Goal: Transaction & Acquisition: Obtain resource

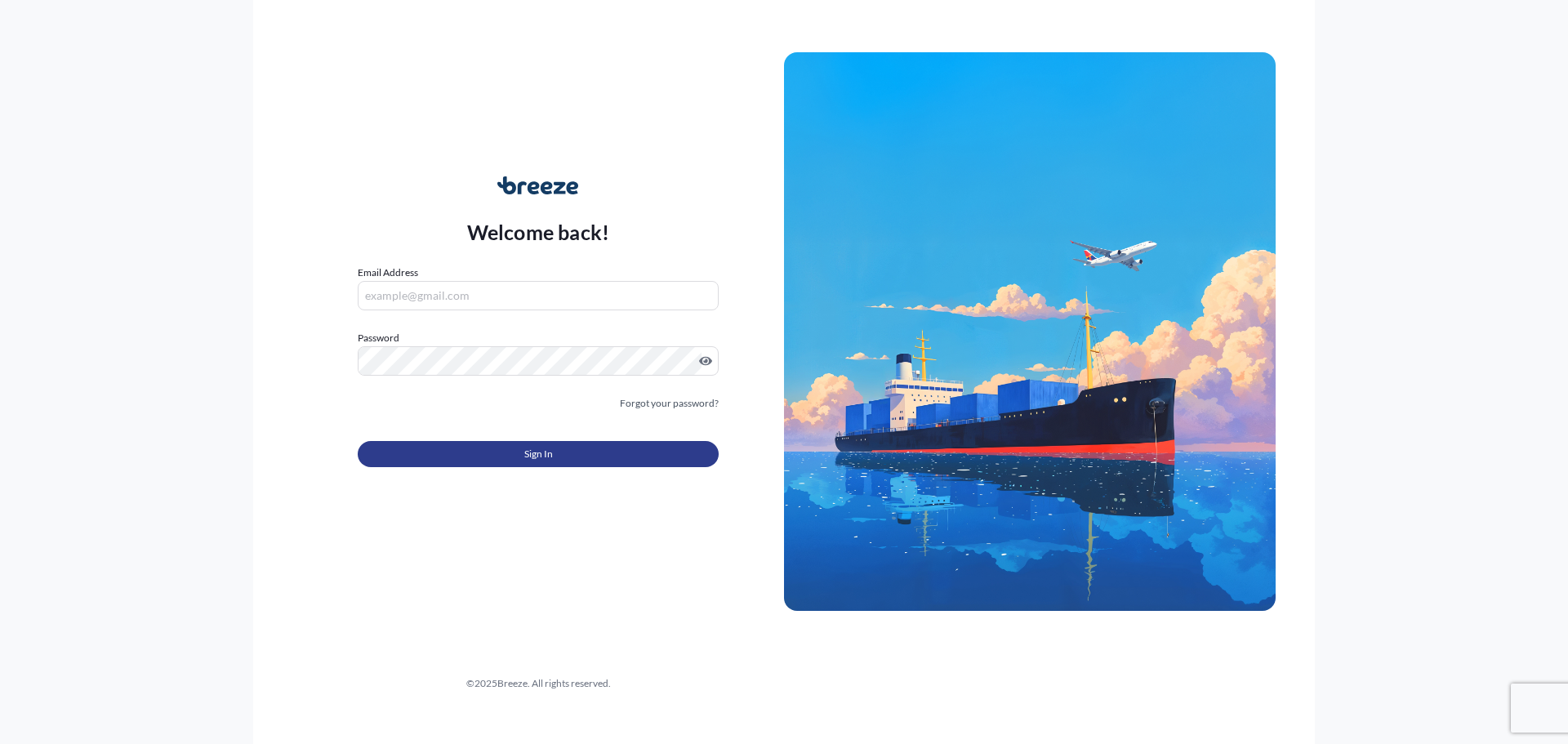
type input "[EMAIL_ADDRESS][DOMAIN_NAME]"
click at [556, 460] on button "Sign In" at bounding box center [537, 454] width 361 height 26
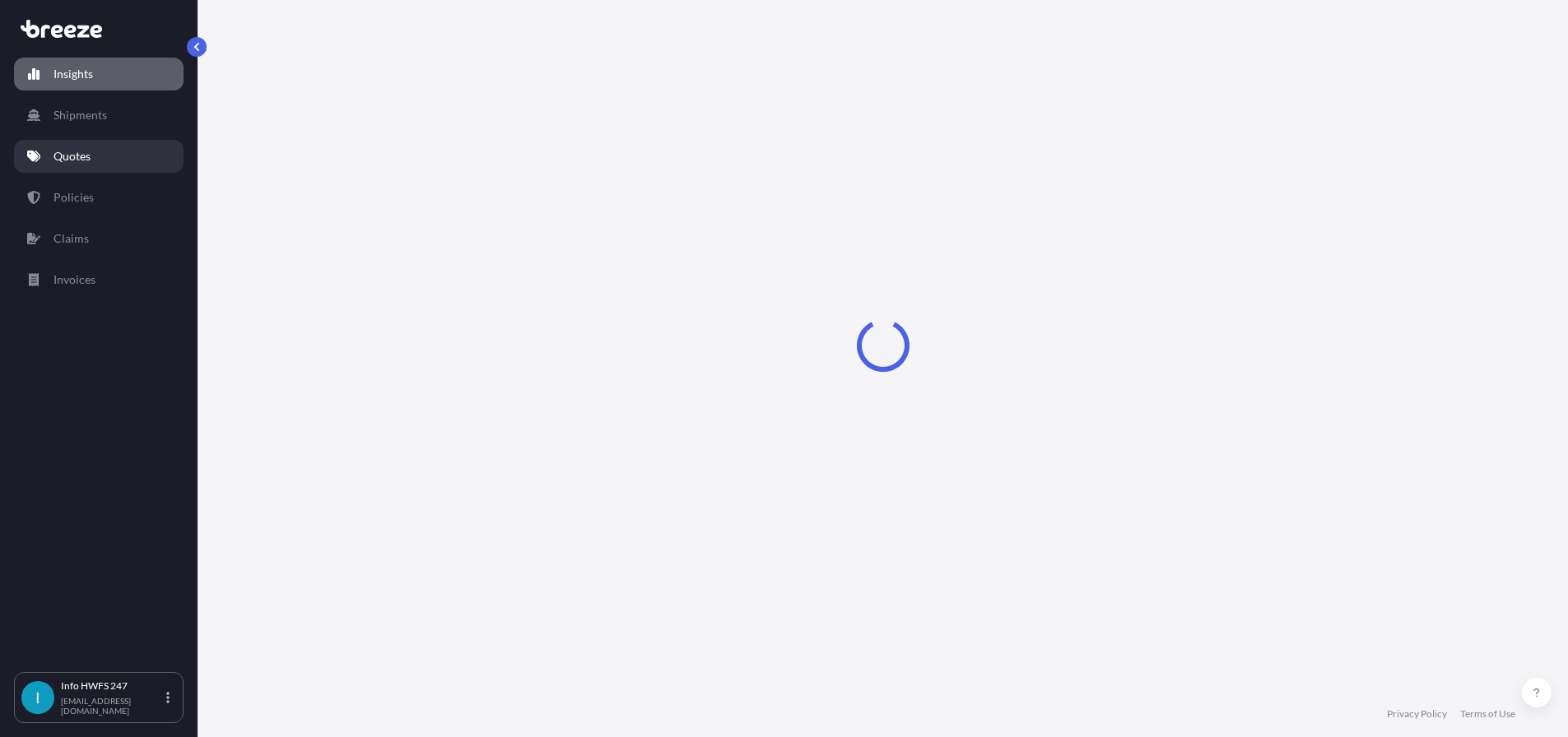
click at [96, 172] on link "Quotes" at bounding box center [99, 156] width 170 height 33
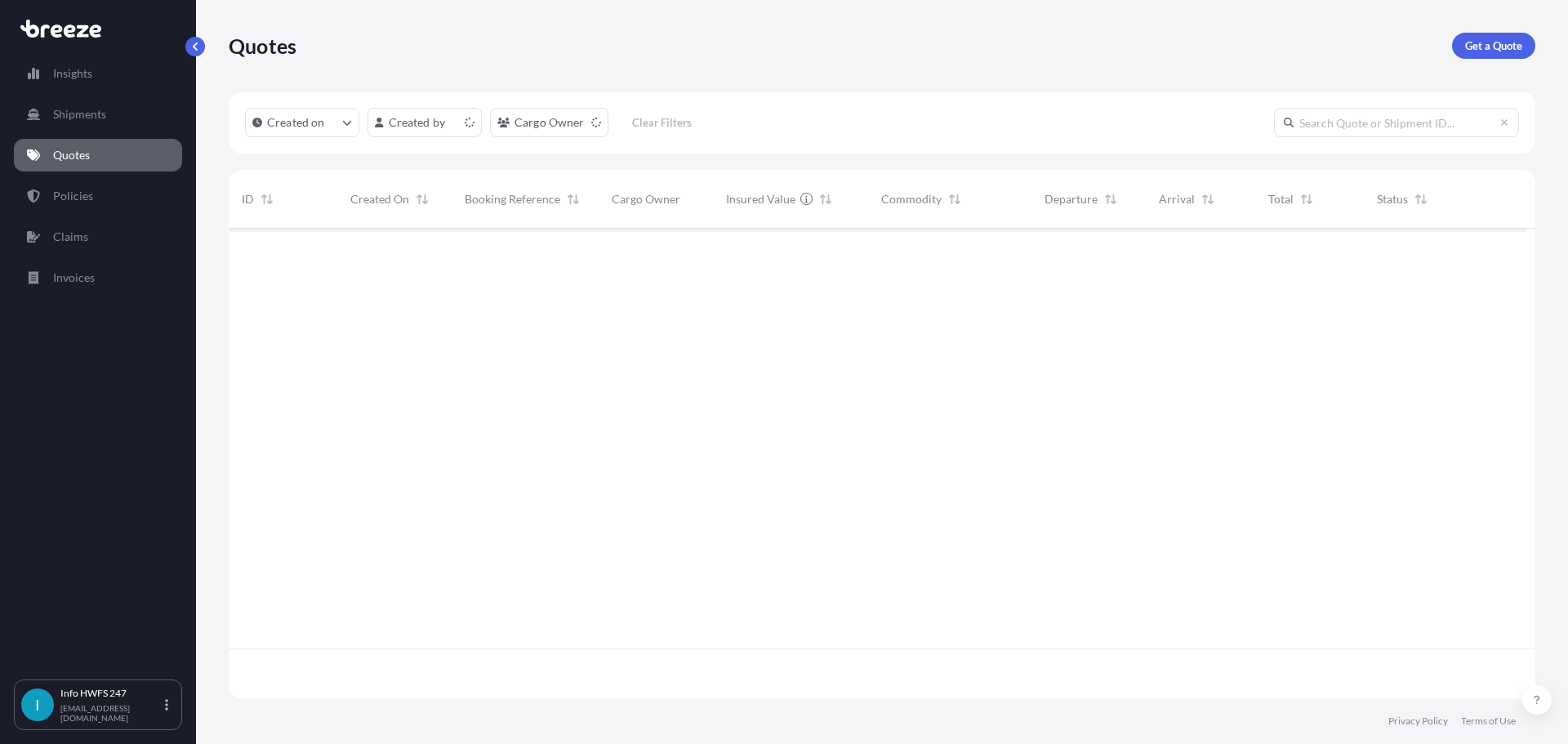
scroll to position [450, 1286]
click at [996, 39] on link "Get a Quote" at bounding box center [1493, 46] width 83 height 26
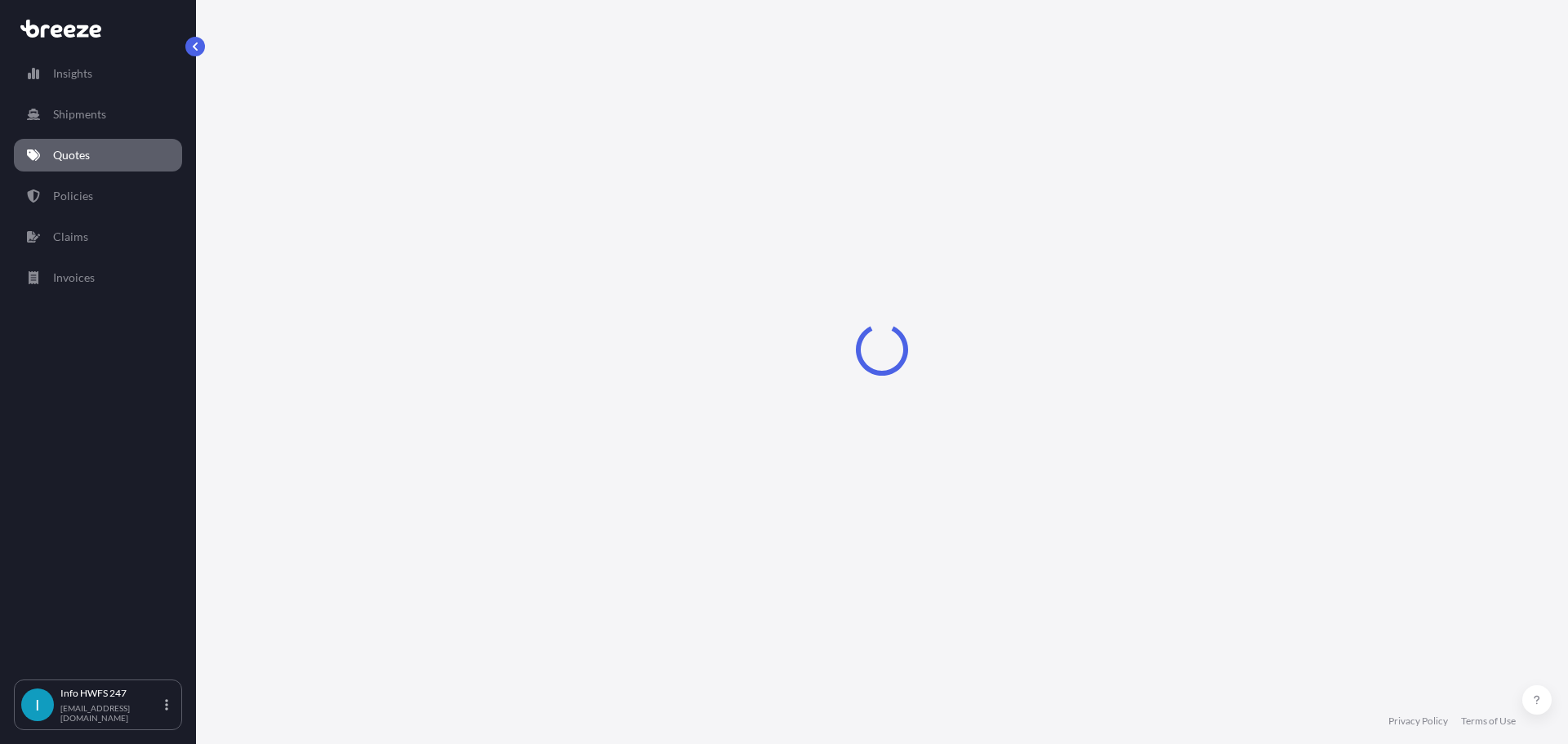
select select "Road"
select select "Air"
select select "1"
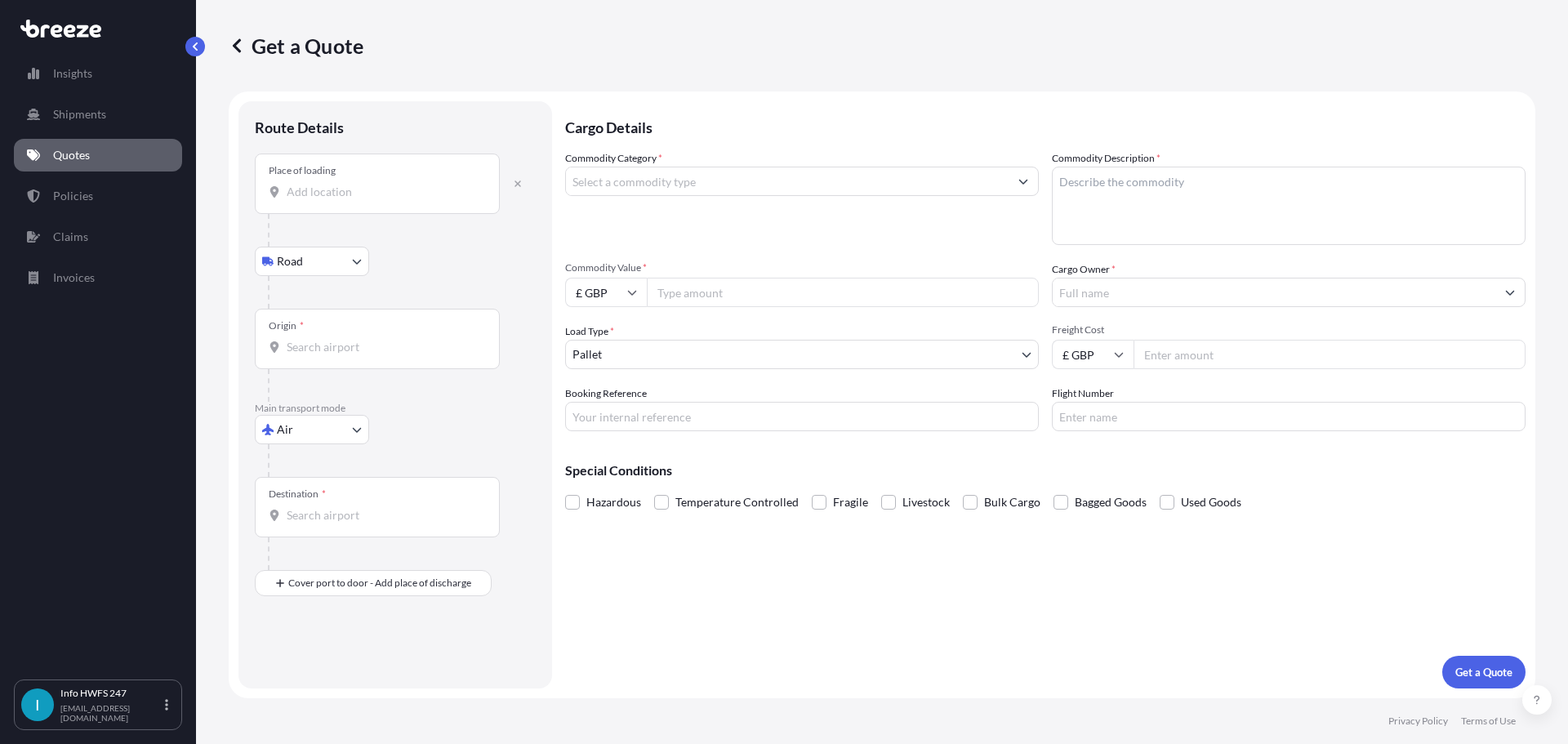
click at [334, 214] on div "Place of loading" at bounding box center [377, 184] width 245 height 61
click at [334, 200] on input "Place of loading" at bounding box center [382, 191] width 192 height 17
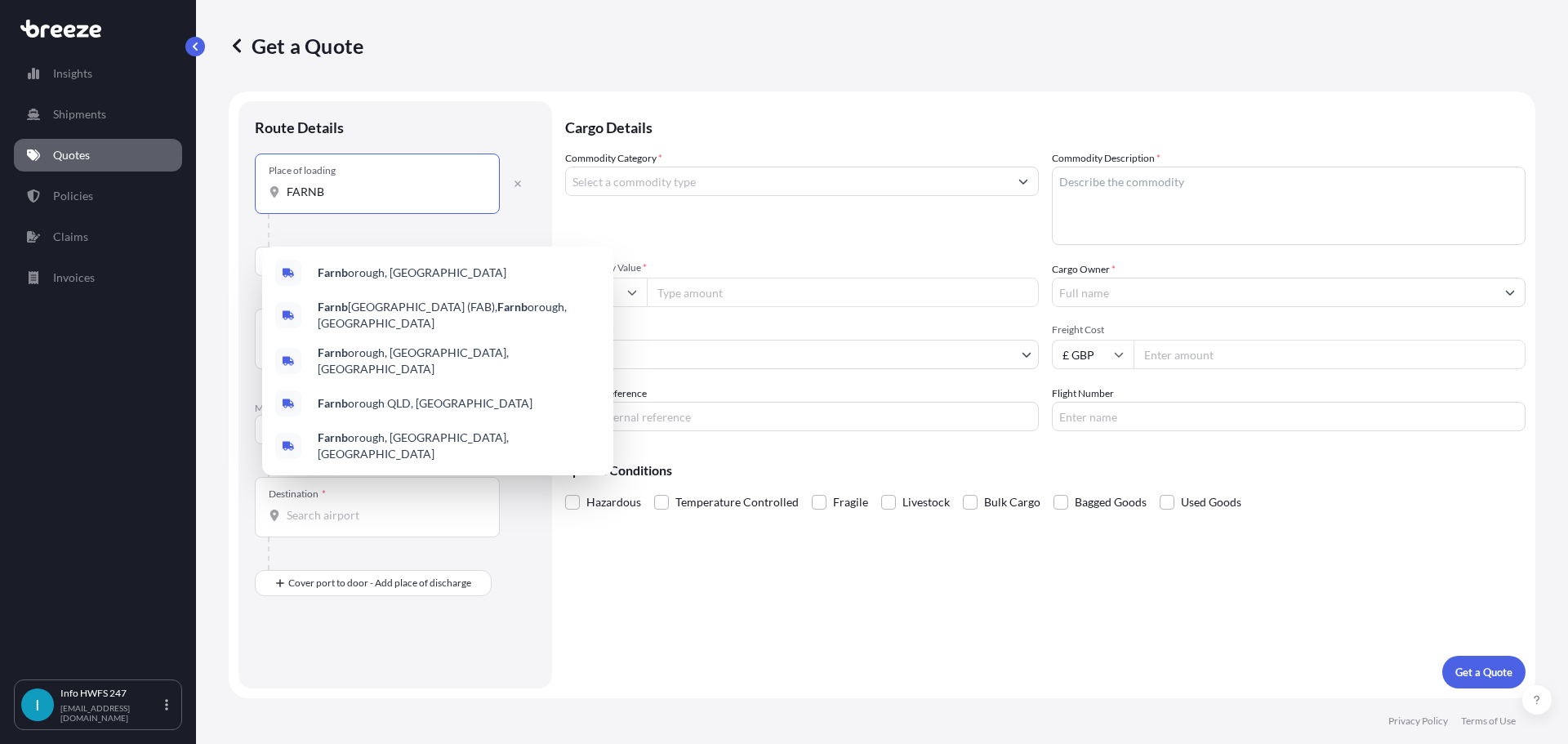
click at [365, 281] on span "Farnb orough, [GEOGRAPHIC_DATA]" at bounding box center [412, 272] width 189 height 17
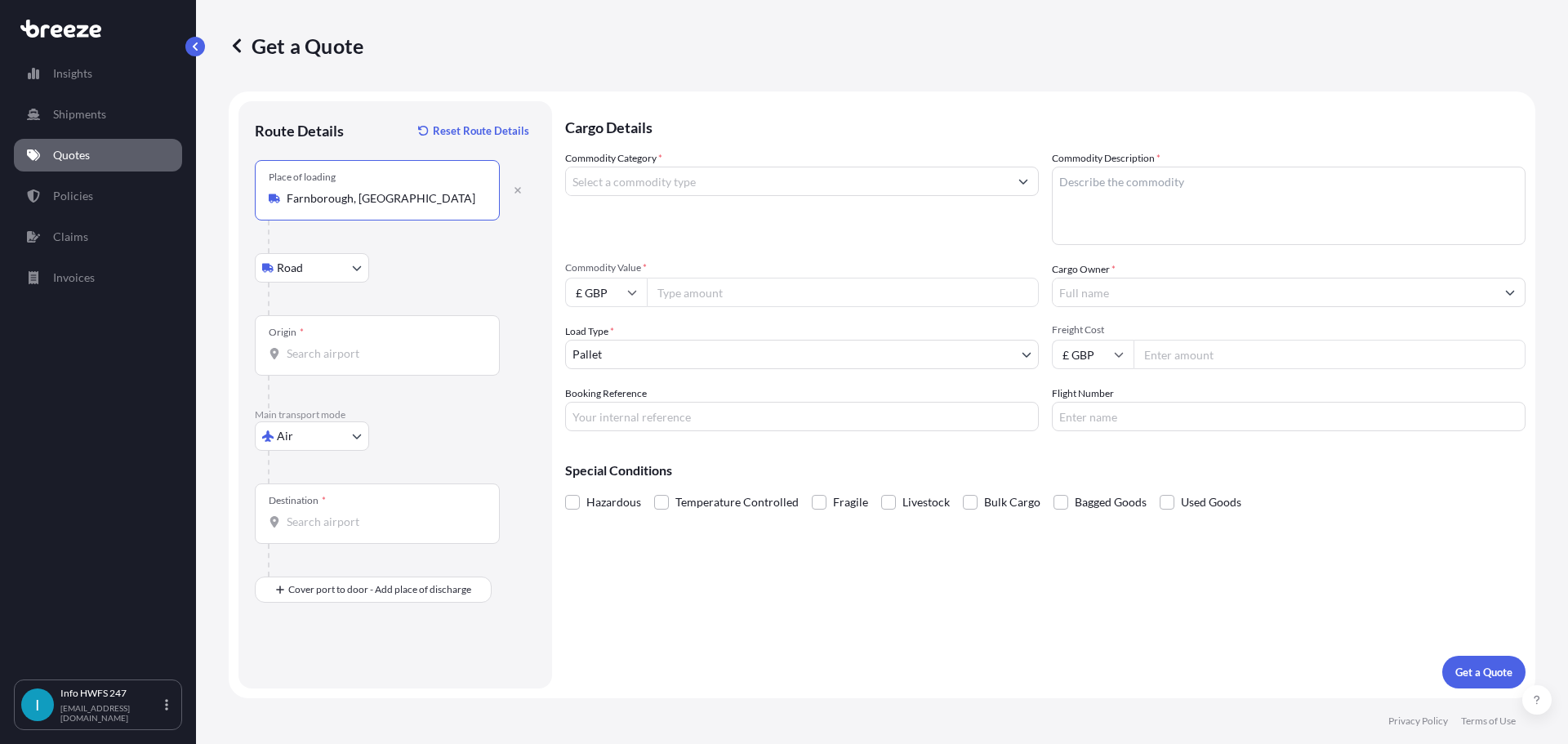
type input "Farnborough, [GEOGRAPHIC_DATA]"
click at [310, 376] on div "Origin *" at bounding box center [377, 345] width 245 height 61
click at [310, 362] on input "Origin *" at bounding box center [382, 353] width 192 height 17
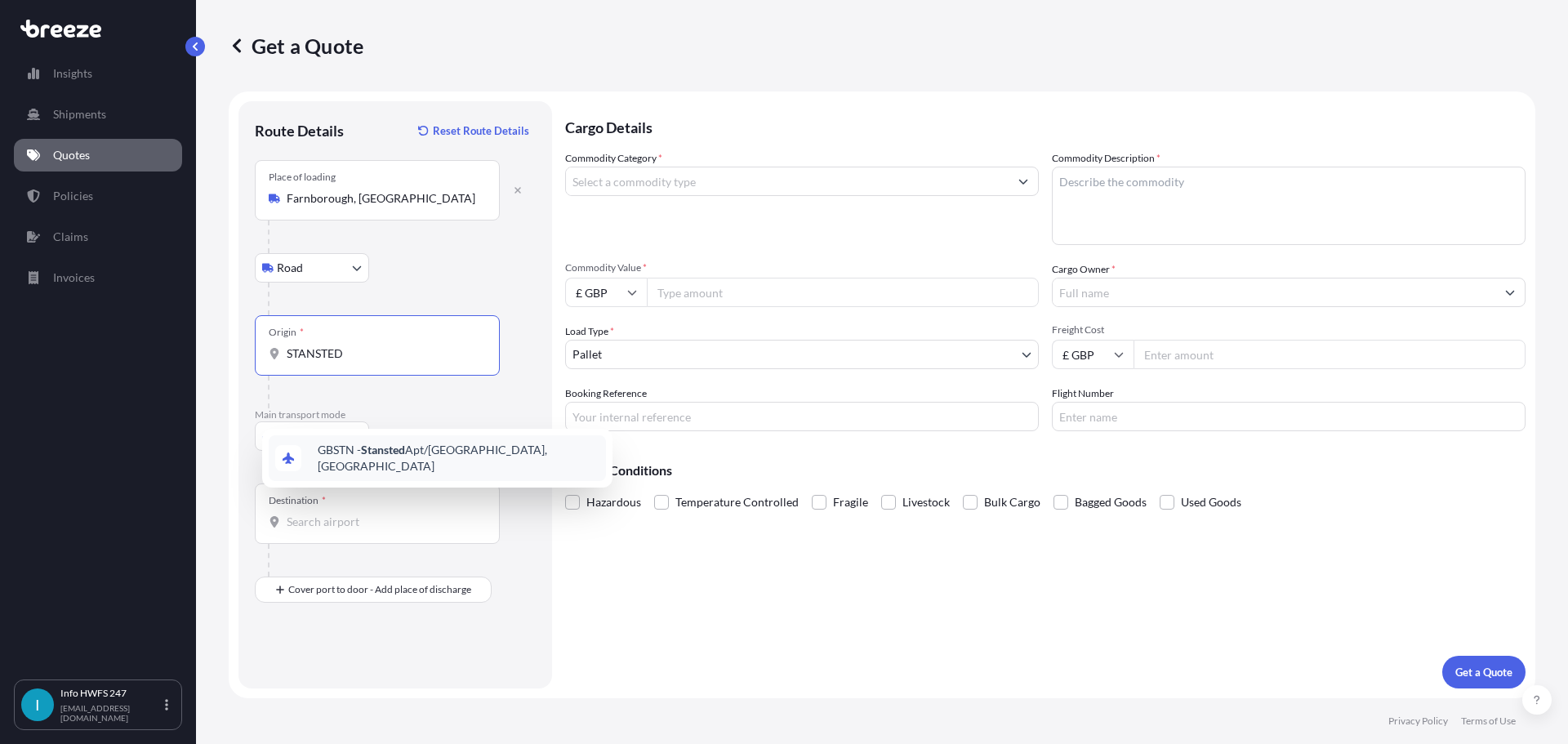
click at [373, 467] on span "GBSTN - Stansted Apt/[GEOGRAPHIC_DATA], [GEOGRAPHIC_DATA]" at bounding box center [458, 458] width 282 height 33
type input "GBSTN - Stansted Apt/[GEOGRAPHIC_DATA], [GEOGRAPHIC_DATA]"
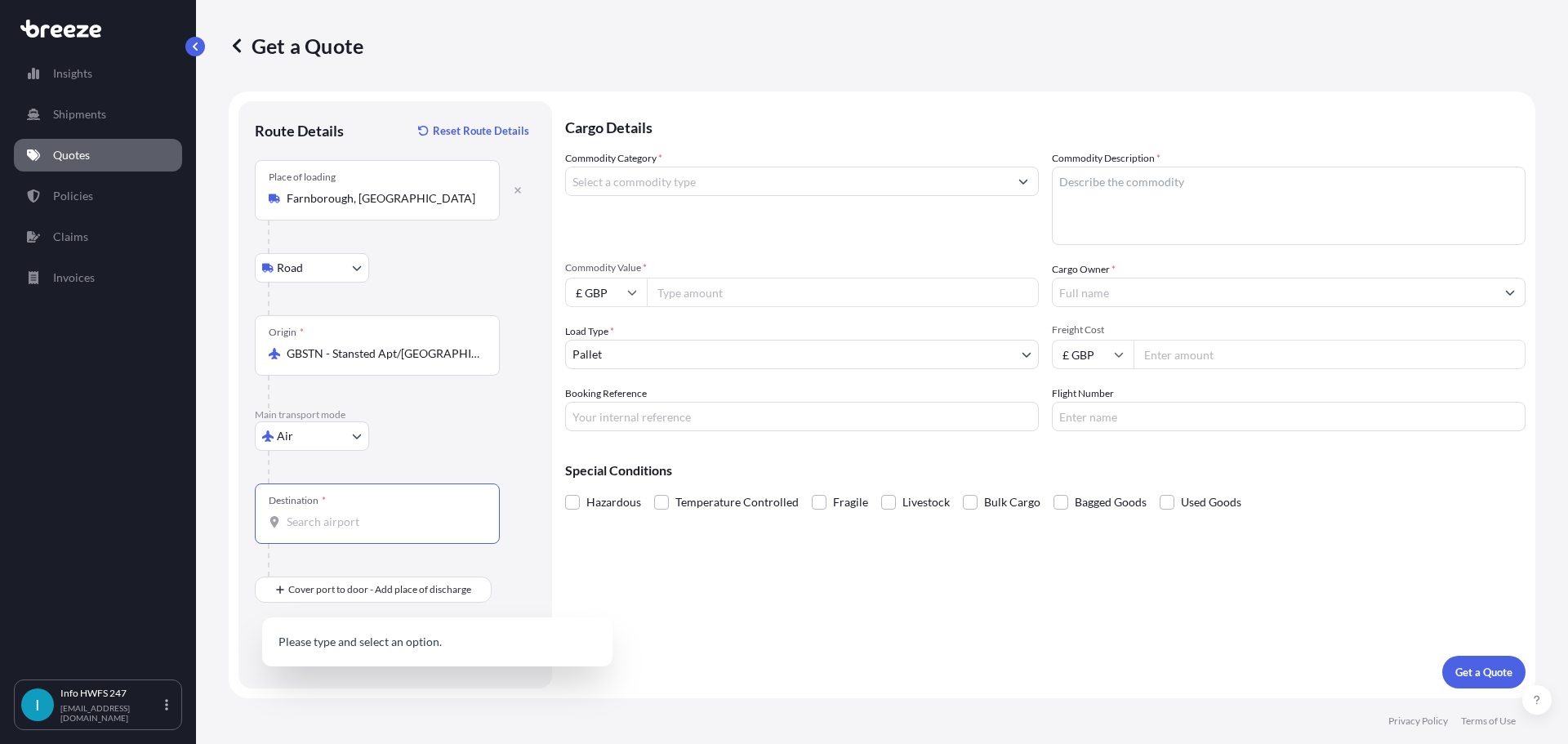
click at [342, 531] on input "Destination *" at bounding box center [382, 522] width 192 height 17
type input "E"
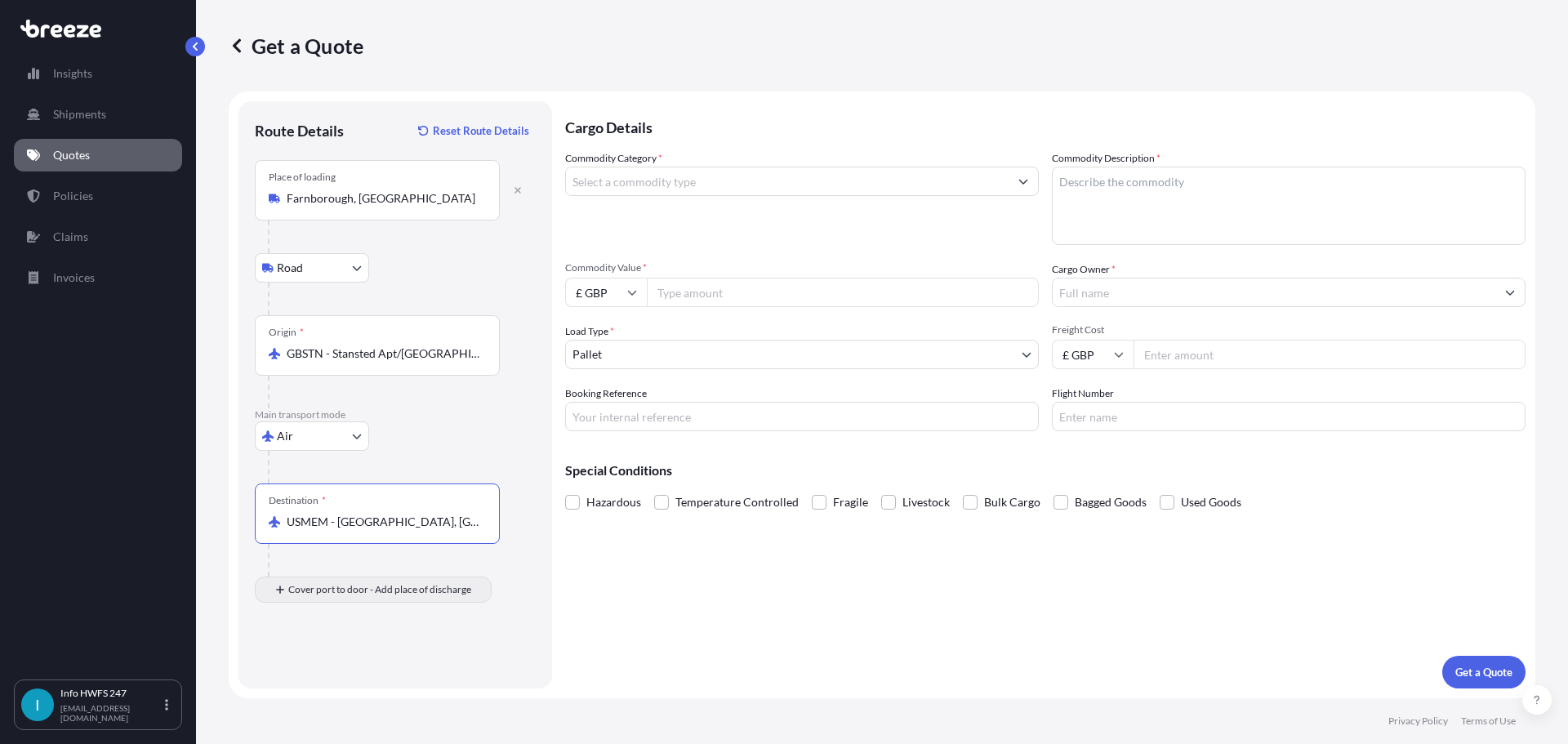
type input "USMEM - [GEOGRAPHIC_DATA], [GEOGRAPHIC_DATA]"
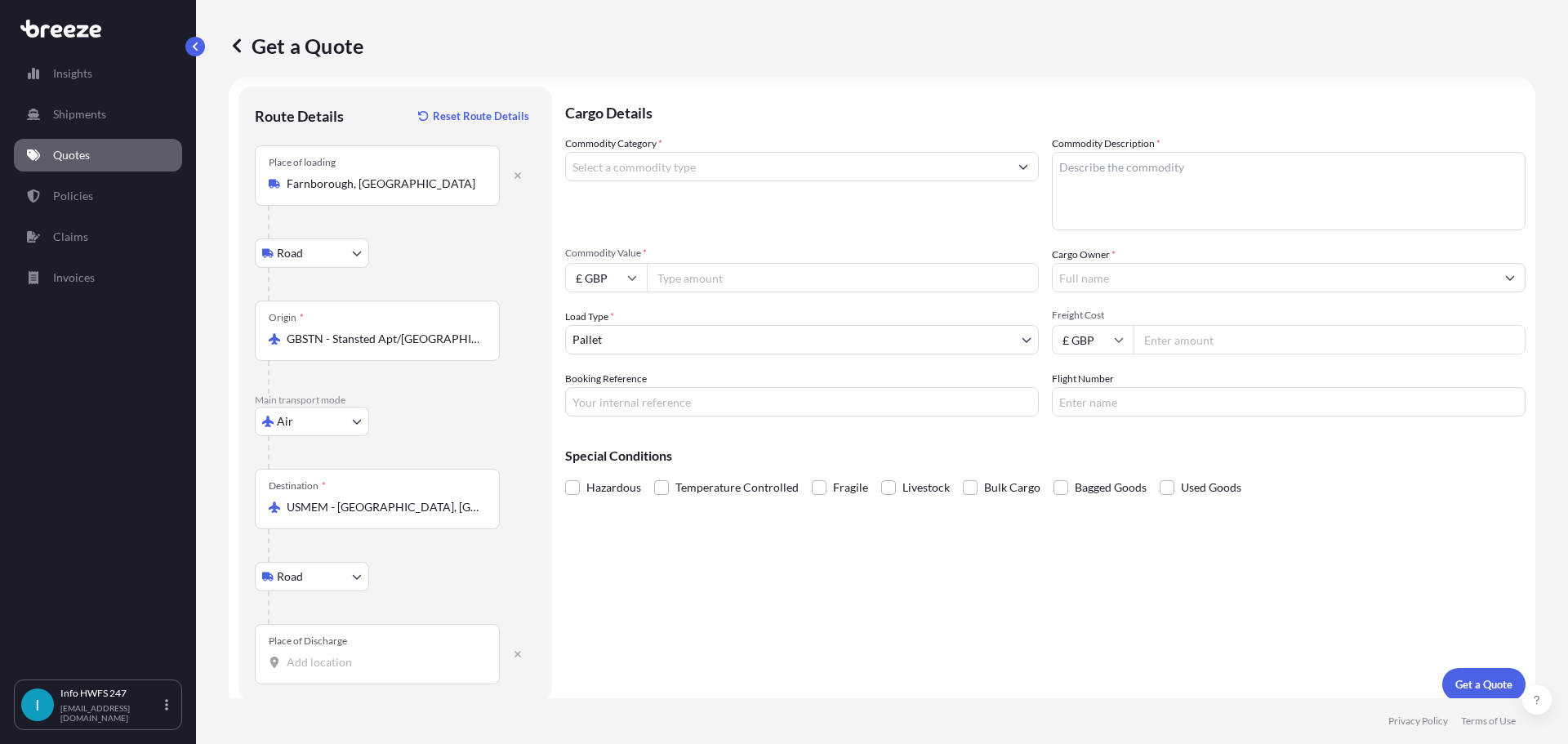
click at [327, 648] on body "2 options available. Insights Shipments Quotes Policies Claims Invoices I Info …" at bounding box center [784, 372] width 1568 height 744
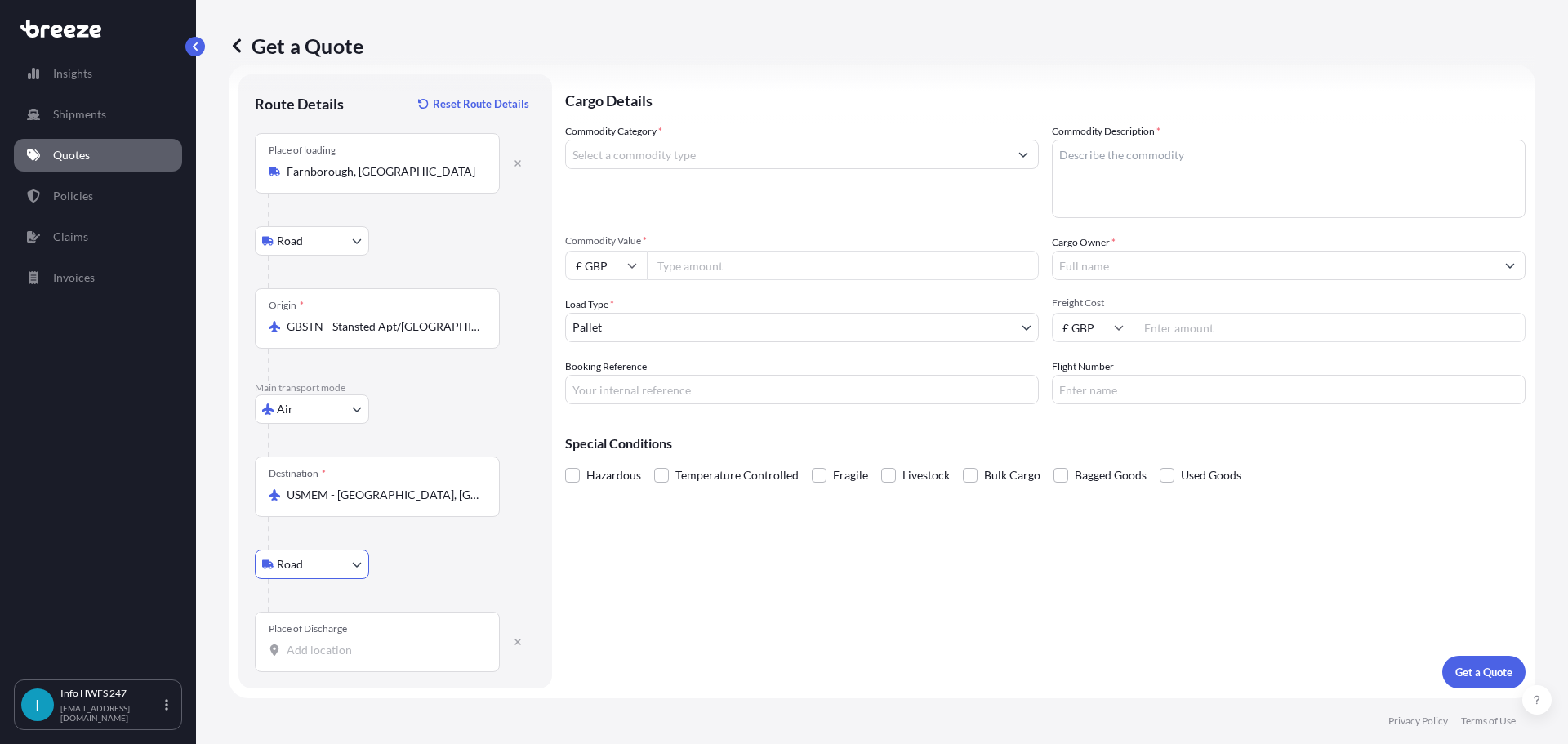
scroll to position [123, 0]
click at [325, 642] on input "Place of Discharge" at bounding box center [382, 650] width 192 height 17
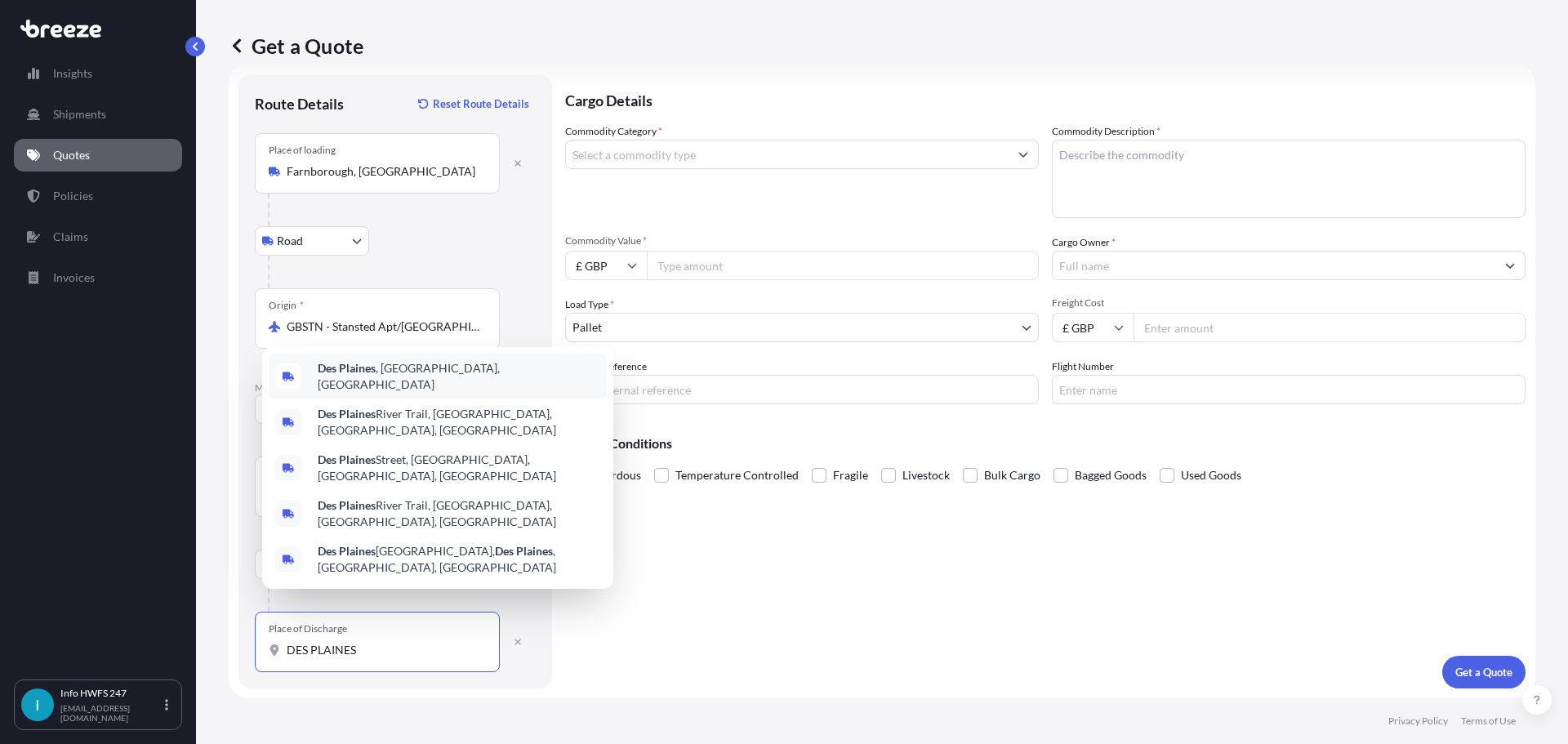
click at [413, 388] on span "Des Plaines , [GEOGRAPHIC_DATA], [GEOGRAPHIC_DATA]" at bounding box center [459, 376] width 283 height 33
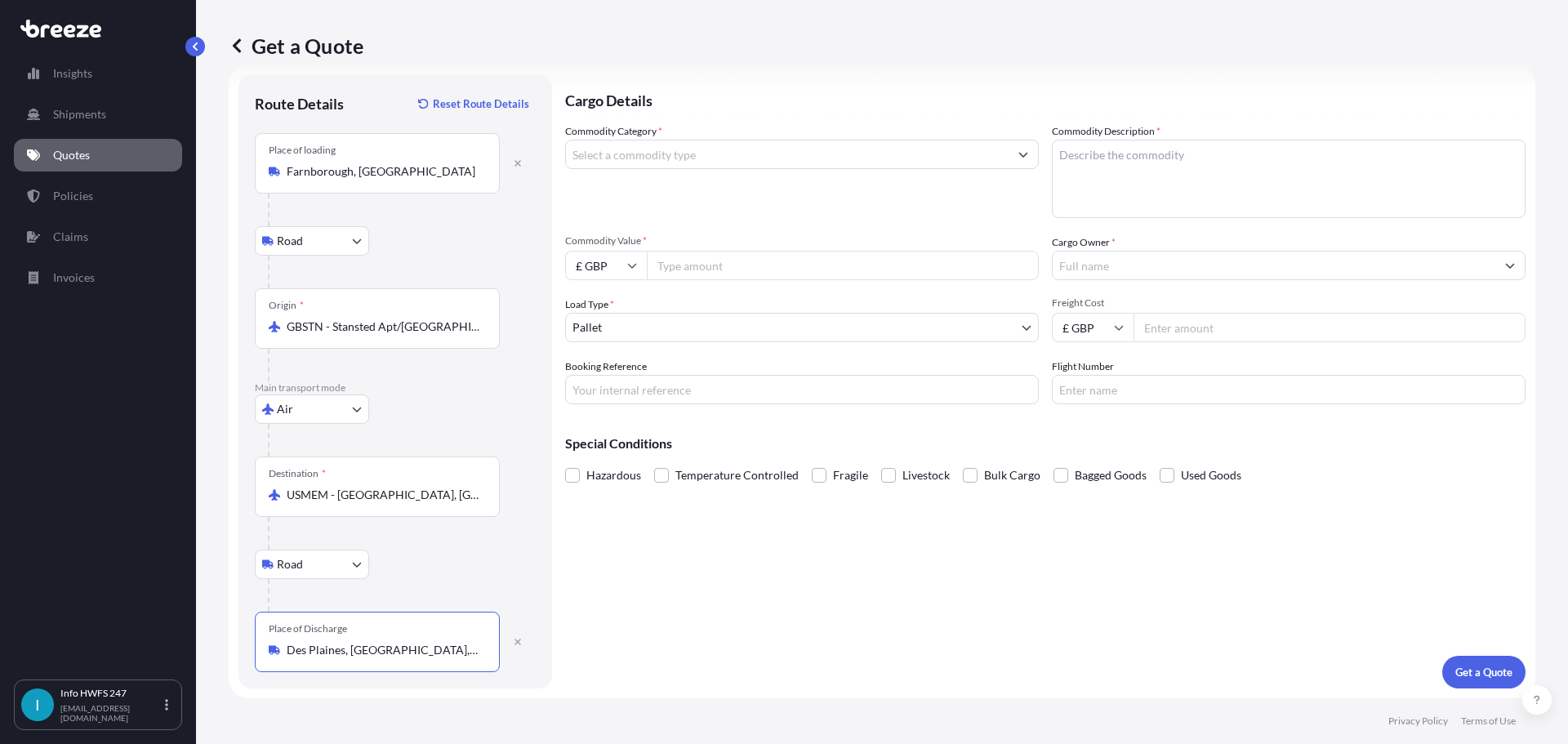
scroll to position [0, 0]
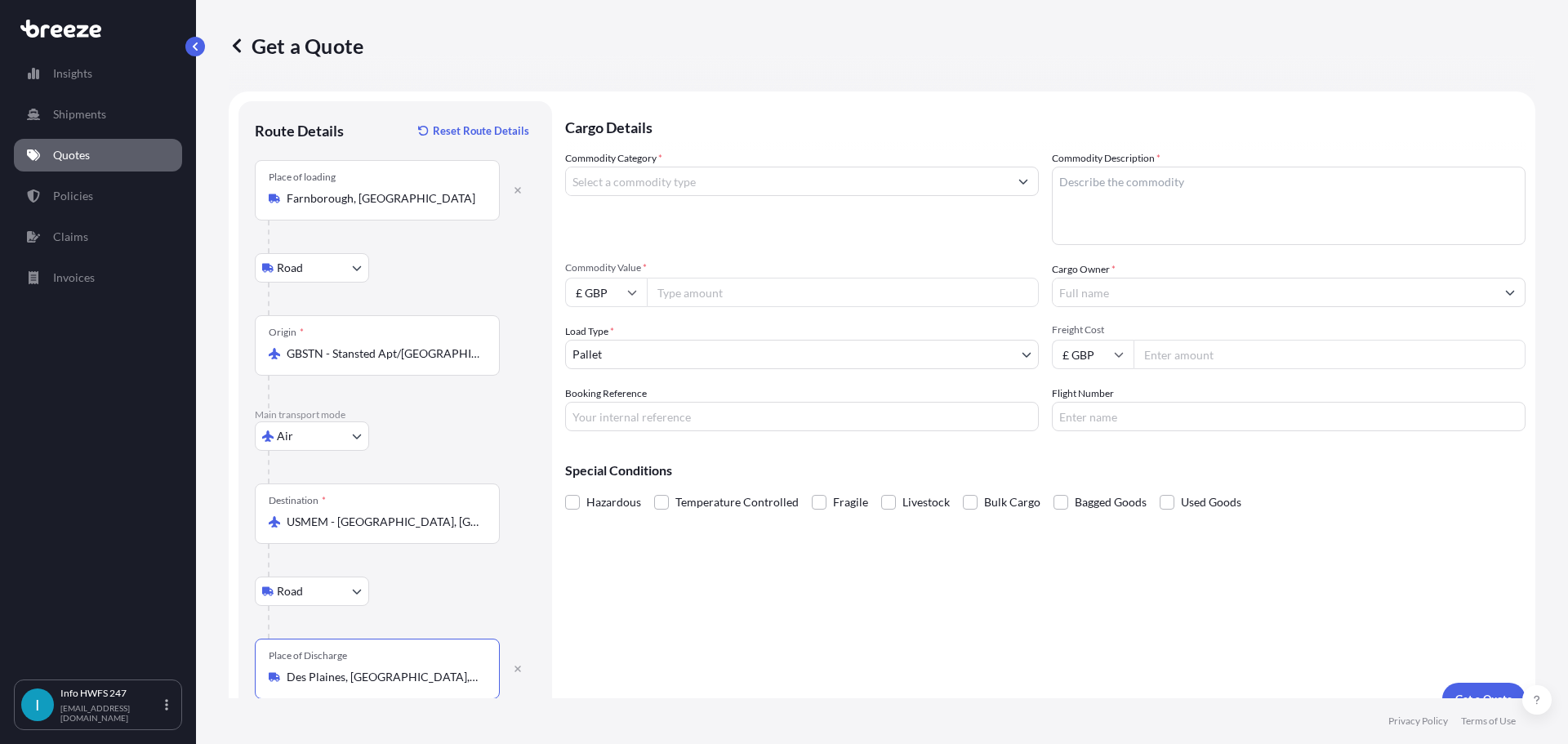
type input "Des Plaines, [GEOGRAPHIC_DATA], [GEOGRAPHIC_DATA]"
click at [719, 196] on input "Commodity Category *" at bounding box center [788, 181] width 442 height 29
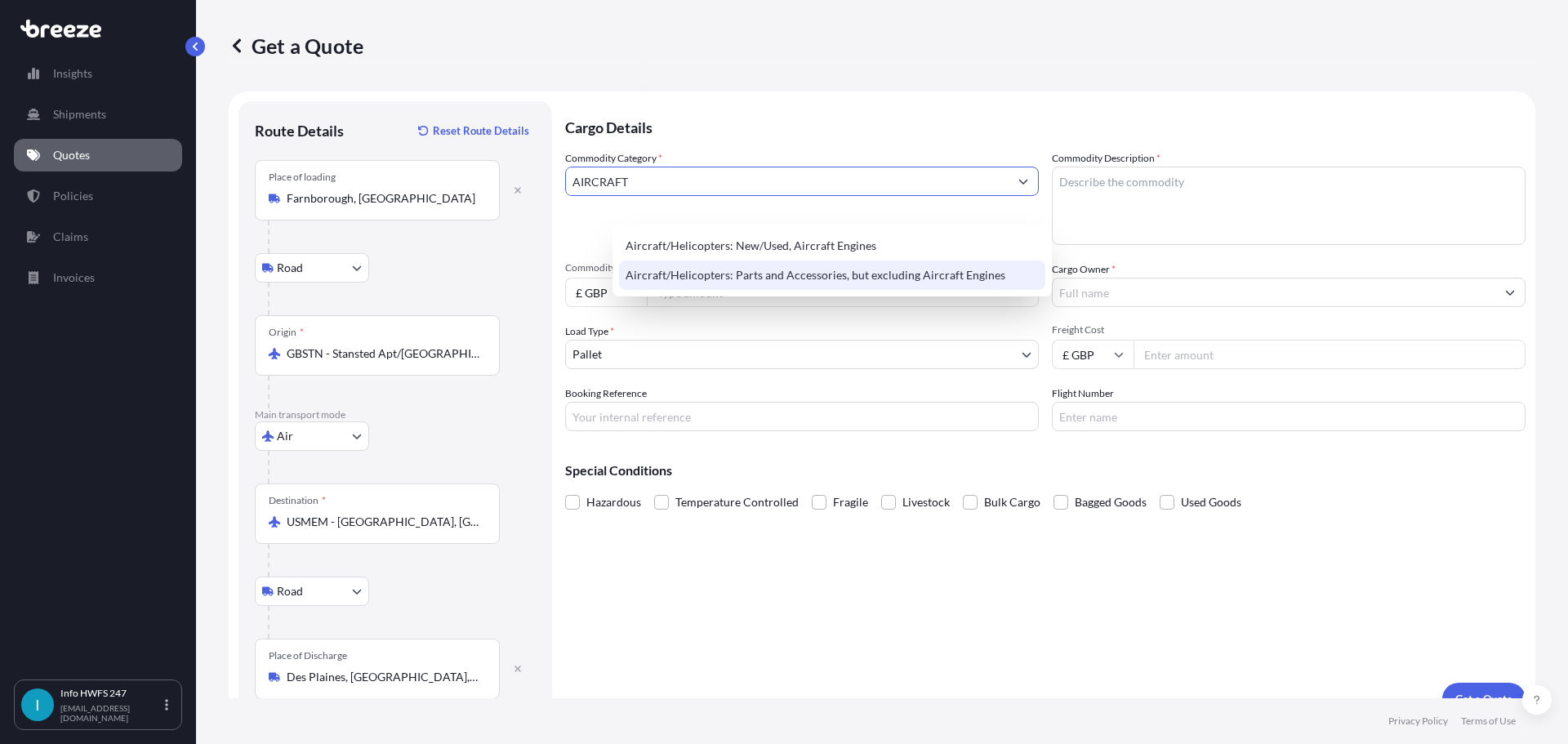
click at [780, 288] on div "Aircraft/Helicopters: Parts and Accessories, but excluding Aircraft Engines" at bounding box center [831, 275] width 426 height 29
type input "Aircraft/Helicopters: Parts and Accessories, but excluding Aircraft Engines"
click at [996, 234] on textarea "Commodity Description *" at bounding box center [1288, 206] width 473 height 78
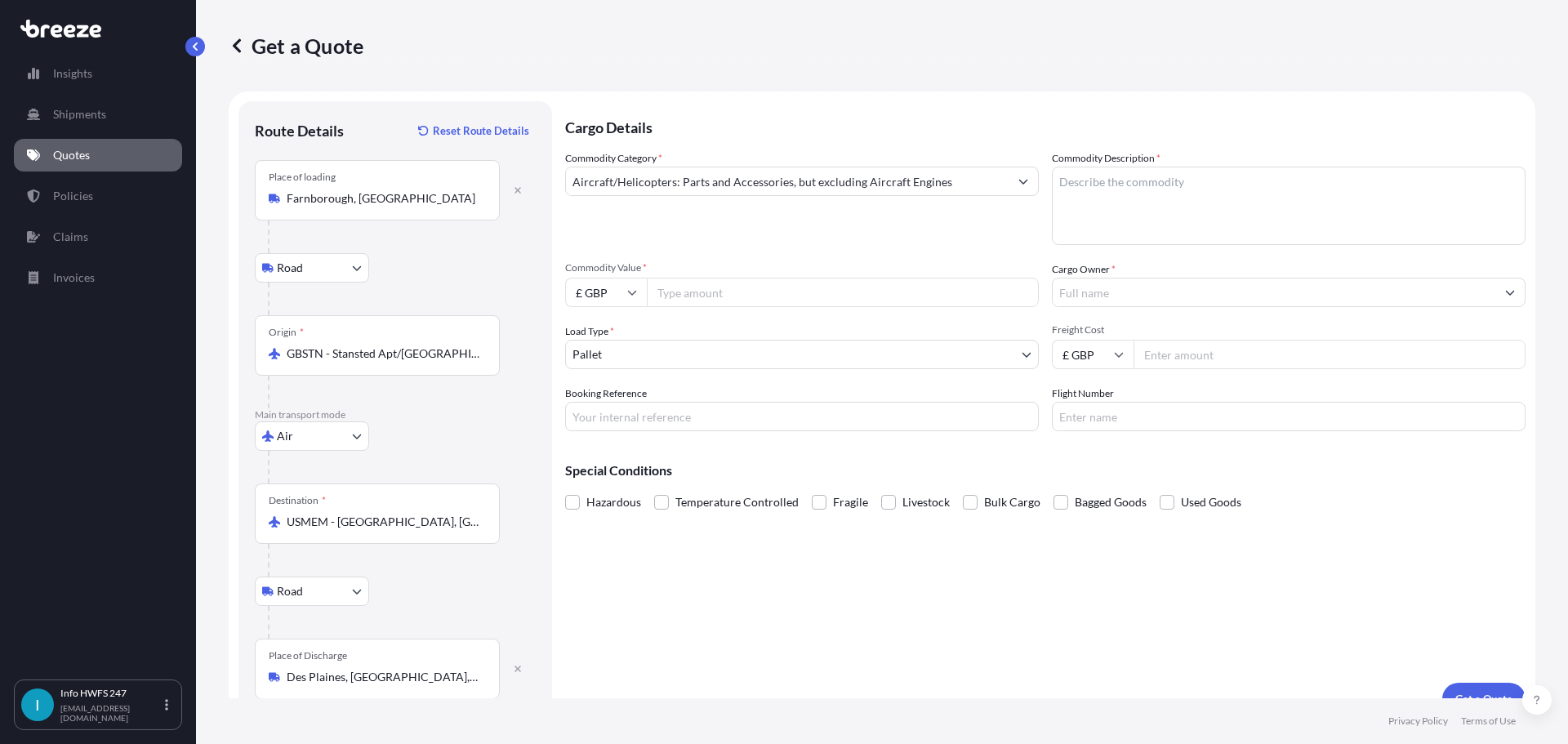
click at [996, 210] on textarea "Commodity Description *" at bounding box center [1288, 206] width 473 height 78
paste textarea "FLOW CONTROL VALVE"
type textarea "FLOW CONTROL VALVE"
click at [604, 324] on form "Route Details Reset Route Details Place of loading [GEOGRAPHIC_DATA], [GEOGRAPH…" at bounding box center [881, 408] width 1306 height 634
click at [647, 307] on input "£ GBP" at bounding box center [606, 292] width 82 height 29
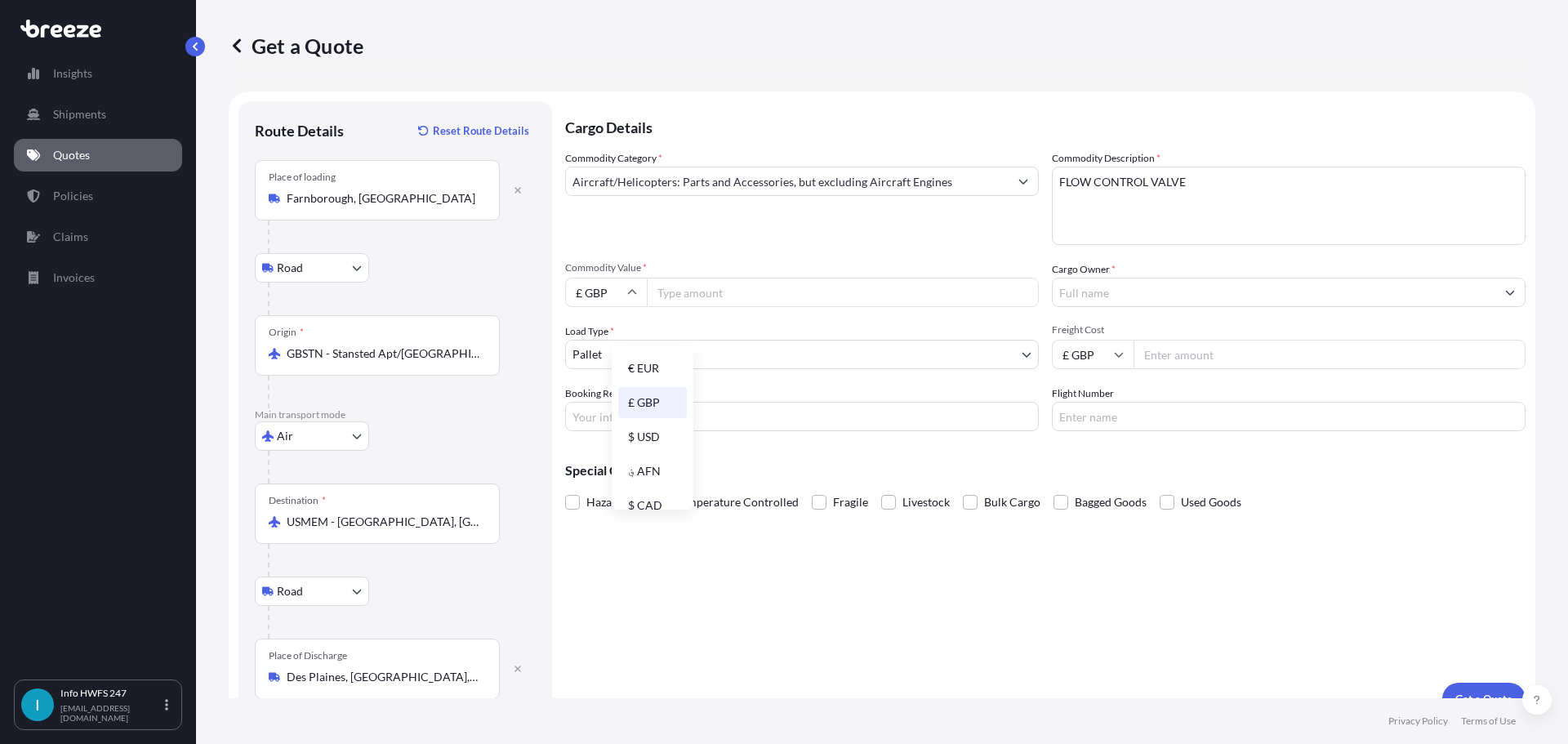
click at [668, 417] on div "£ GBP" at bounding box center [652, 402] width 68 height 31
click at [647, 307] on input "£ GBP" at bounding box center [606, 292] width 82 height 29
click at [642, 435] on div "$ USD" at bounding box center [652, 437] width 68 height 31
type input "$ USD"
click at [729, 343] on div "Commodity Category * Aircraft/Helicopters: Parts and Accessories, but excluding…" at bounding box center [1046, 291] width 960 height 281
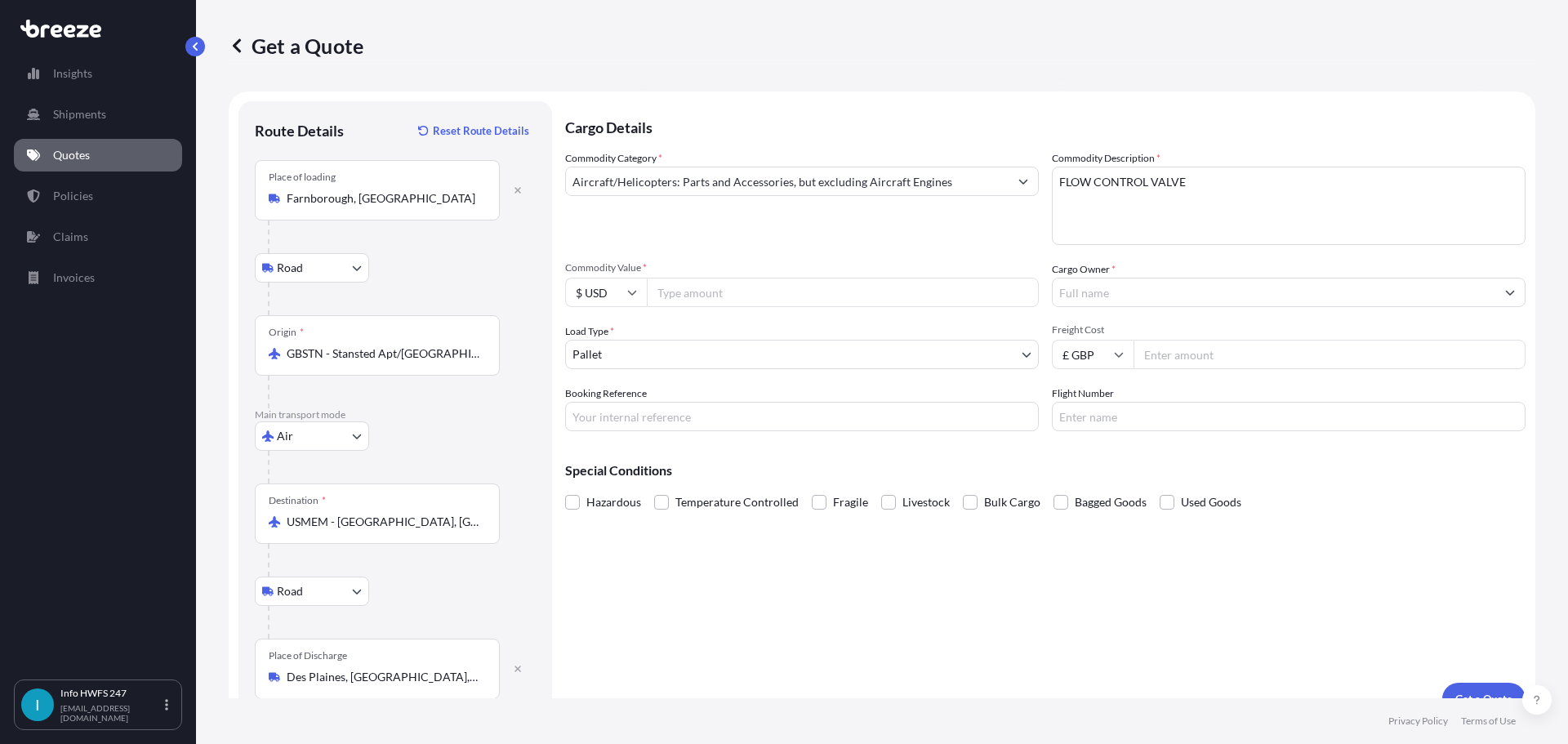
click at [733, 307] on input "Commodity Value *" at bounding box center [843, 292] width 392 height 29
type input "20980"
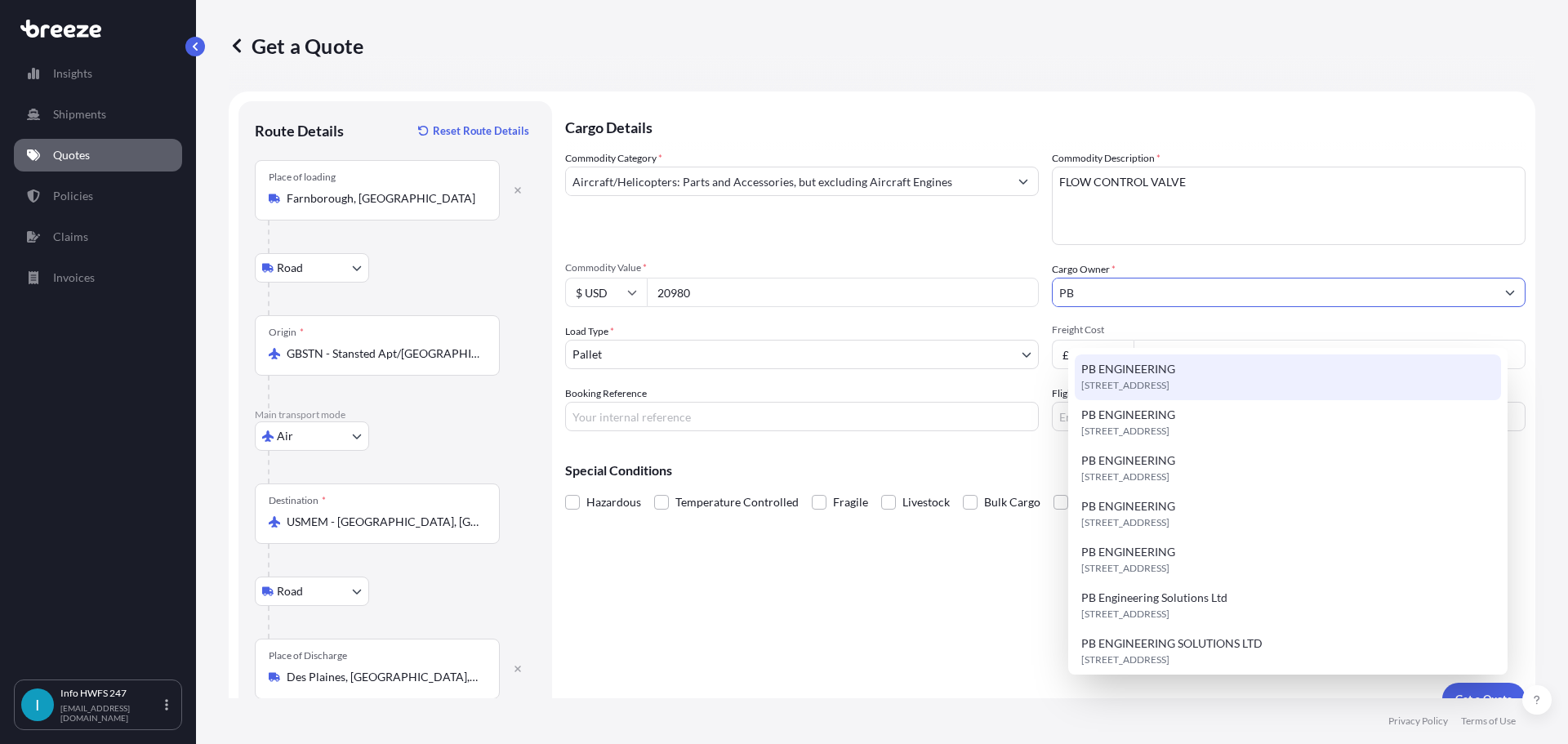
click at [996, 371] on span "PB ENGINEERING" at bounding box center [1127, 369] width 94 height 17
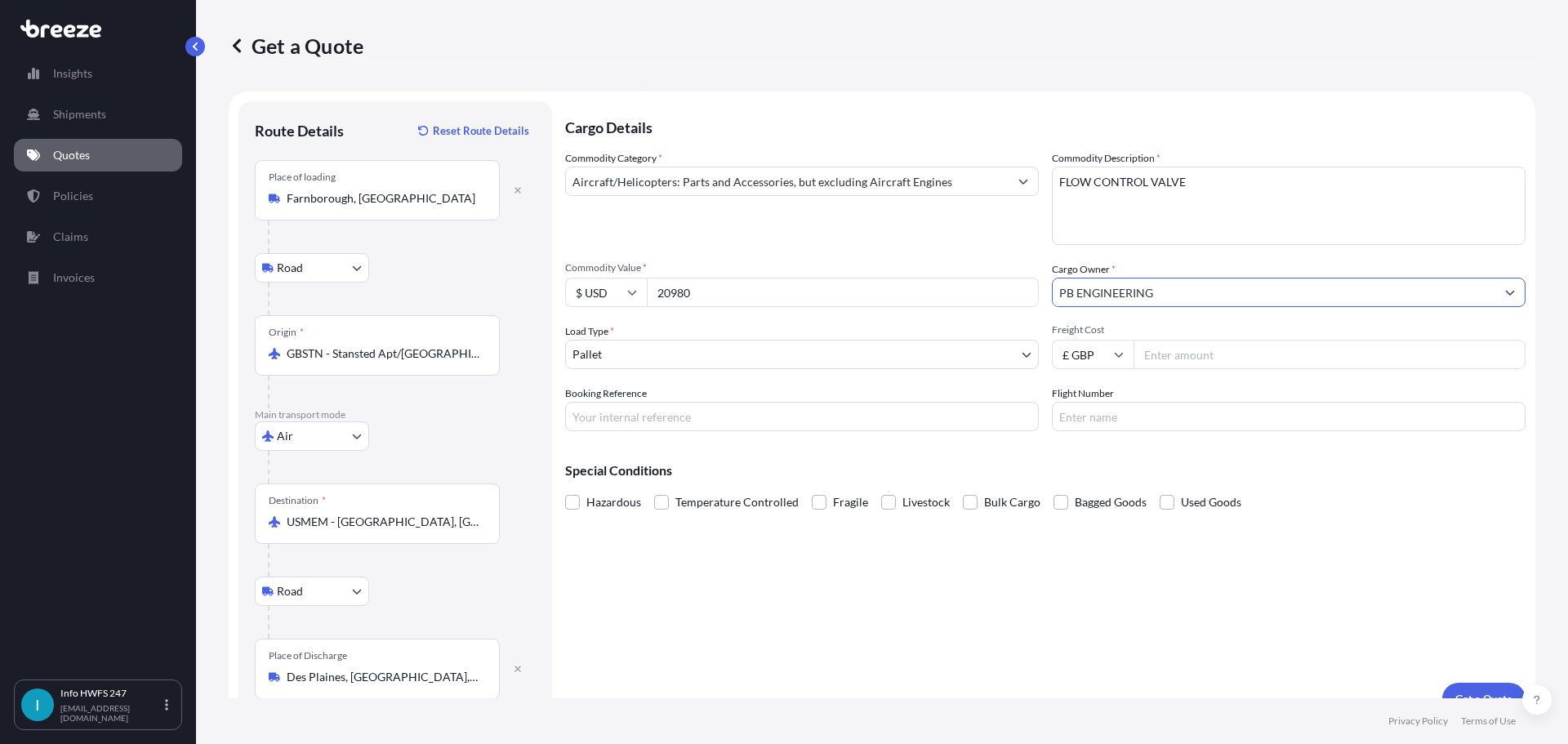
type input "PB ENGINEERING"
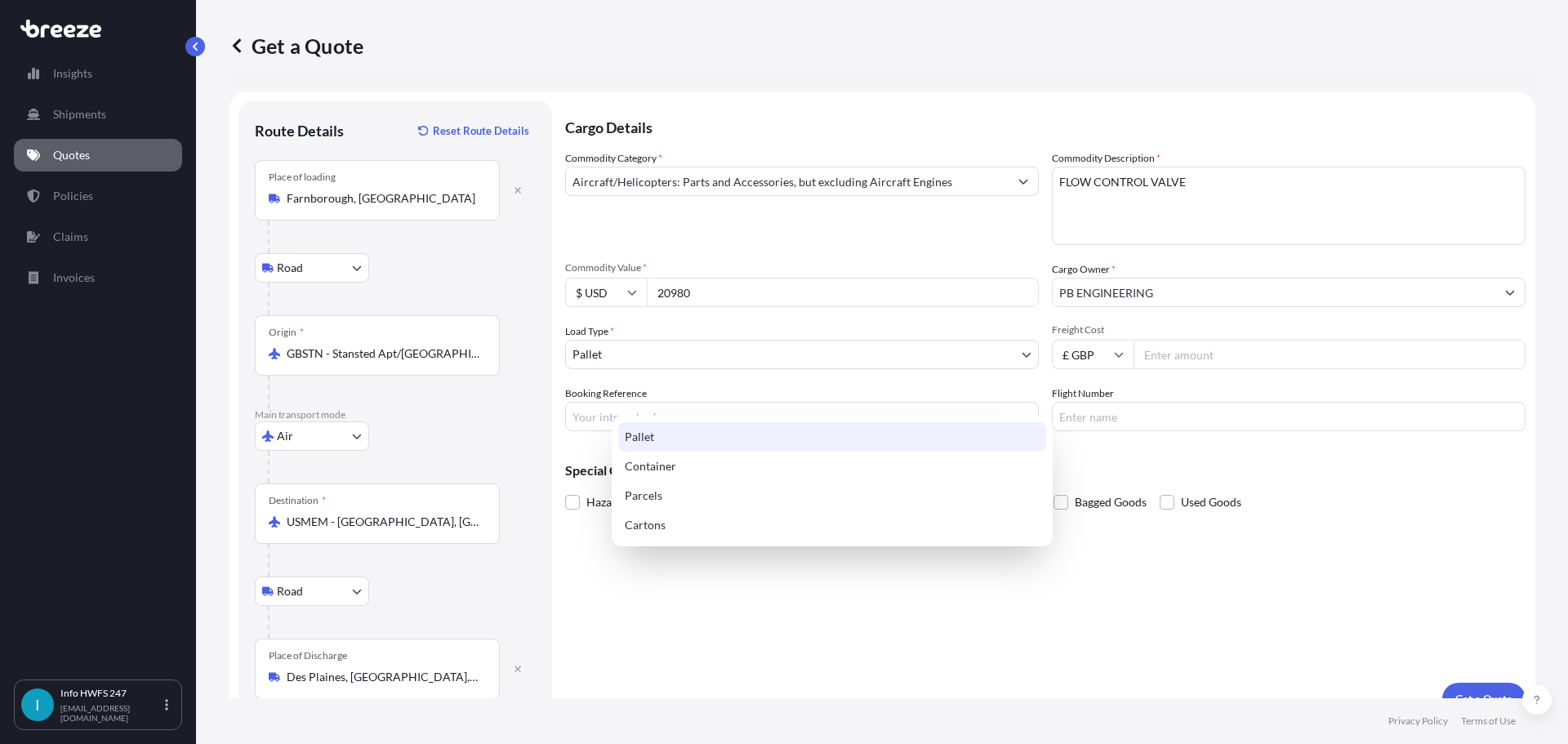
click at [625, 392] on body "15 options available. 3 options available. 0 options available. 7 options avail…" at bounding box center [784, 372] width 1568 height 744
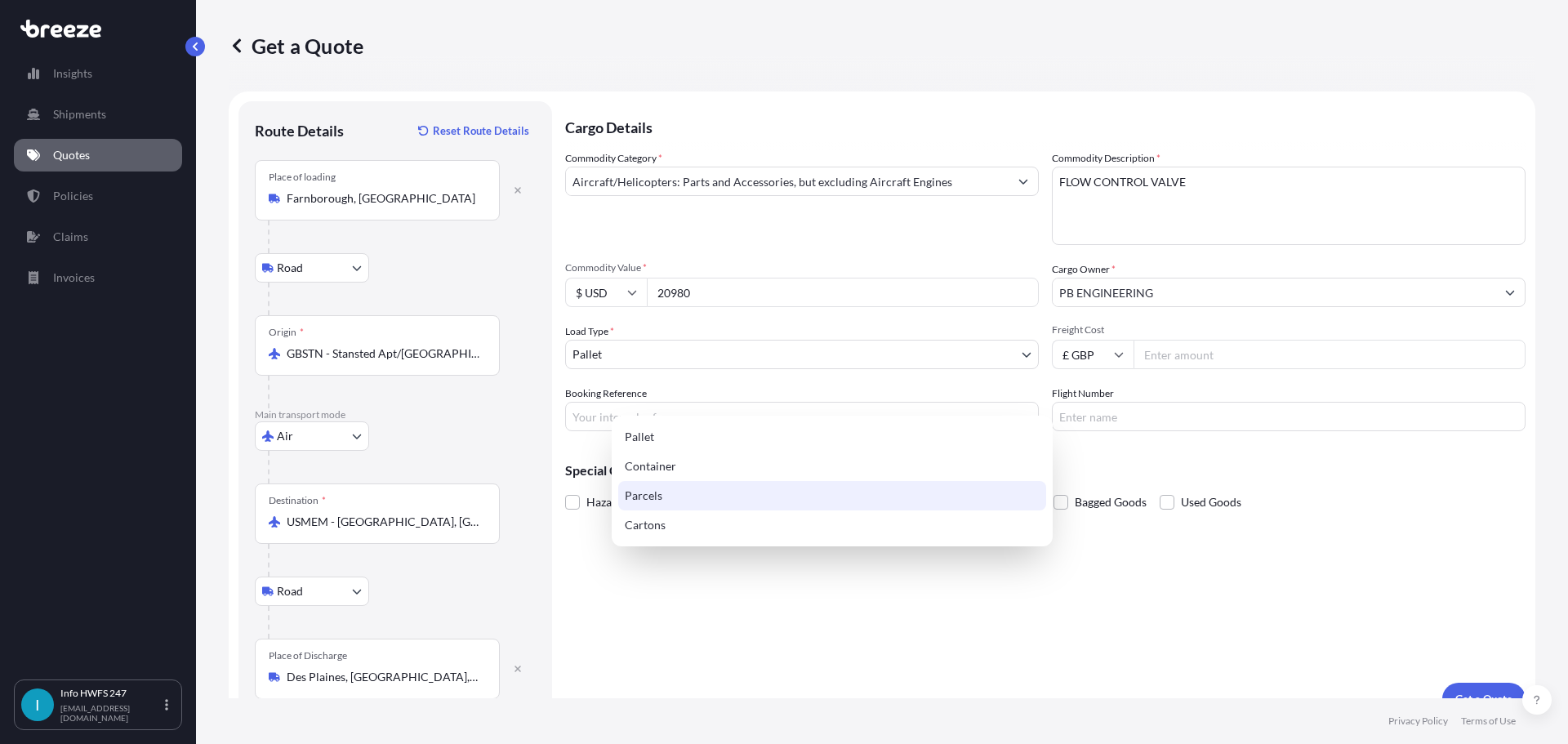
click at [663, 507] on div "Parcels" at bounding box center [831, 495] width 428 height 29
select select "3"
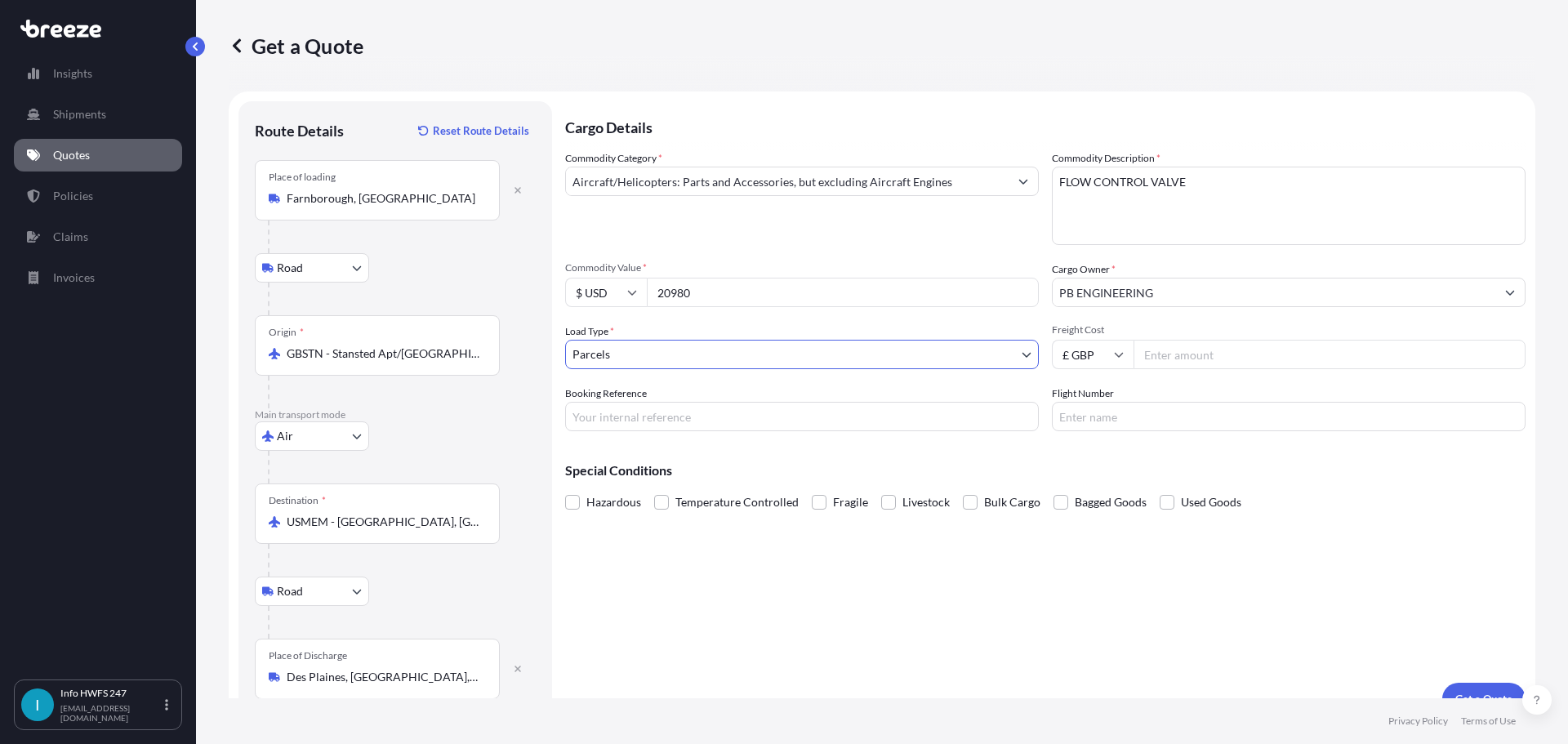
click at [996, 369] on input "Freight Cost" at bounding box center [1329, 354] width 392 height 29
click at [809, 484] on div "Cargo Details Commodity Category * Aircraft/Helicopters: Parts and Accessories,…" at bounding box center [1046, 408] width 960 height 614
click at [757, 431] on input "Booking Reference" at bounding box center [802, 416] width 473 height 29
type input "HE165617"
click at [996, 431] on input "Flight Number" at bounding box center [1288, 416] width 473 height 29
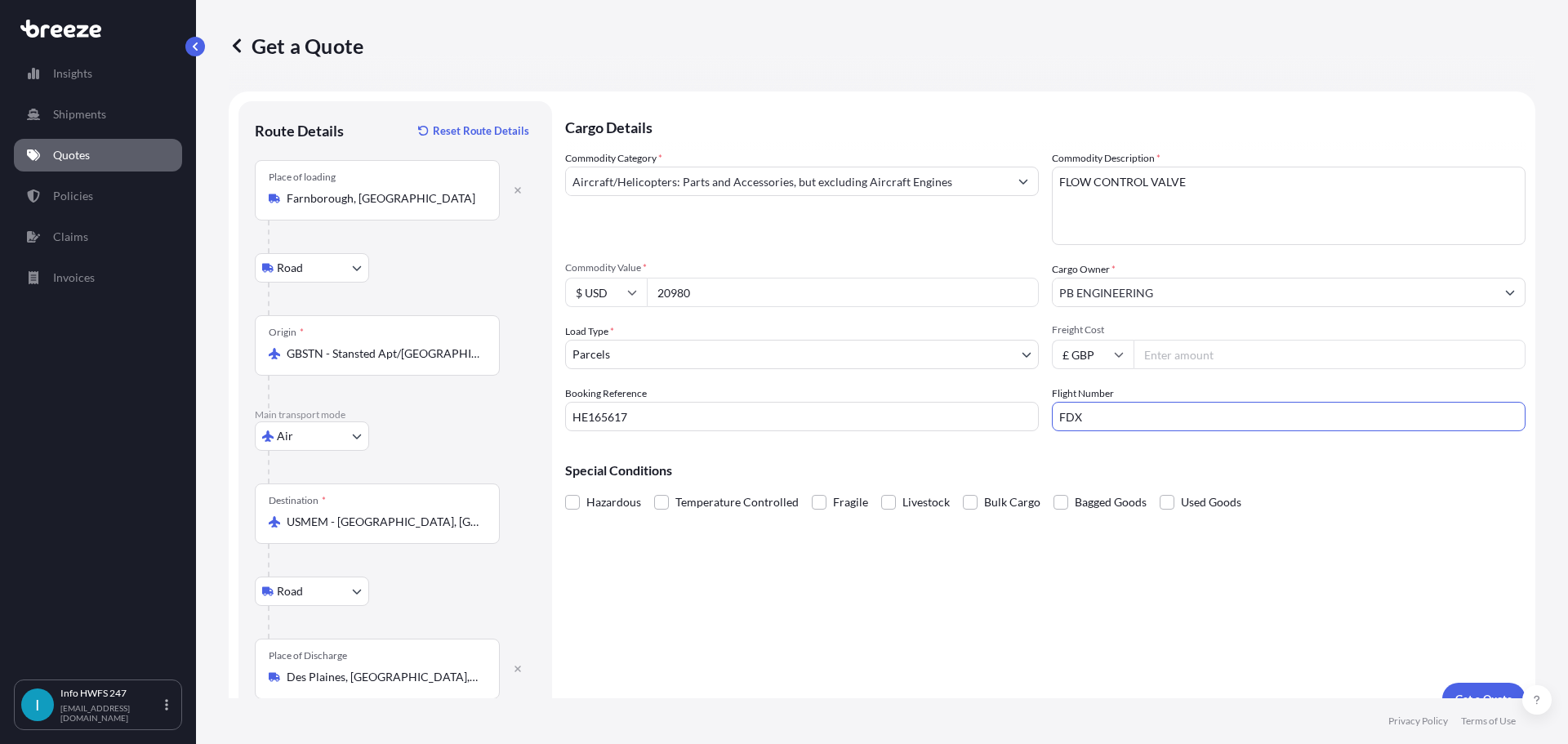
scroll to position [123, 0]
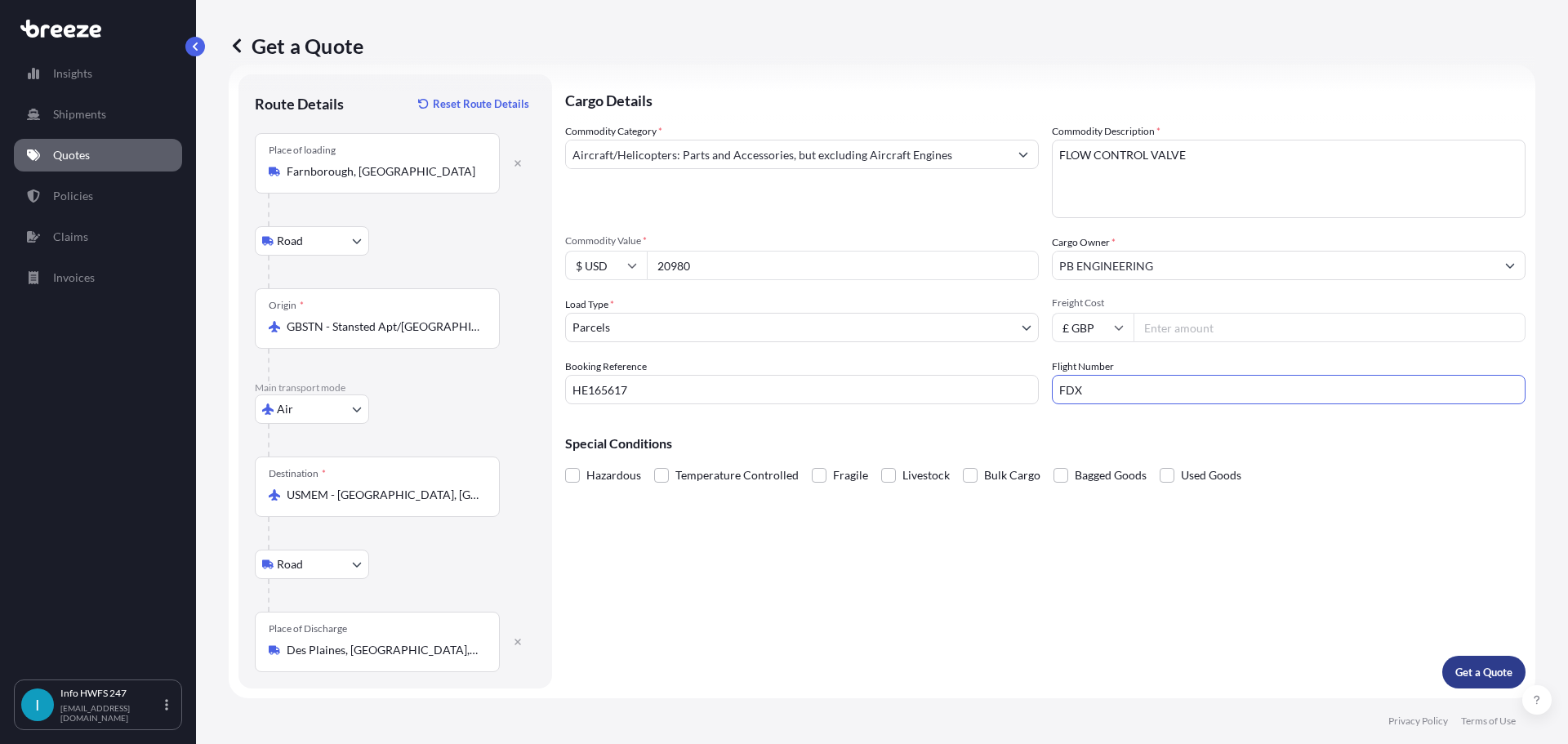
type input "FDX"
click at [996, 668] on p "Get a Quote" at bounding box center [1483, 672] width 57 height 17
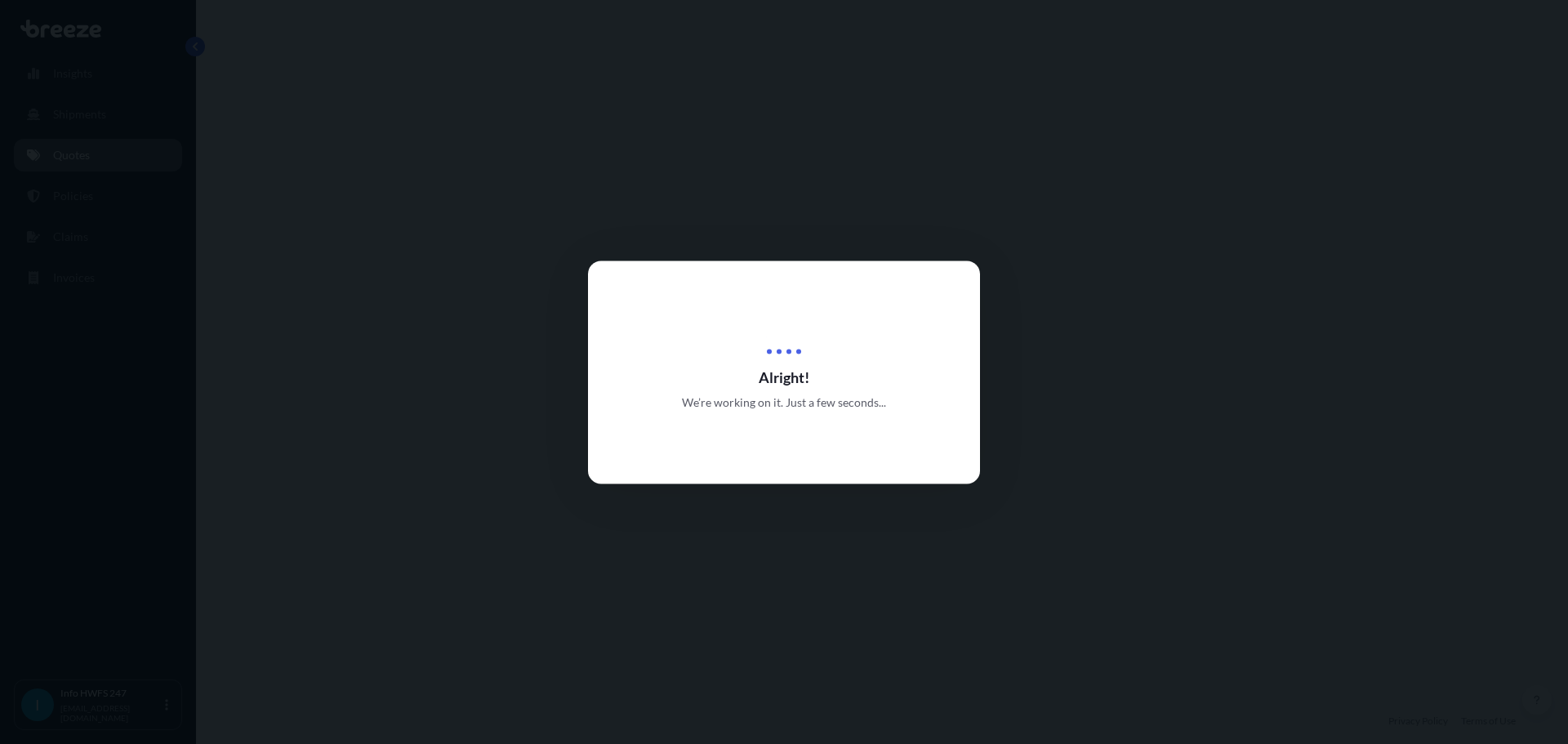
select select "Road"
select select "Air"
select select "Road"
select select "3"
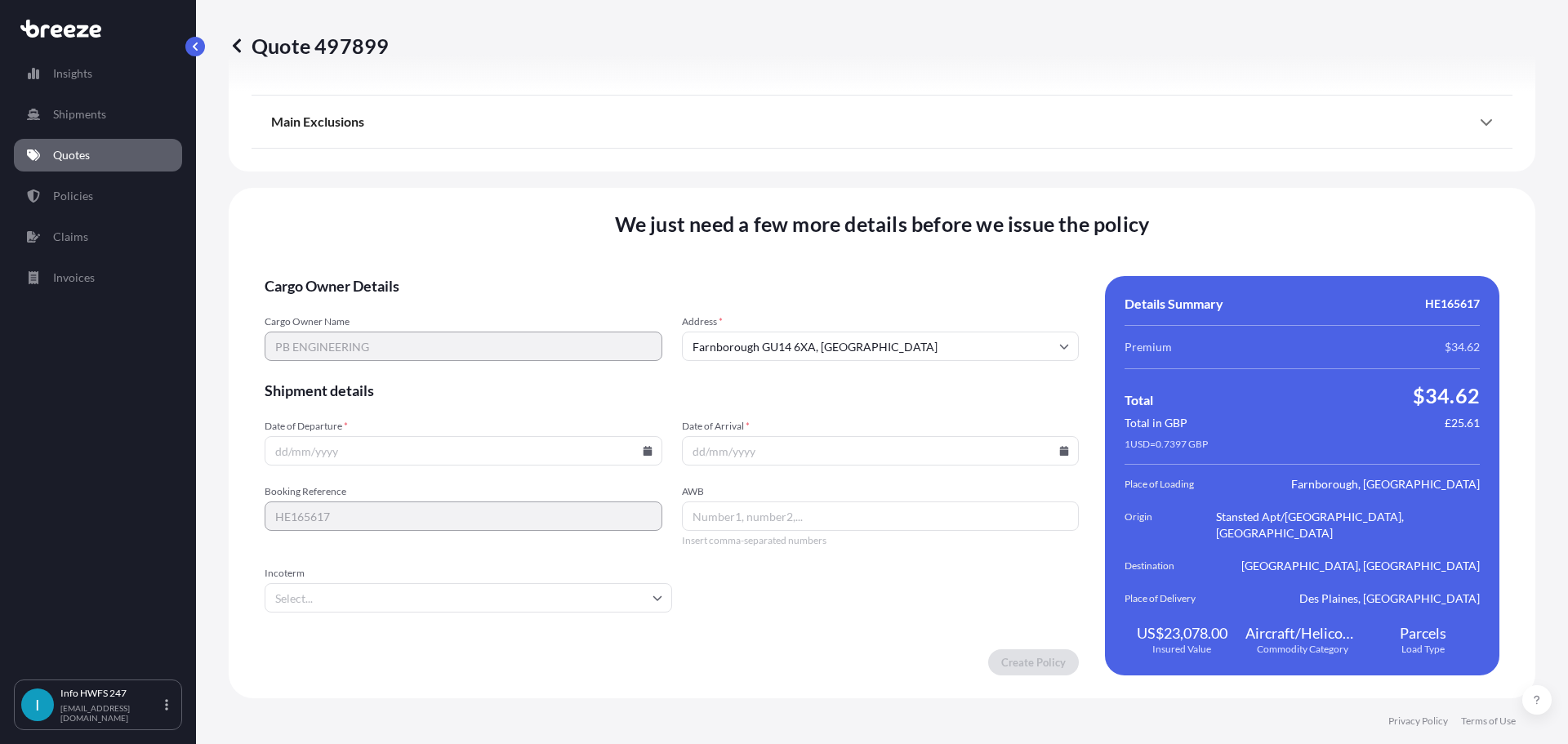
scroll to position [2421, 0]
click at [648, 446] on icon at bounding box center [647, 451] width 10 height 10
click at [351, 240] on button "1" at bounding box center [353, 242] width 26 height 26
type input "[DATE]"
click at [996, 457] on input "Date of Arrival *" at bounding box center [881, 451] width 398 height 29
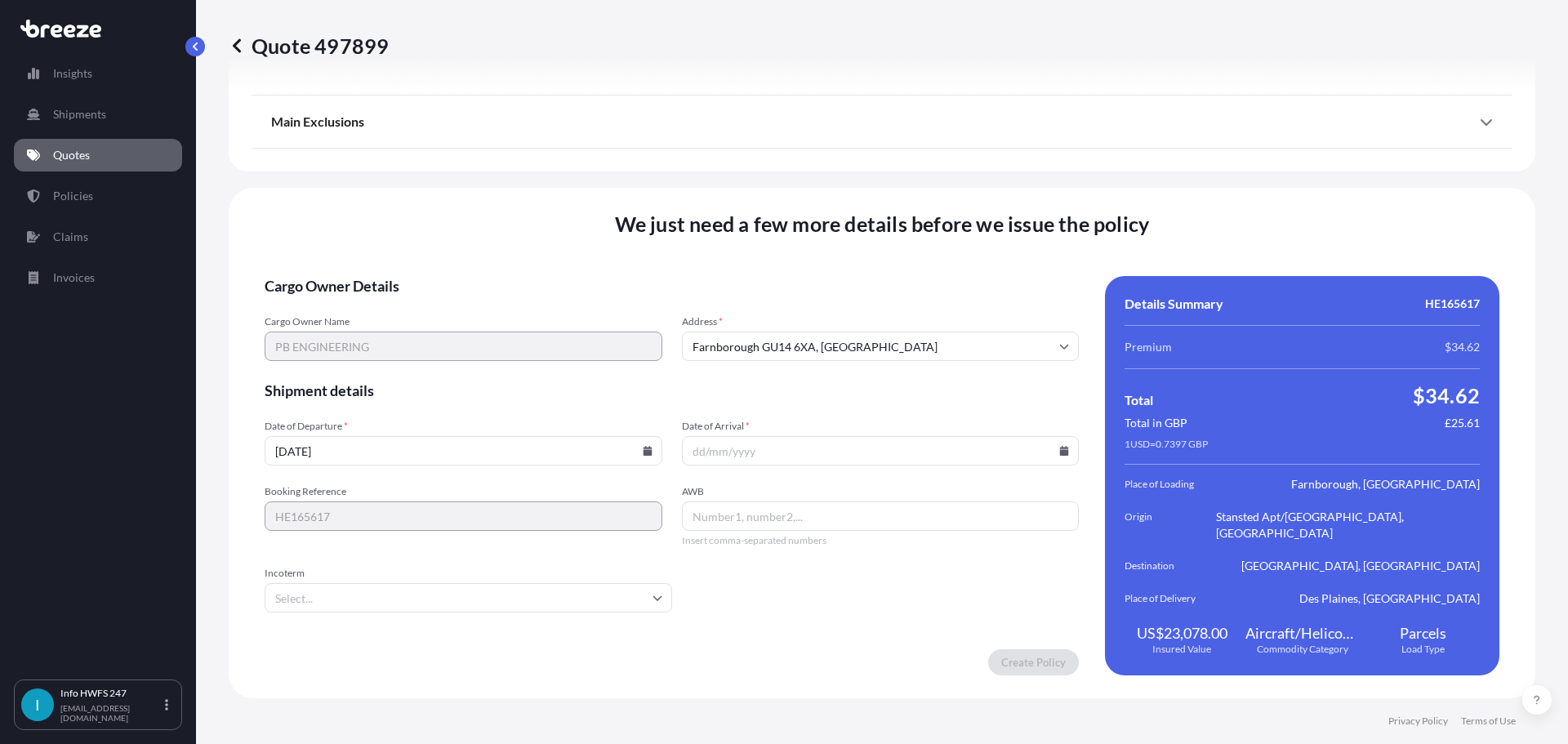
click at [996, 450] on icon at bounding box center [1064, 451] width 9 height 10
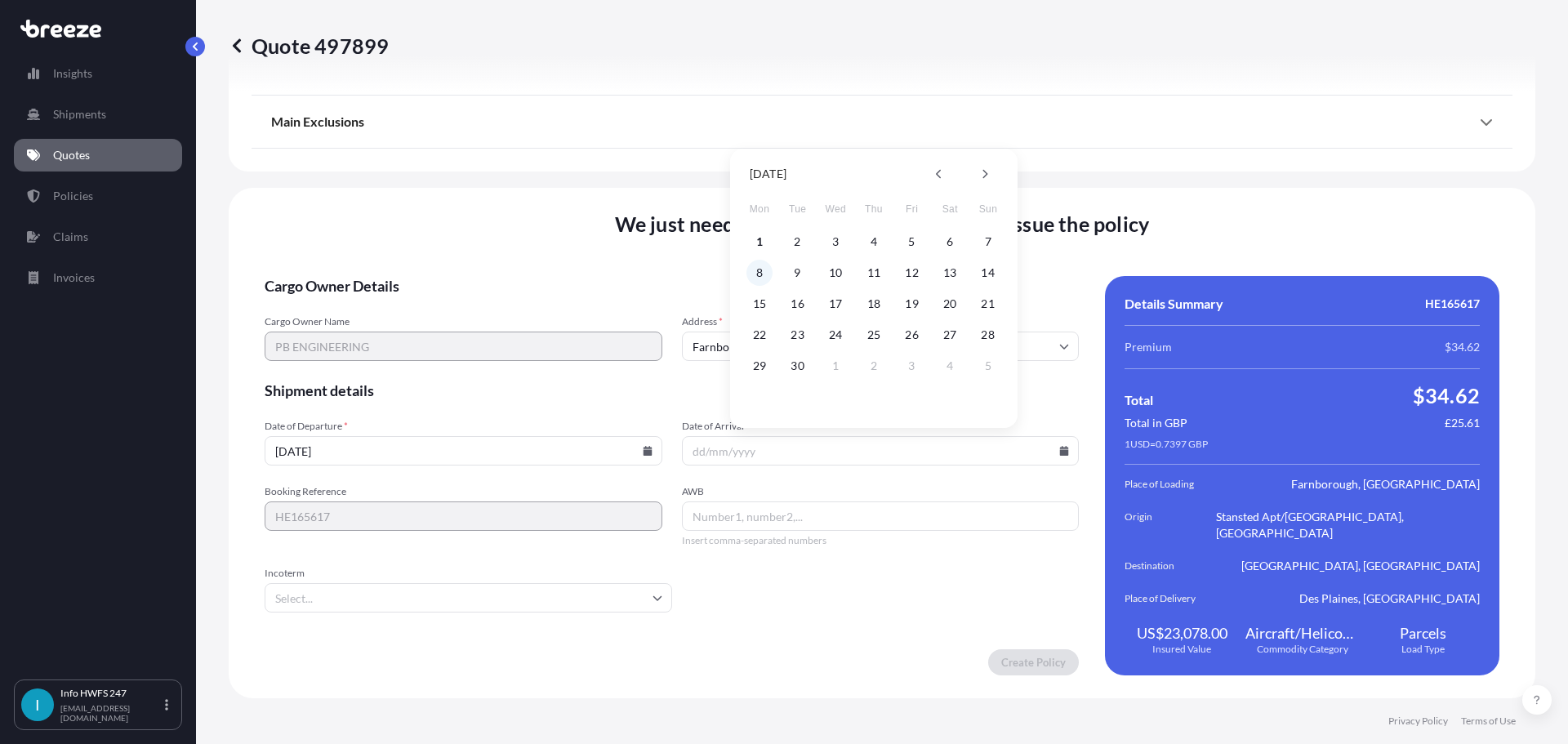
click at [750, 277] on button "8" at bounding box center [759, 273] width 26 height 26
type input "[DATE]"
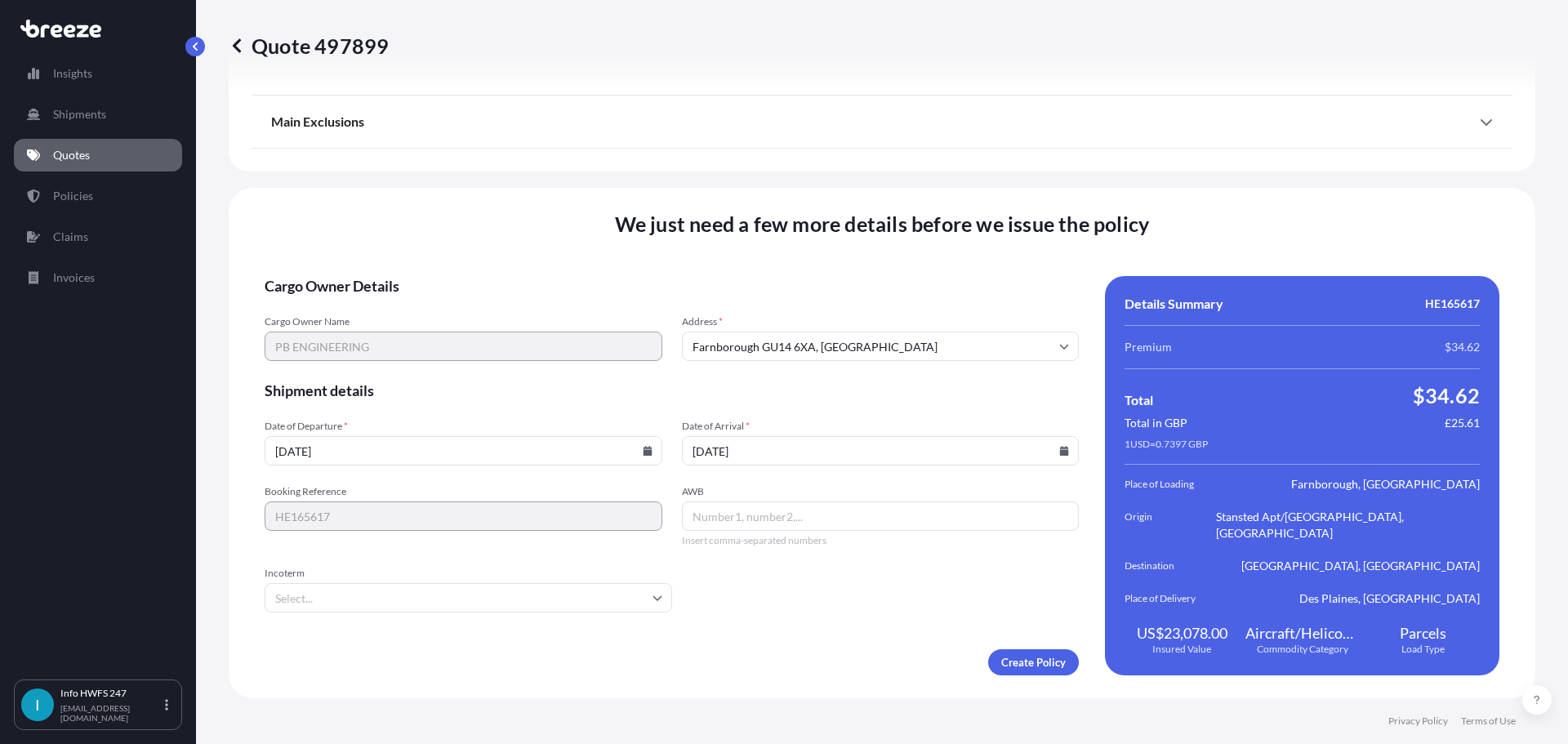
click at [733, 511] on input "AWB" at bounding box center [881, 516] width 398 height 29
paste input "FLOW CONTROL VALVE"
type input "FLOW CONTROL VALVE"
click at [608, 518] on div "Booking Reference HE165617 AWB FLOW CONTROL VALVE Insert comma-separated numbers" at bounding box center [671, 516] width 814 height 62
click at [798, 507] on input "AWB" at bounding box center [881, 516] width 398 height 29
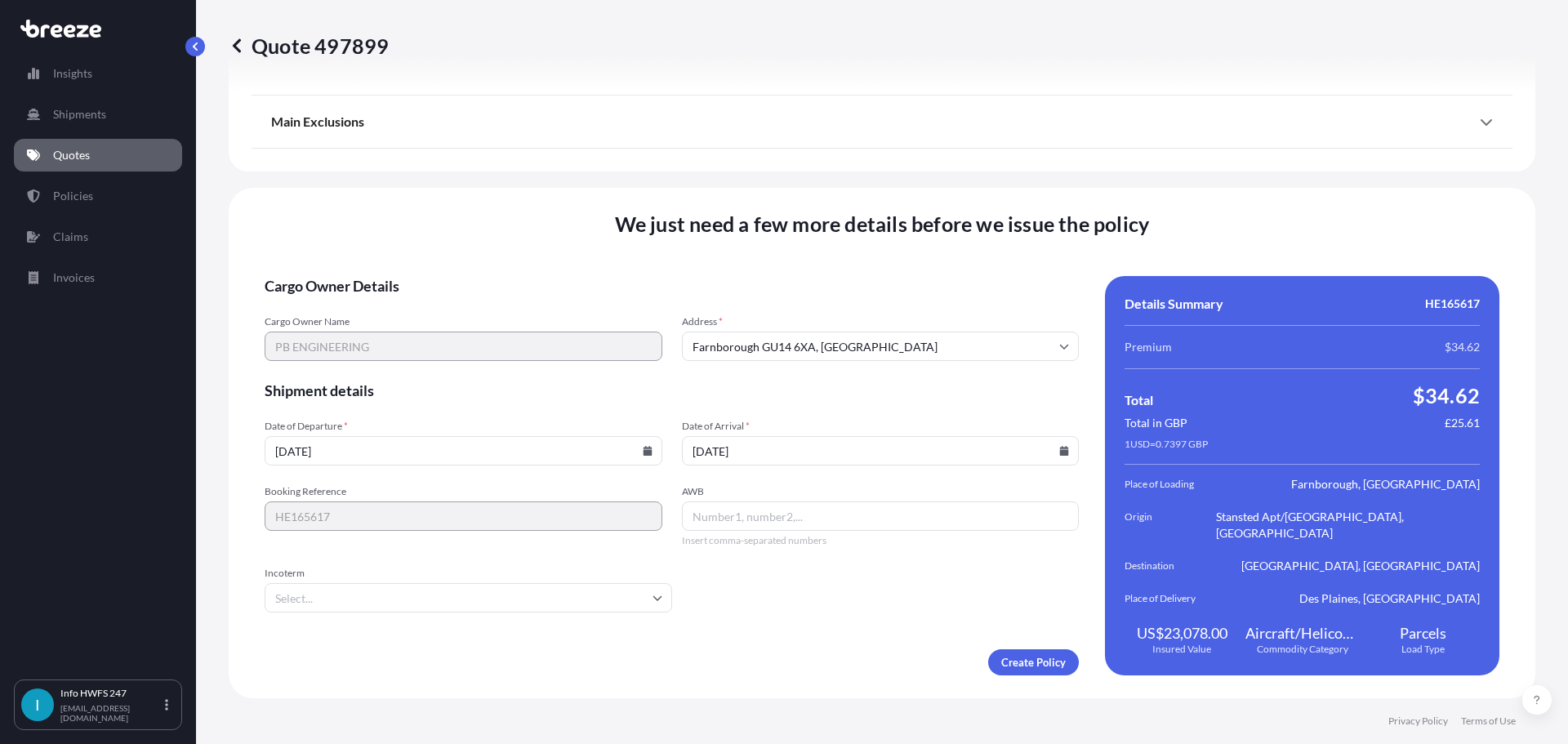
paste input "FLOW CONTROL VALVE"
type input "FLOW CONTROL VALVE"
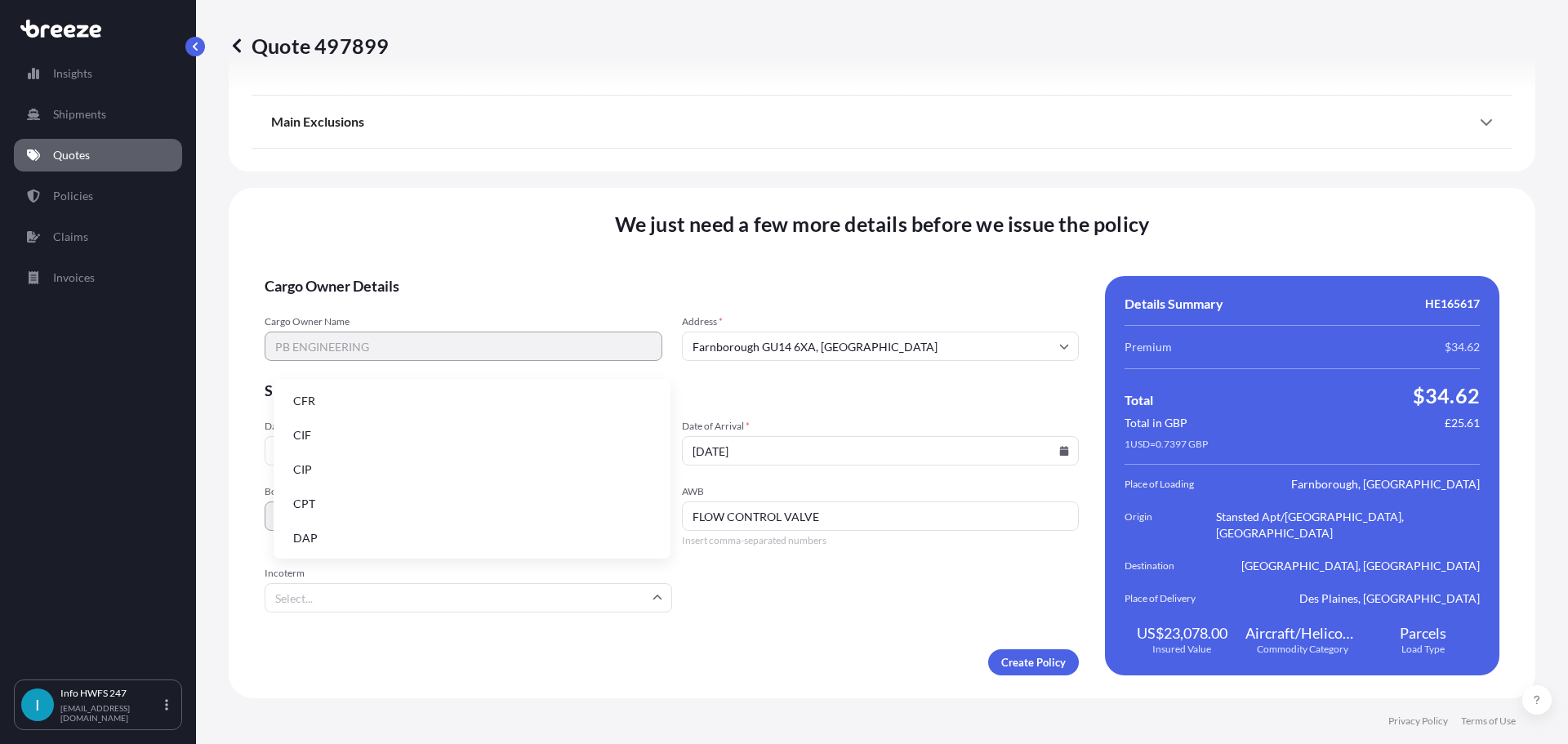
click at [470, 610] on input "Incoterm" at bounding box center [468, 597] width 407 height 29
click at [330, 533] on li "DAP" at bounding box center [471, 538] width 384 height 31
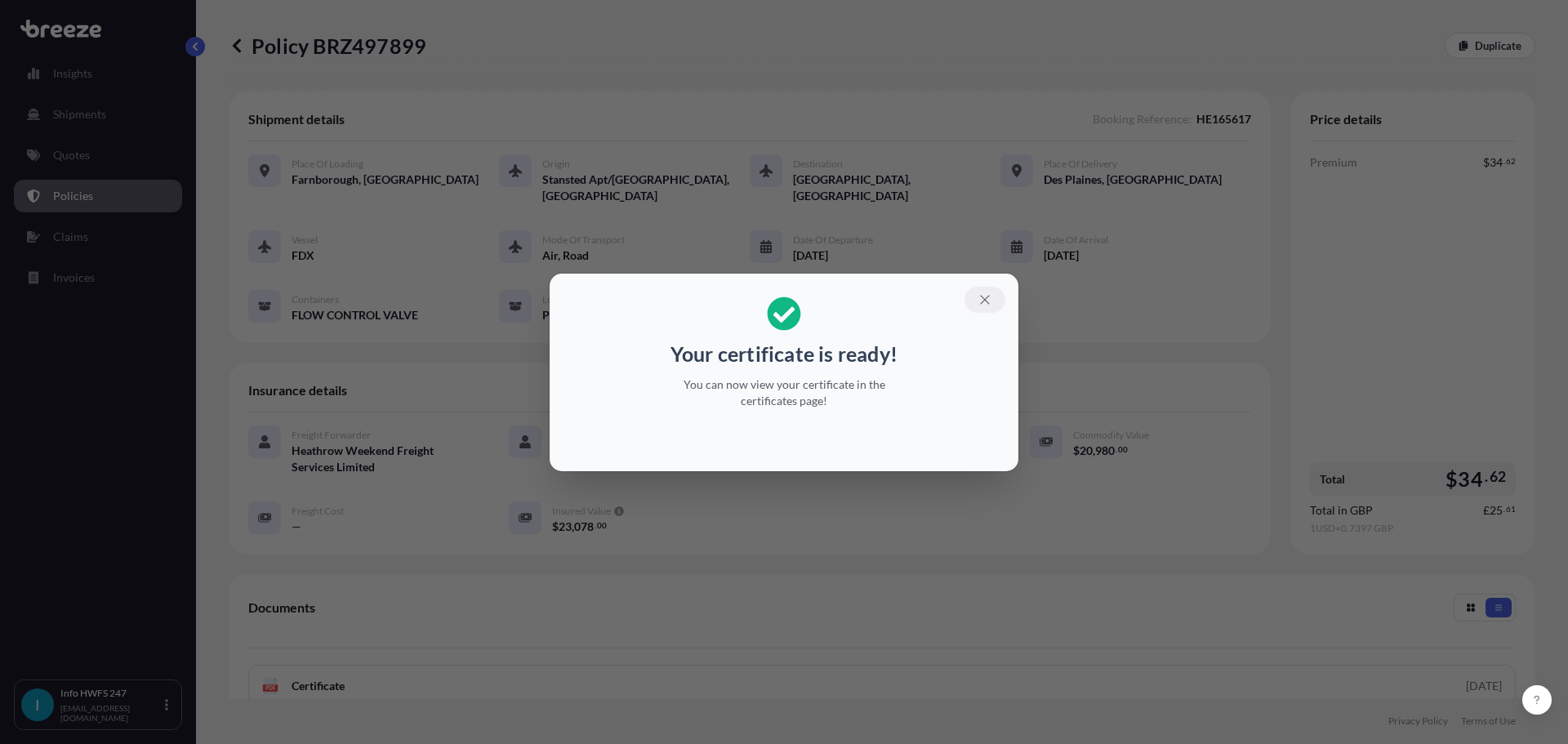
click at [992, 293] on icon "button" at bounding box center [984, 300] width 15 height 15
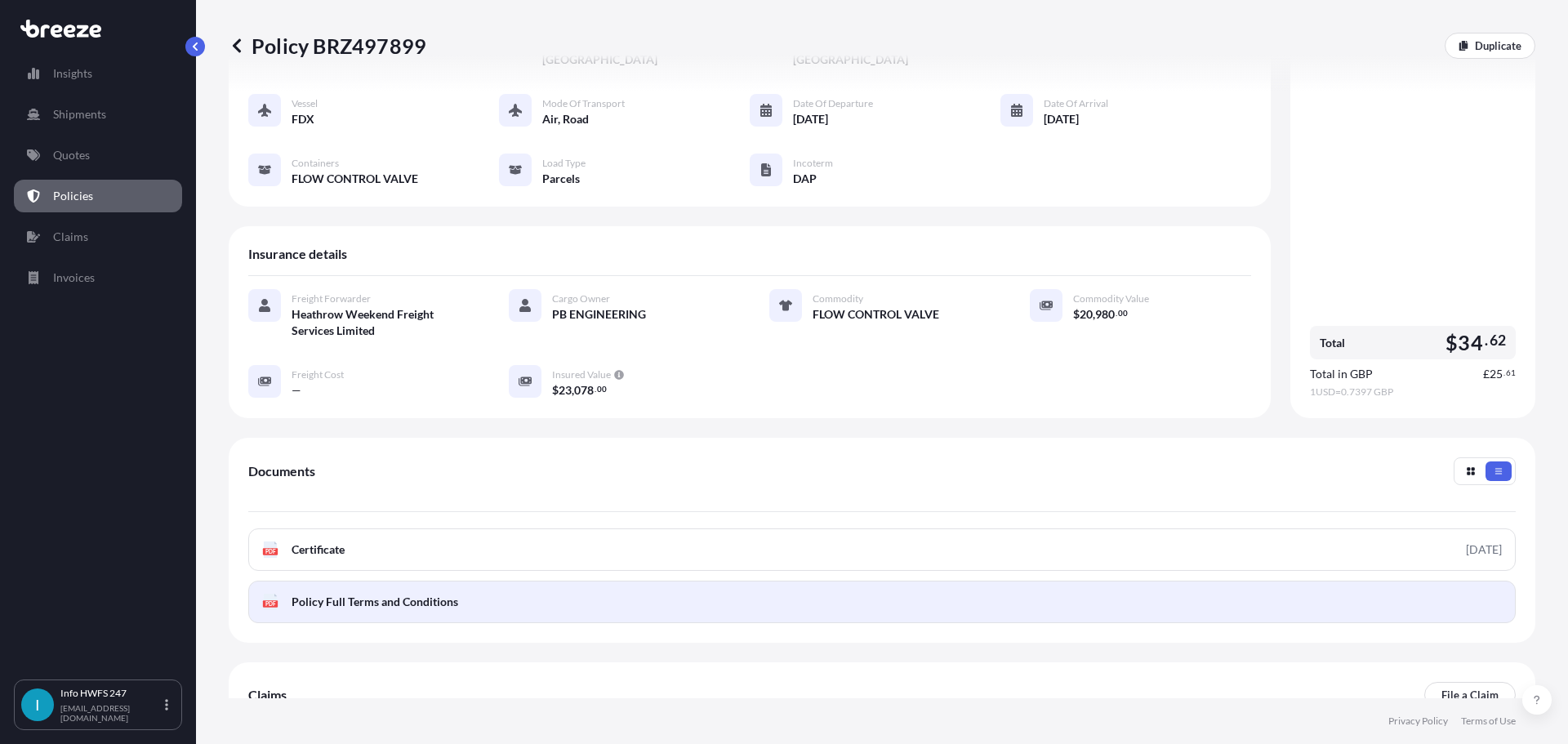
scroll to position [329, 0]
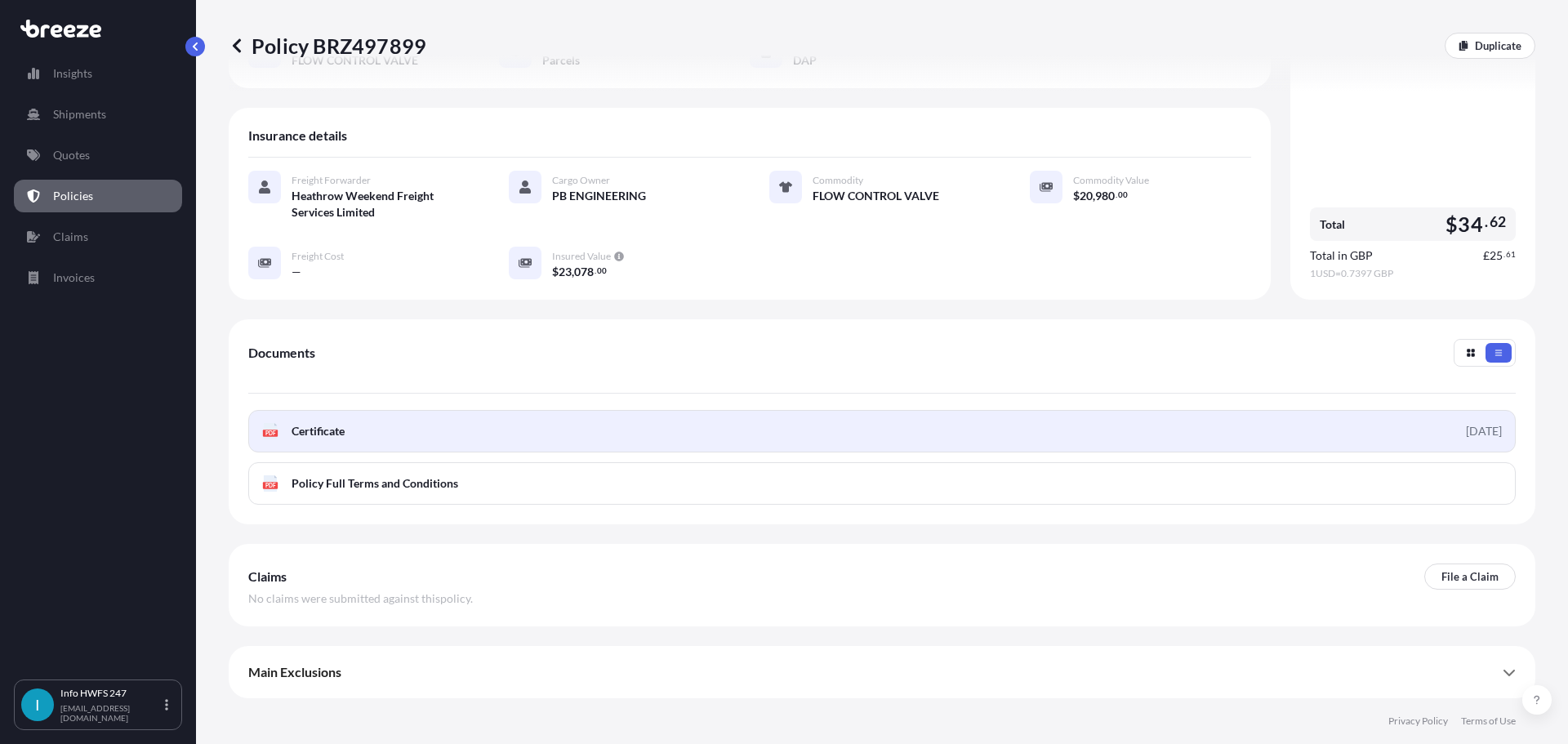
click at [690, 410] on link "PDF Certificate [DATE]" at bounding box center [881, 431] width 1267 height 42
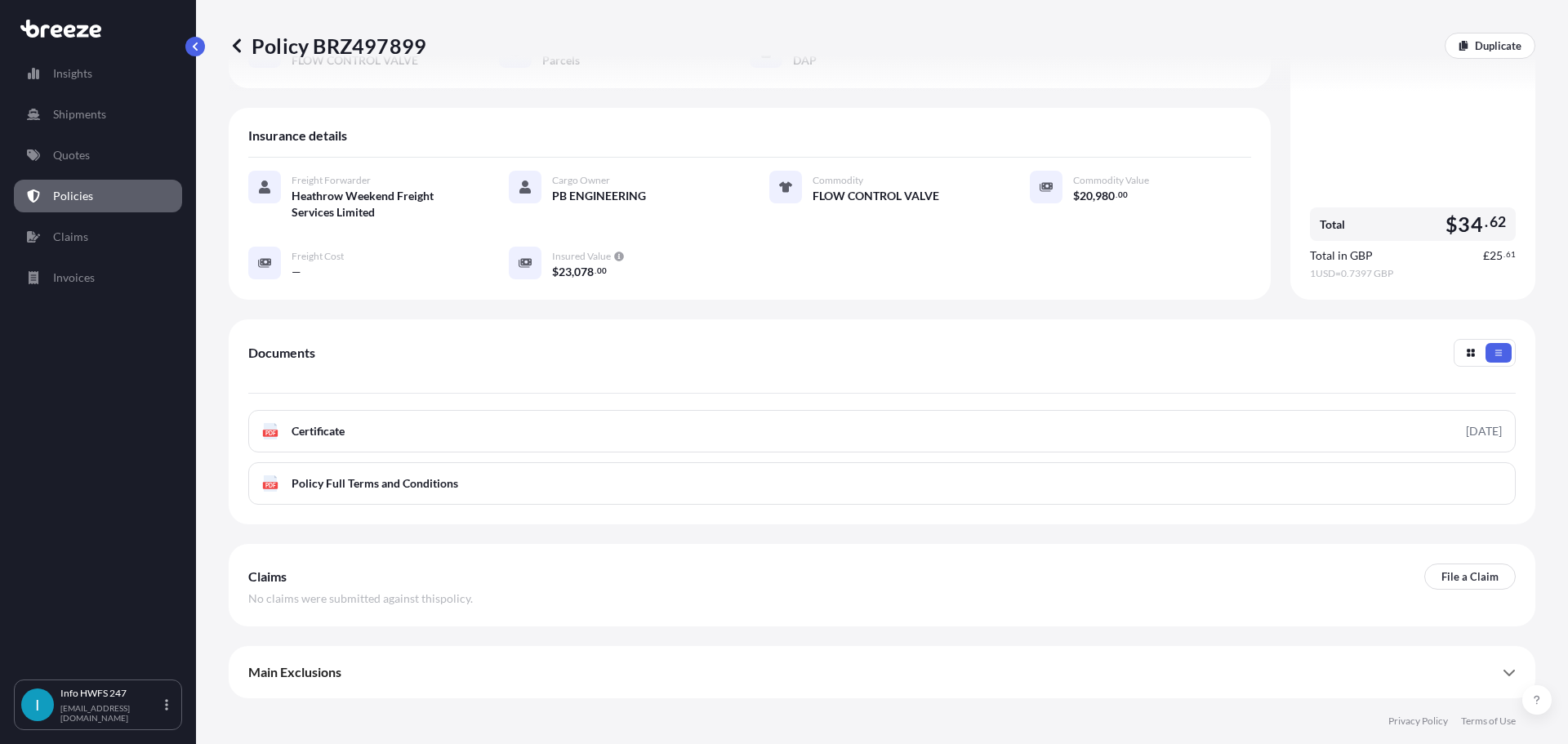
click at [996, 56] on link "Duplicate" at bounding box center [1489, 46] width 90 height 26
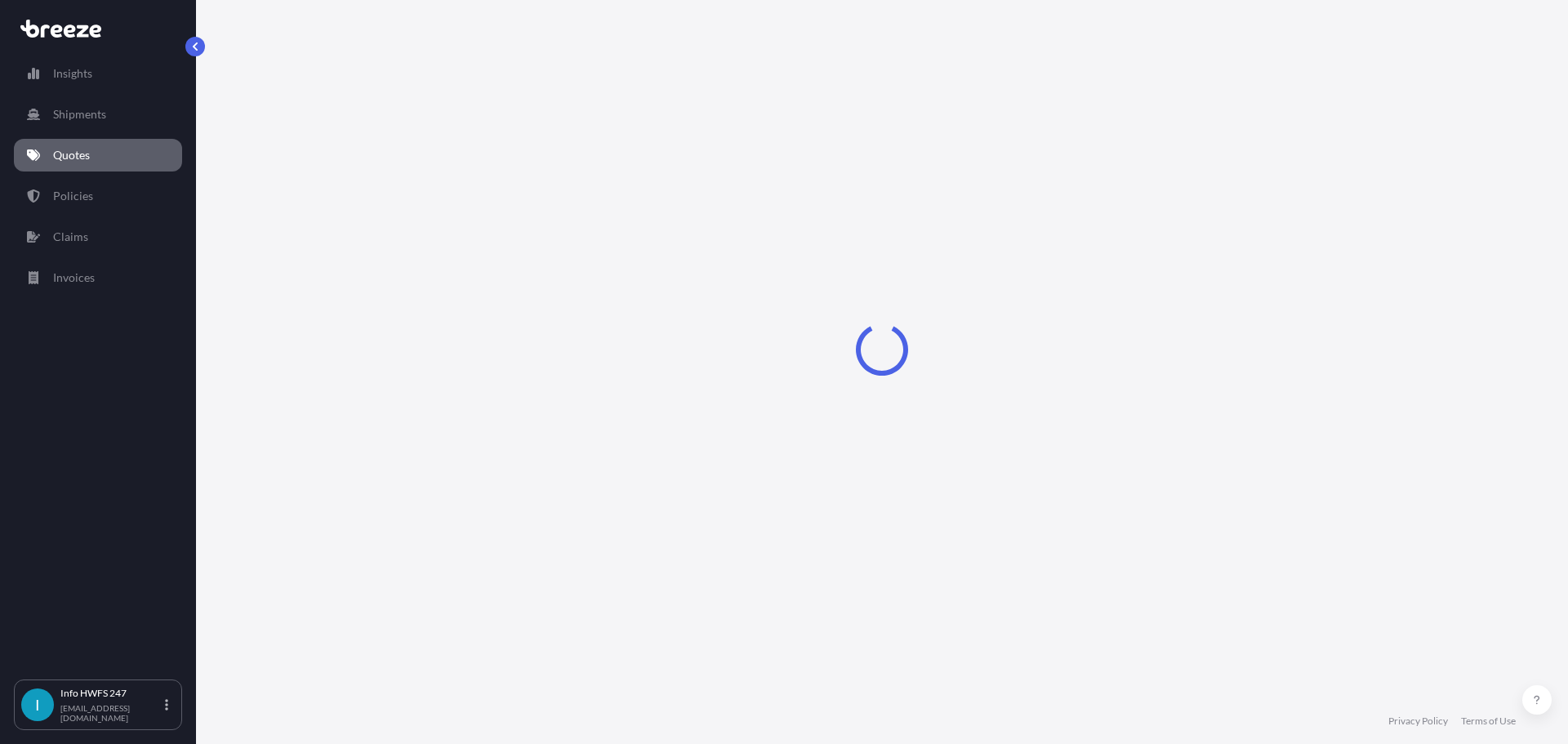
scroll to position [29, 0]
select select "Road"
select select "Air"
select select "Road"
select select "3"
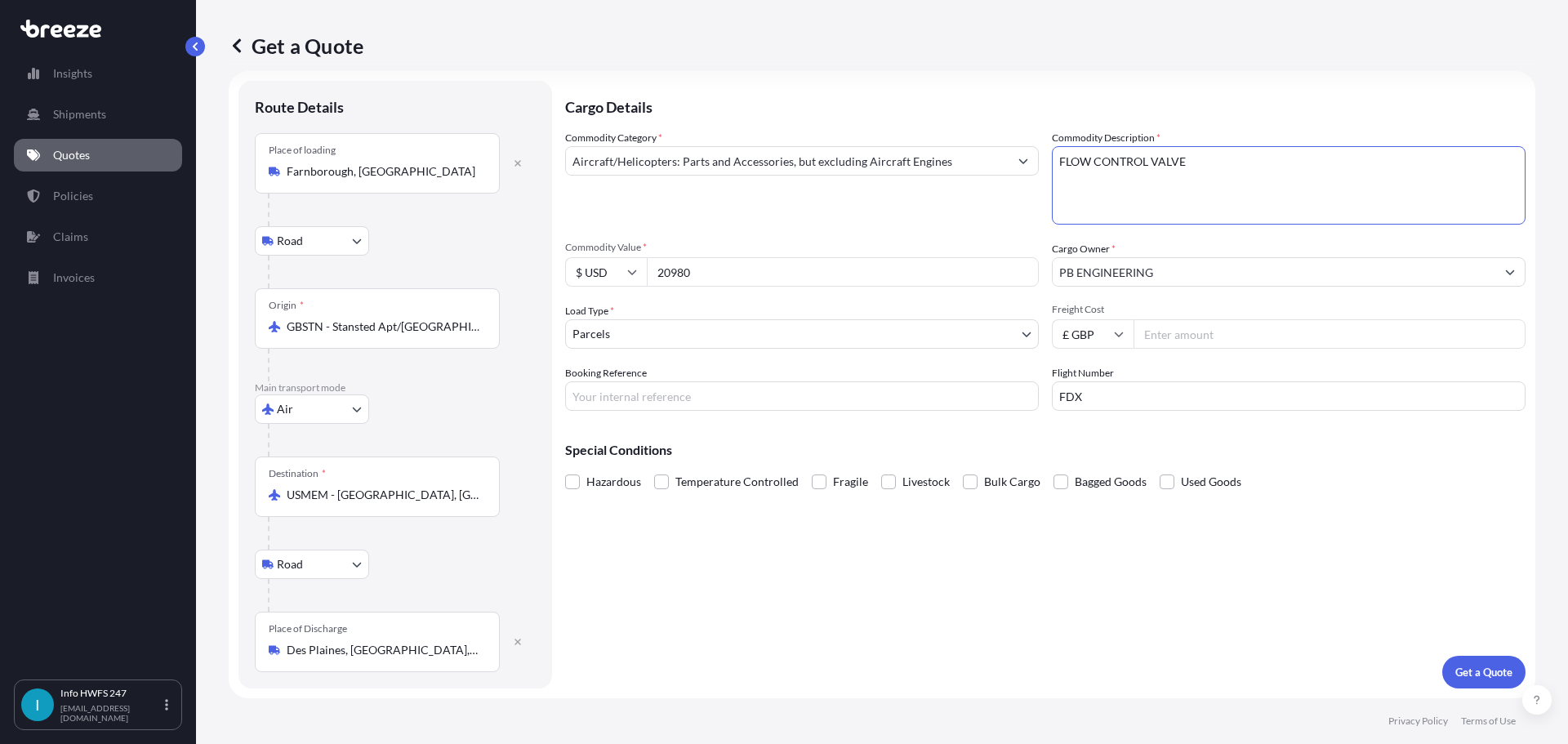
drag, startPoint x: 1256, startPoint y: 173, endPoint x: 965, endPoint y: 168, distance: 291.0
click at [965, 168] on div "Commodity Category * Aircraft/Helicopters: Parts and Accessories, but excluding…" at bounding box center [1046, 271] width 960 height 281
type textarea "ETHERNET INTERFACE UNIT"
drag, startPoint x: 767, startPoint y: 284, endPoint x: 669, endPoint y: 277, distance: 98.2
click at [669, 283] on div "$ USD 20980" at bounding box center [802, 271] width 473 height 29
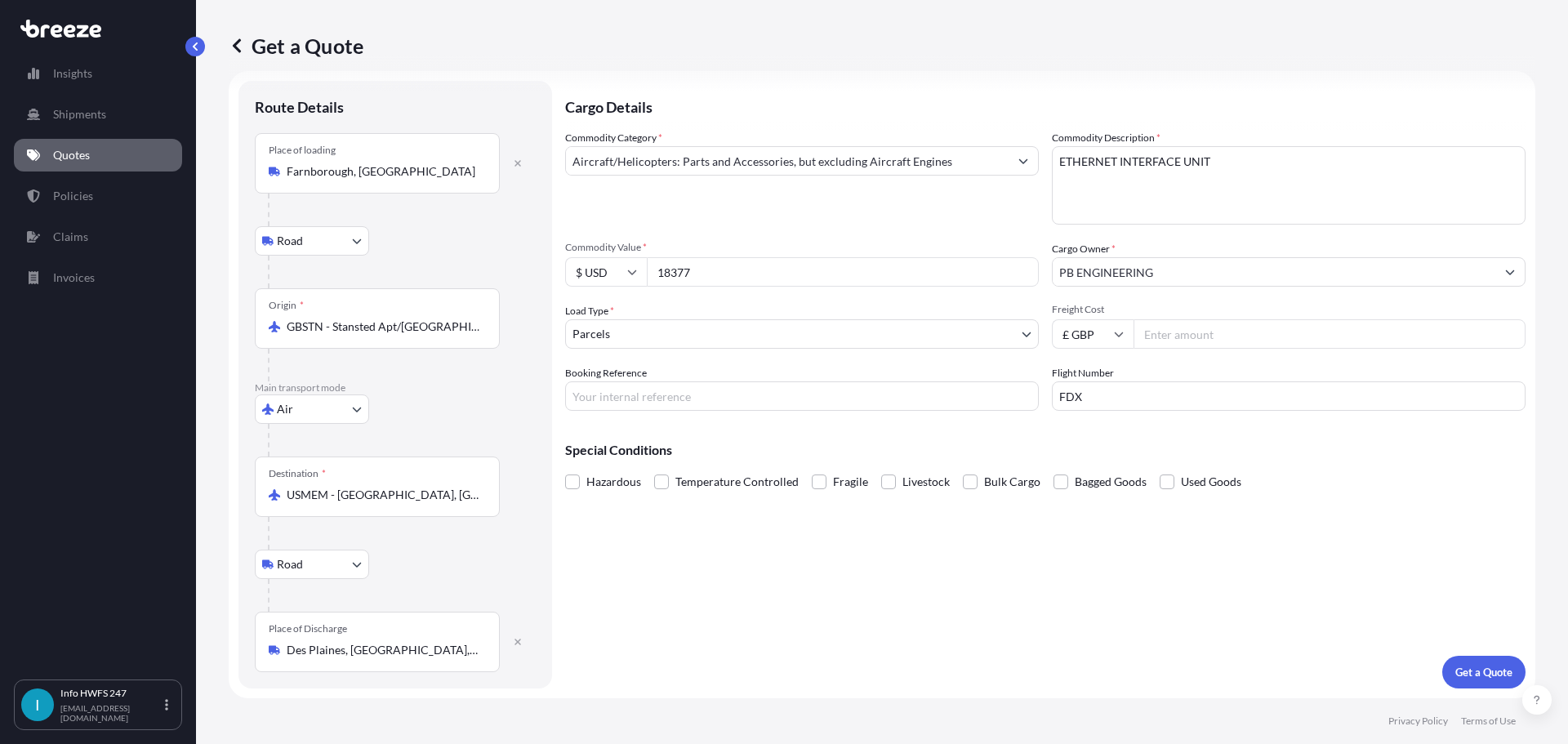
type input "18377"
click at [638, 411] on input "Booking Reference" at bounding box center [802, 395] width 473 height 29
type input "HE165616"
click at [996, 675] on button "Get a Quote" at bounding box center [1483, 672] width 83 height 33
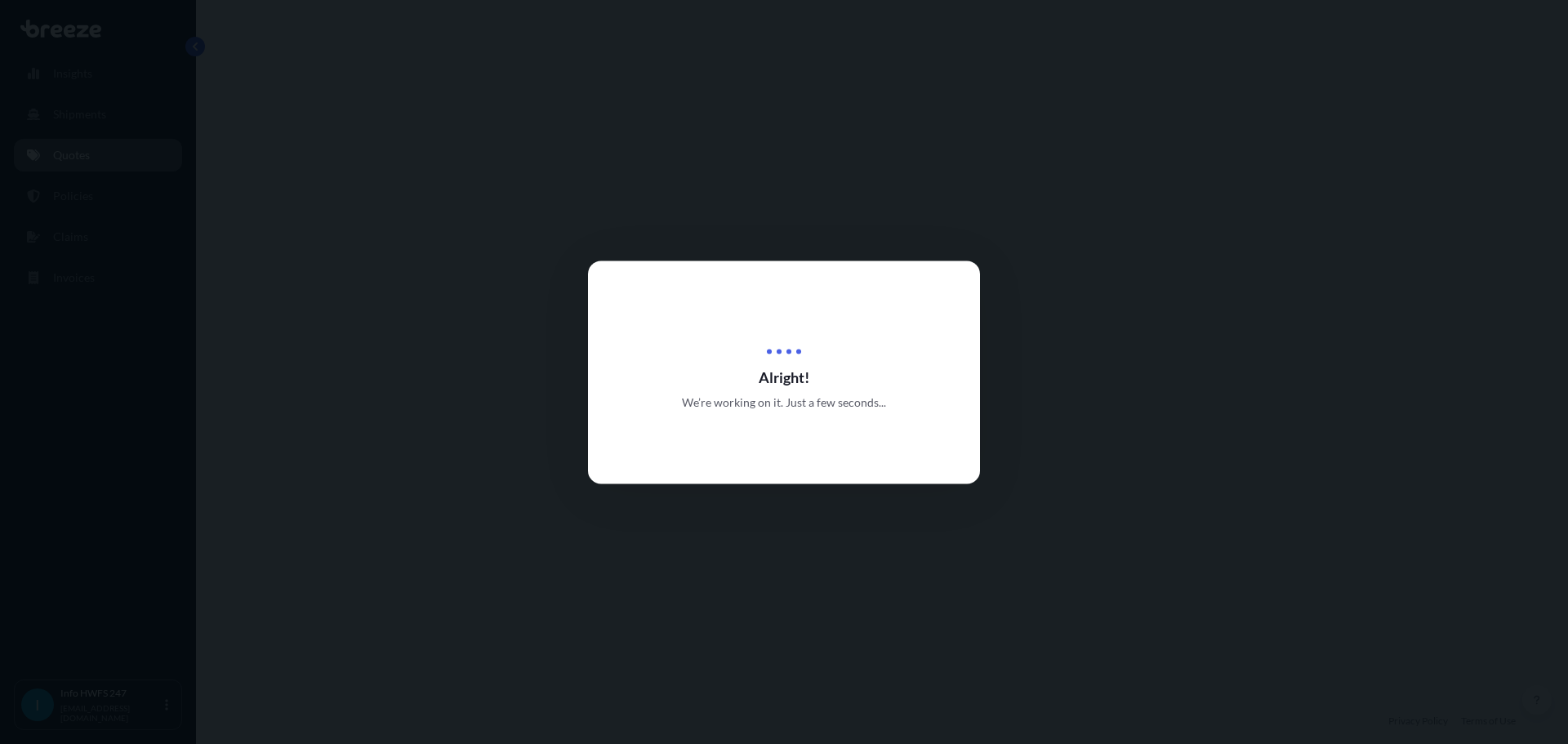
select select "Road"
select select "Air"
select select "Road"
select select "3"
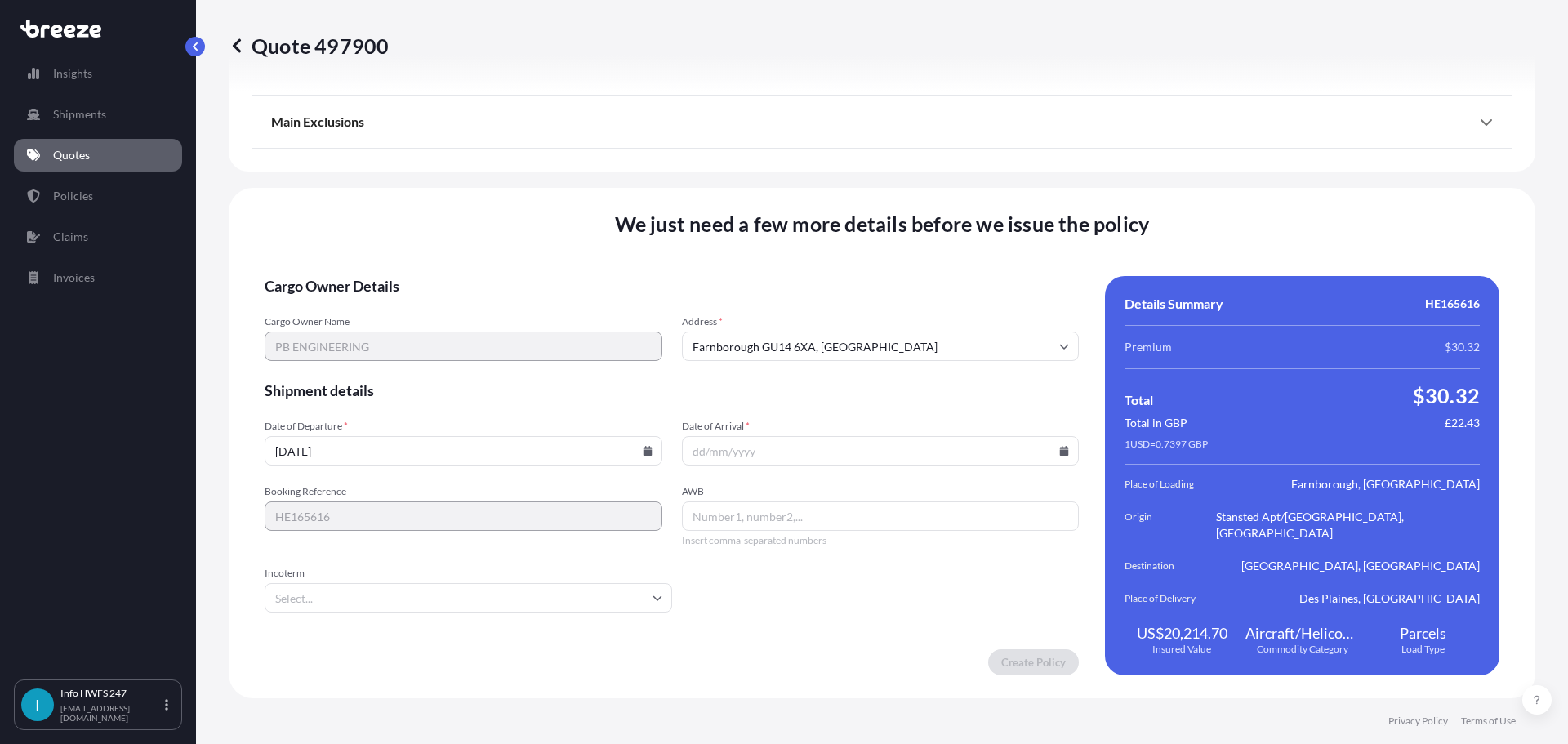
scroll to position [2421, 0]
click at [996, 444] on input "Date of Arrival *" at bounding box center [881, 451] width 398 height 29
click at [996, 446] on input "Date of Arrival *" at bounding box center [881, 451] width 398 height 29
click at [996, 448] on icon at bounding box center [1063, 451] width 10 height 10
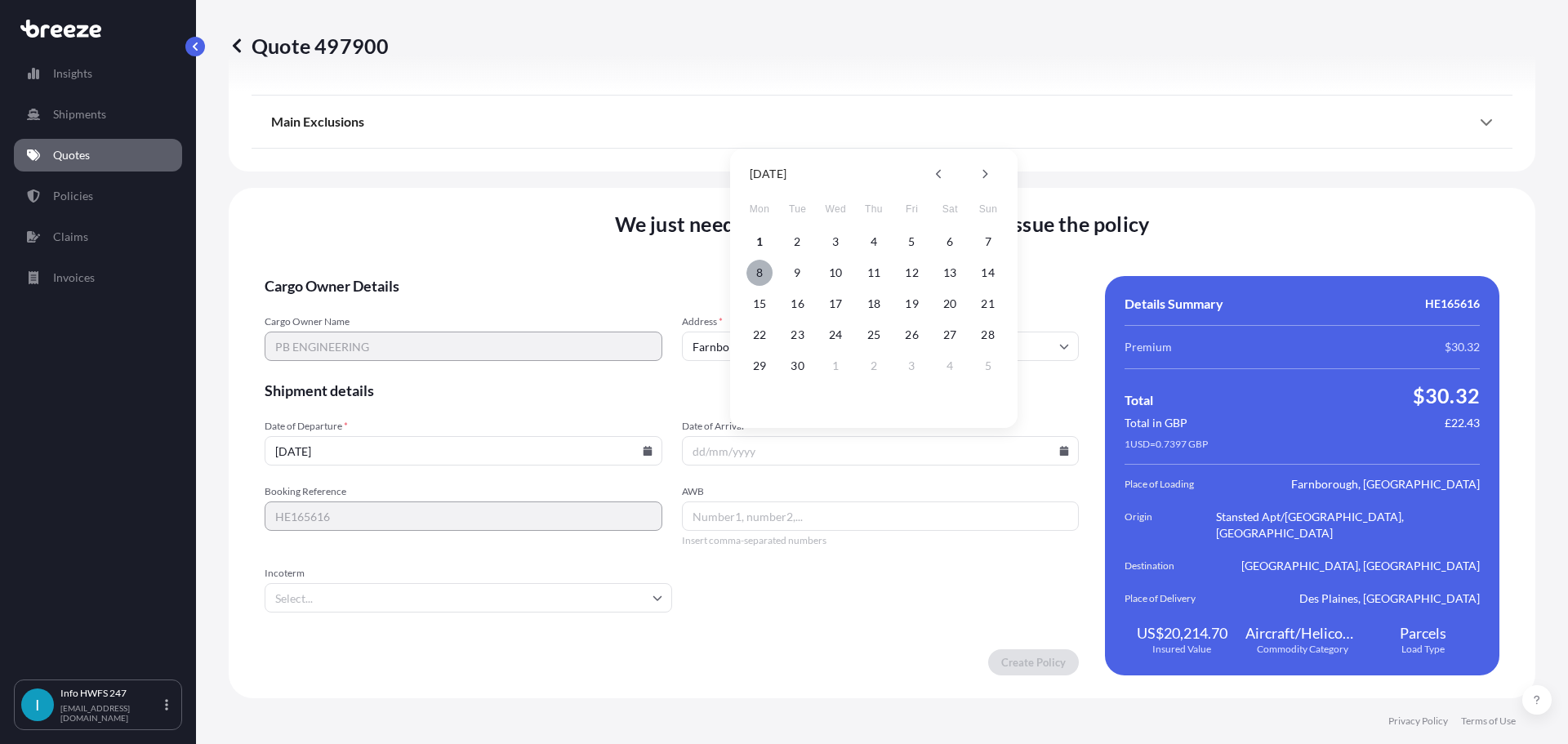
click at [761, 273] on button "8" at bounding box center [759, 273] width 26 height 26
type input "[DATE]"
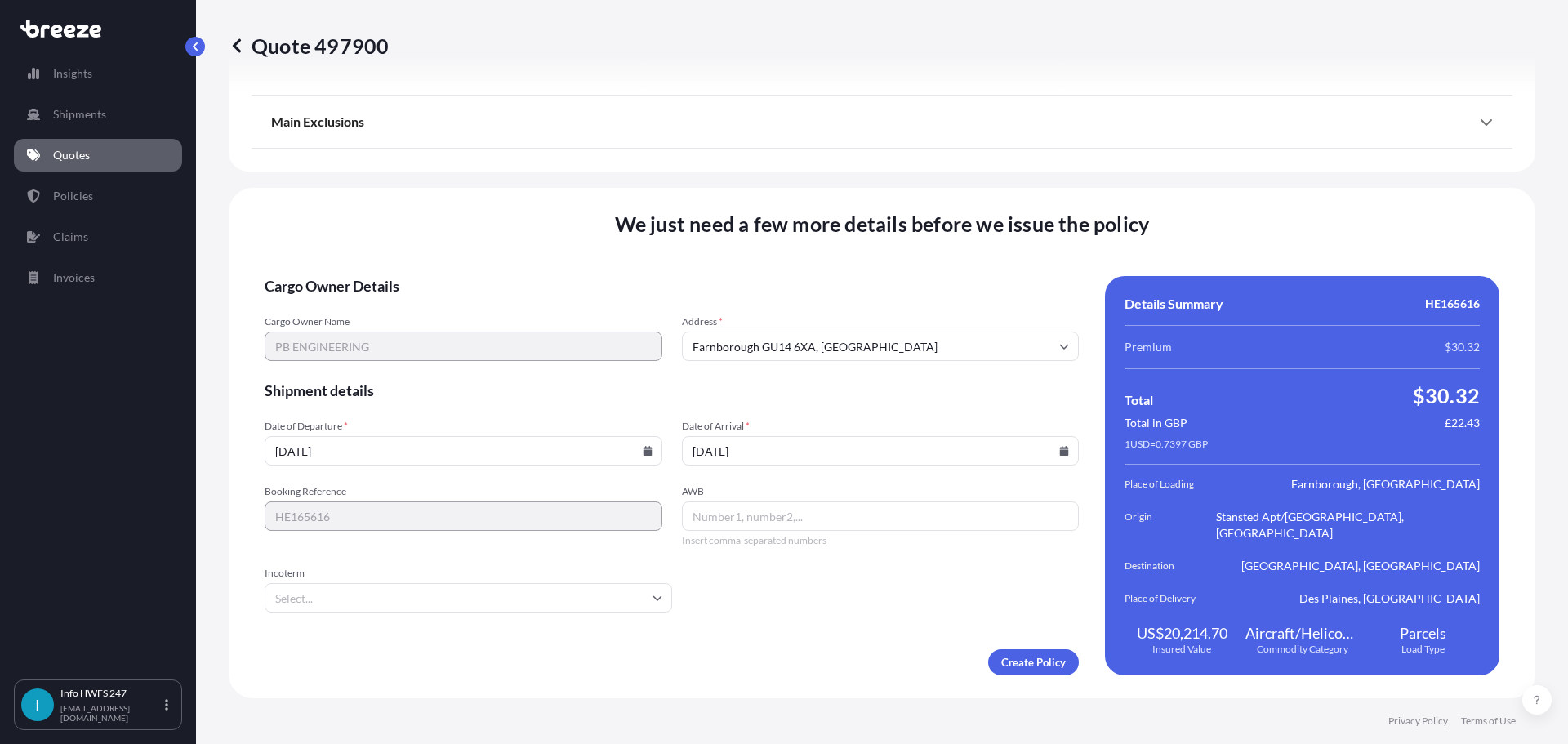
click at [726, 513] on input "AWB" at bounding box center [881, 516] width 398 height 29
paste input "884004996994"
type input "884004996994"
click at [524, 583] on input "Incoterm" at bounding box center [468, 597] width 407 height 29
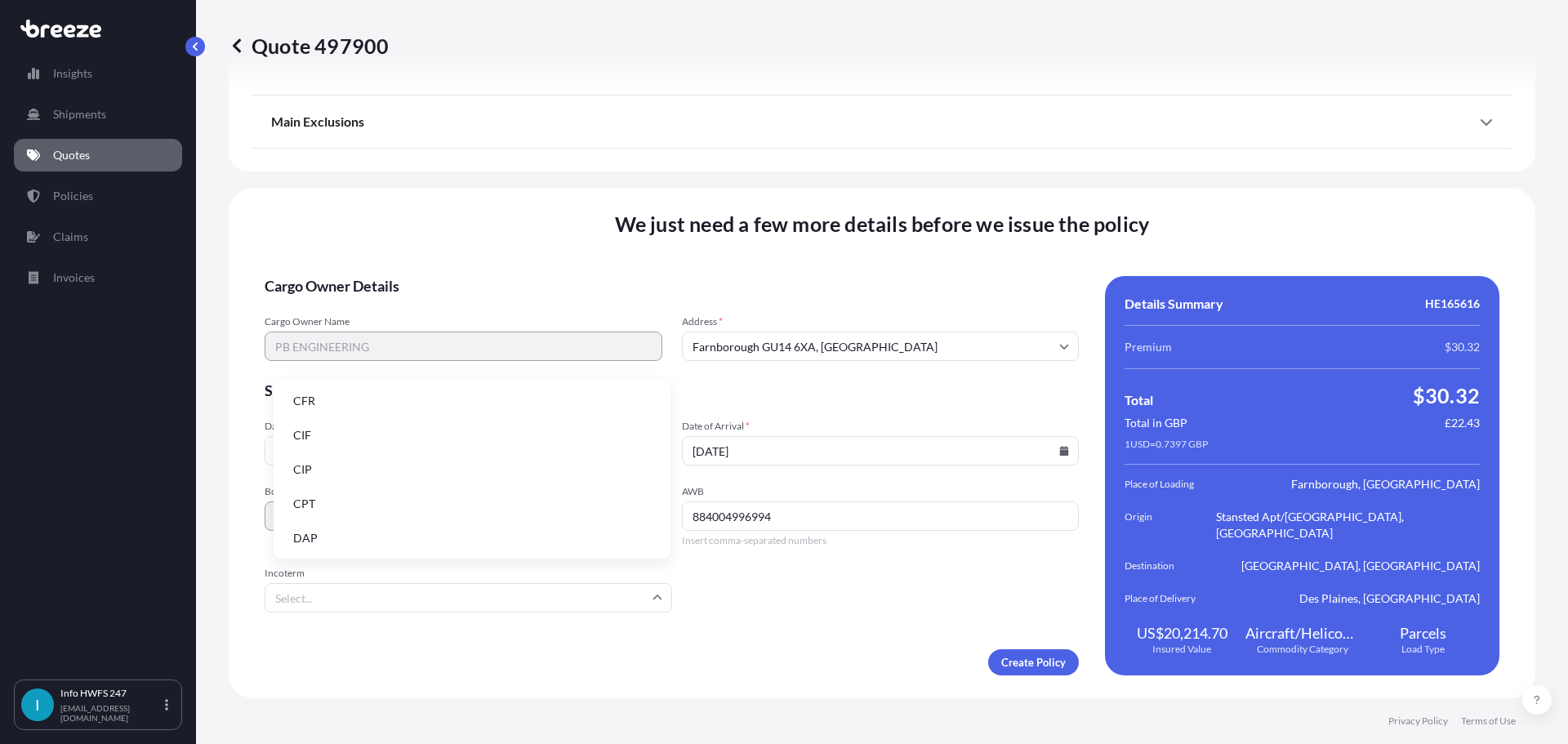
drag, startPoint x: 326, startPoint y: 532, endPoint x: 466, endPoint y: 547, distance: 140.8
click at [327, 532] on li "DAP" at bounding box center [471, 538] width 384 height 31
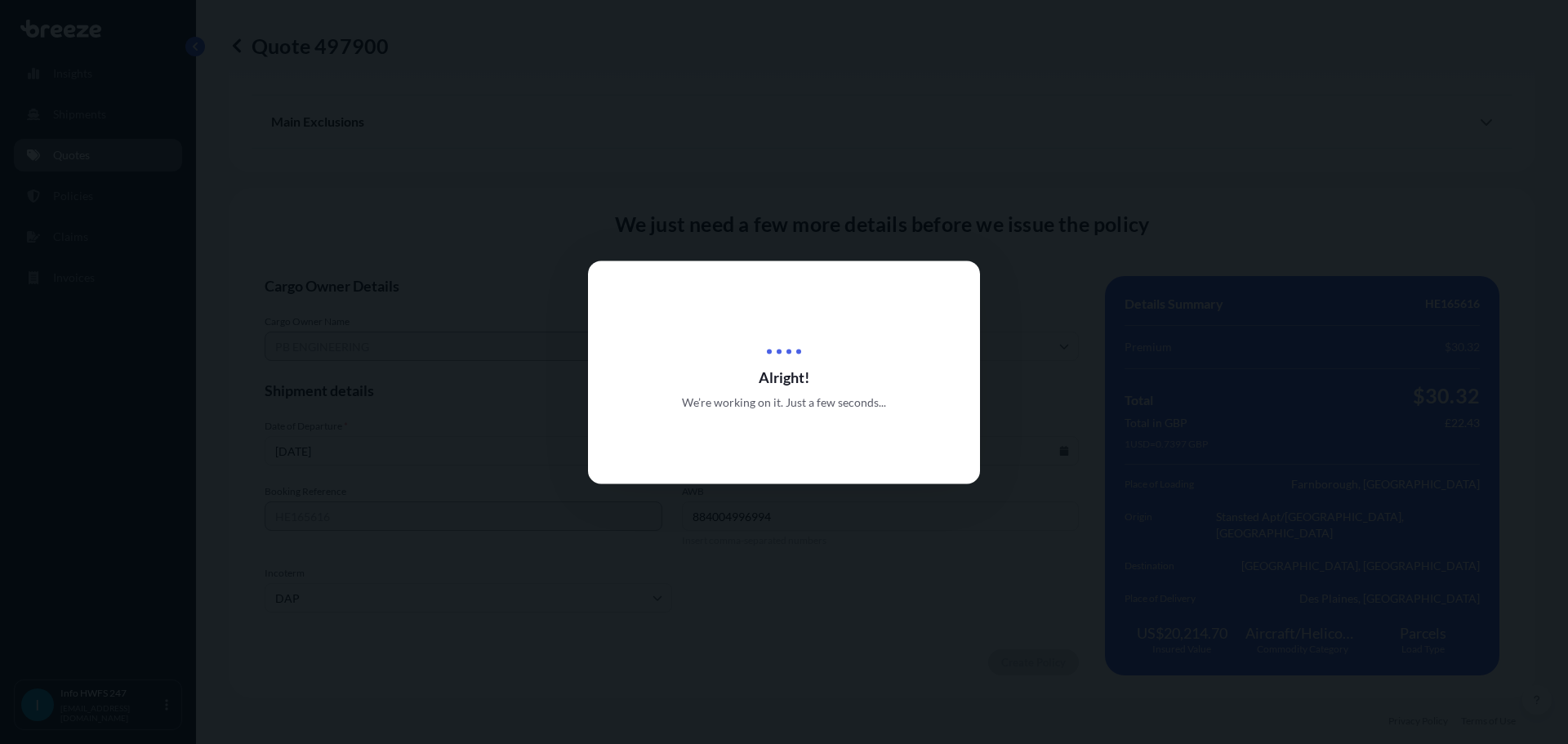
drag, startPoint x: 584, startPoint y: 357, endPoint x: 844, endPoint y: 466, distance: 281.9
click at [845, 466] on div "Alright! We’re working on it. Just a few seconds..." at bounding box center [784, 372] width 392 height 223
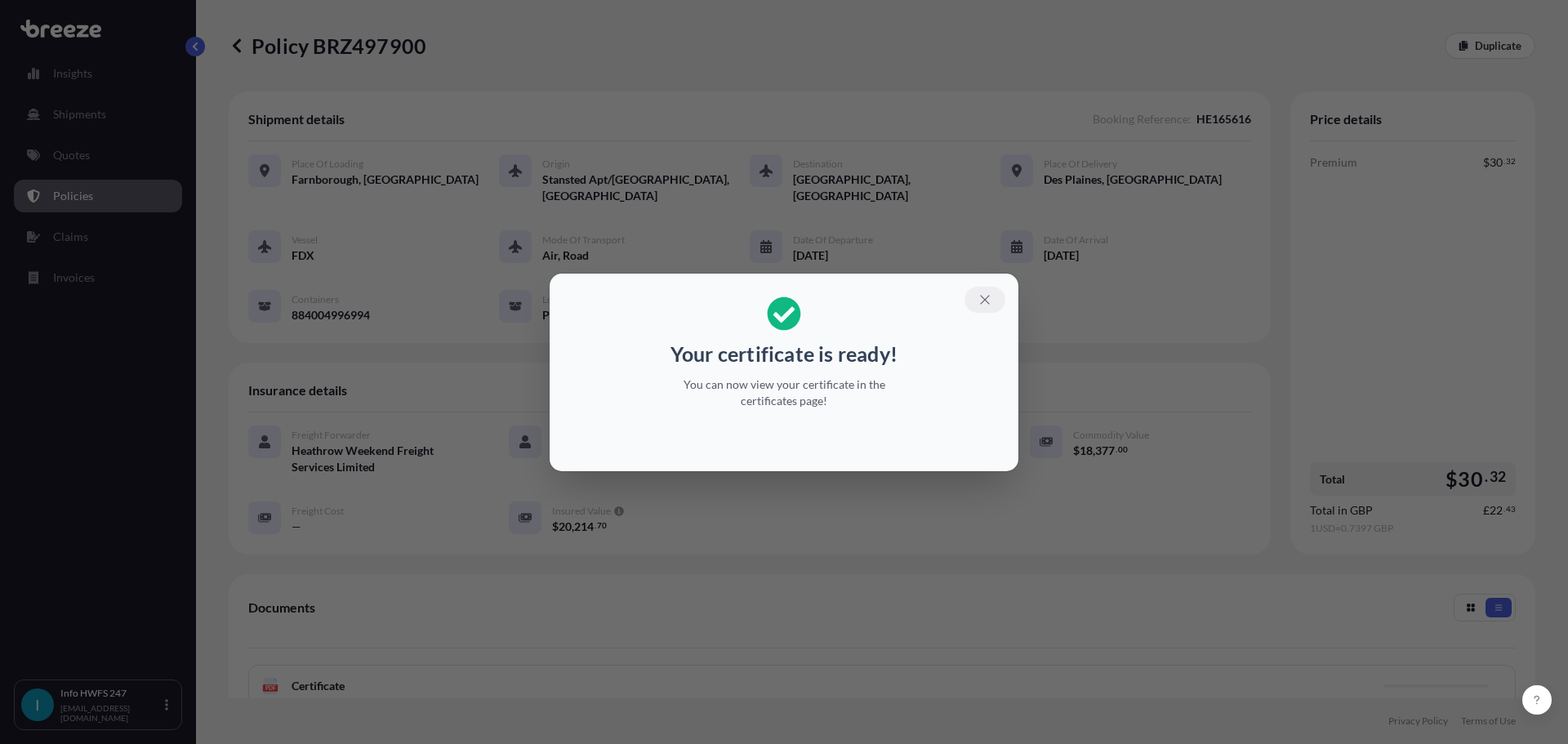
click at [992, 293] on icon "button" at bounding box center [984, 300] width 15 height 15
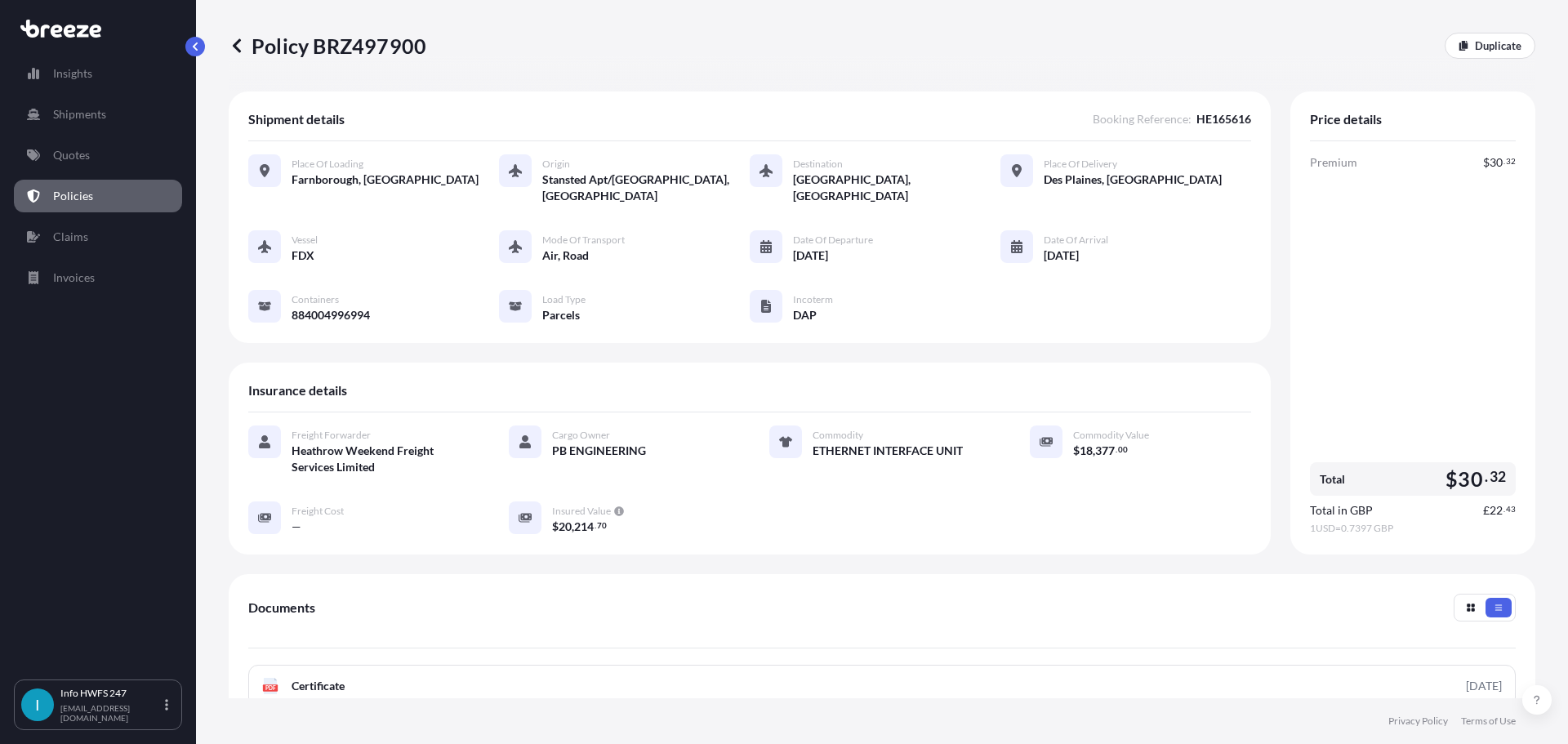
scroll to position [329, 0]
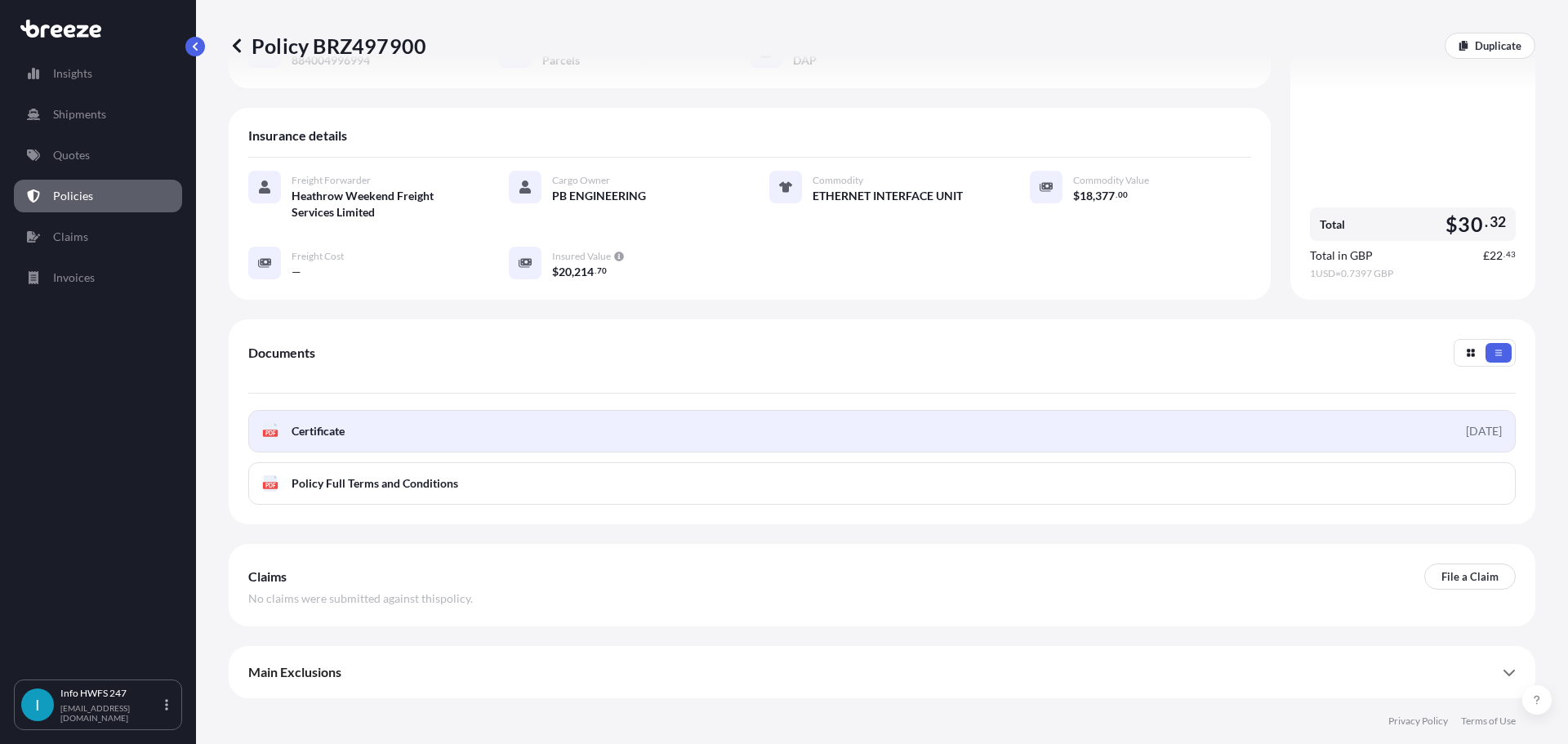
click at [300, 423] on div "PDF Certificate" at bounding box center [304, 431] width 83 height 17
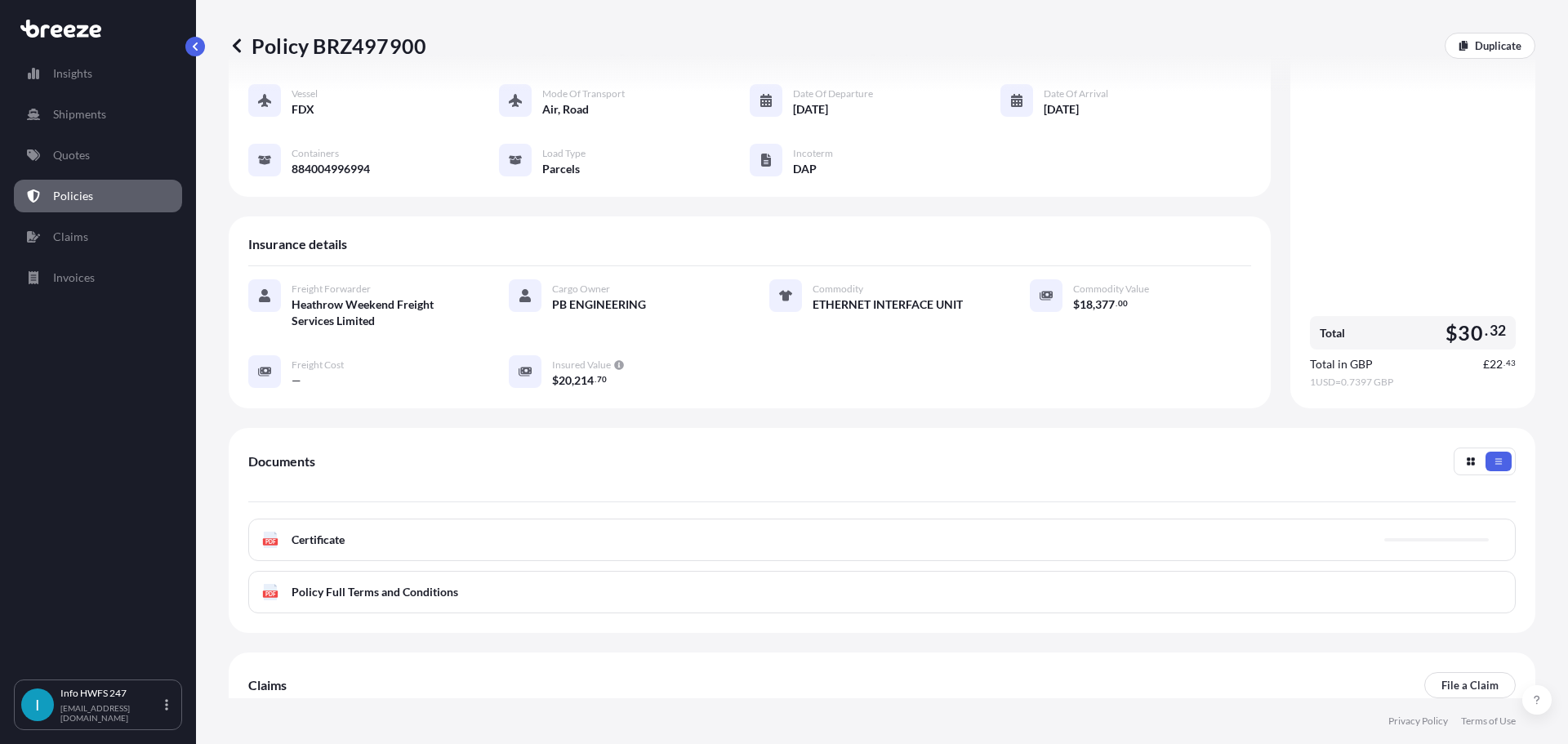
scroll to position [0, 0]
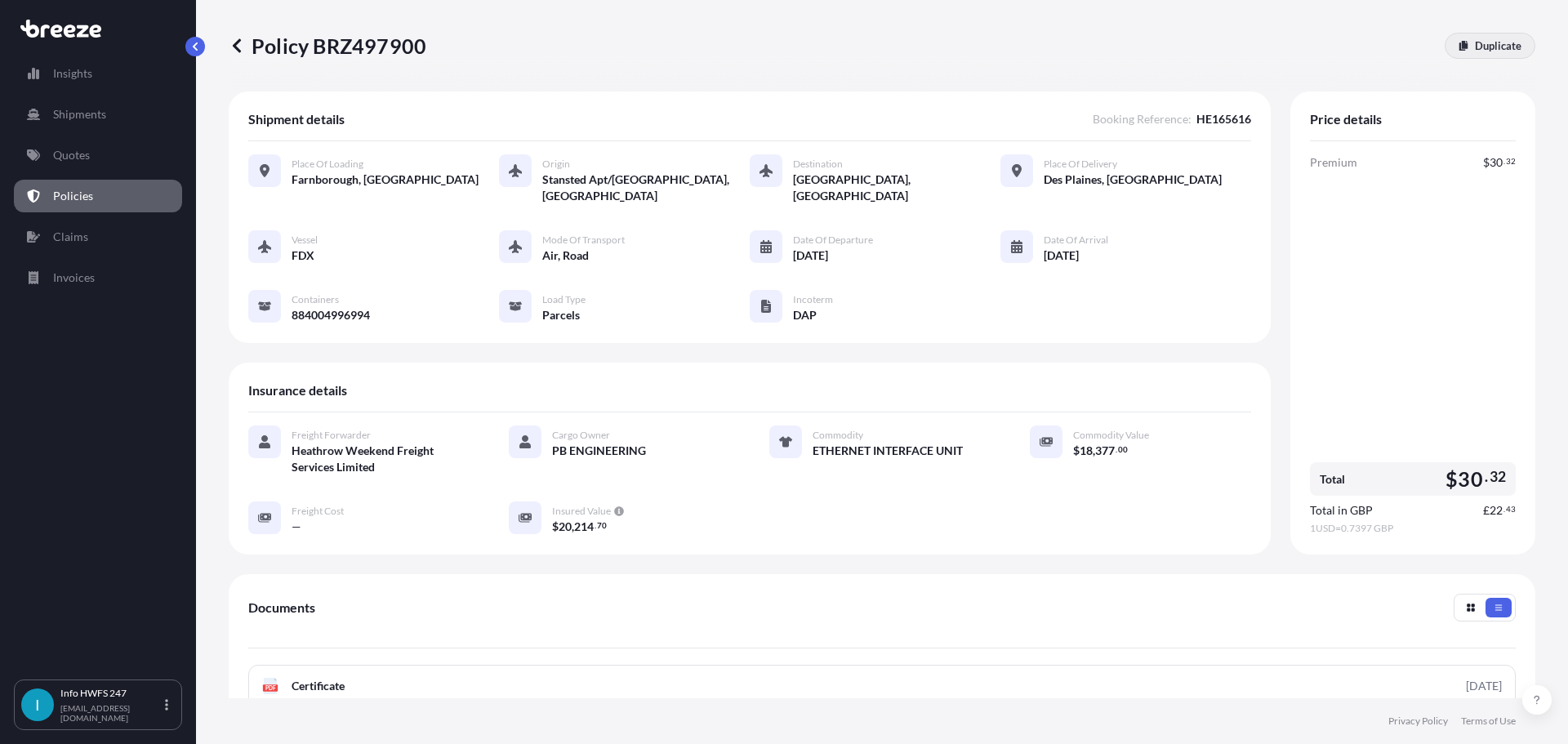
click at [996, 40] on link "Duplicate" at bounding box center [1489, 46] width 90 height 26
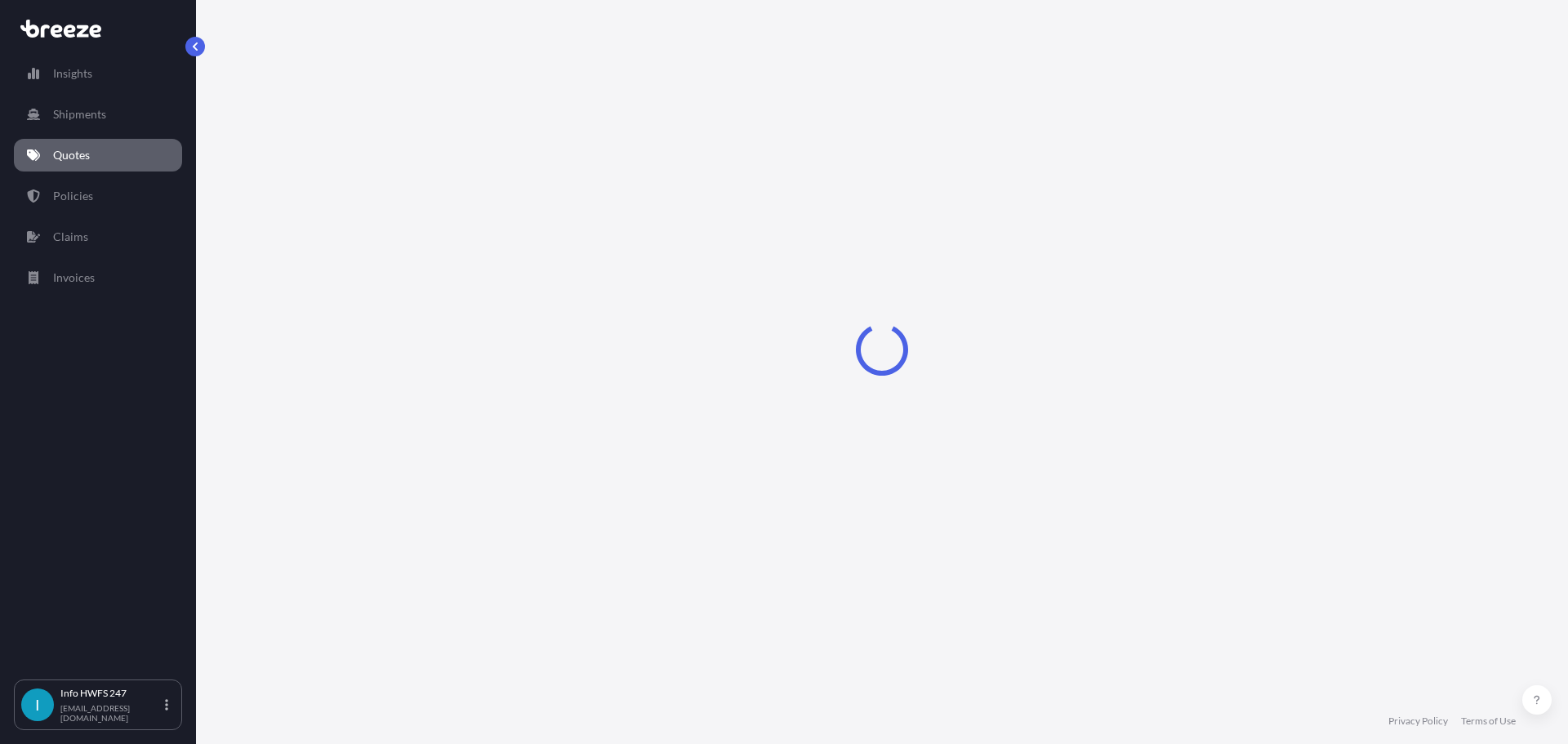
scroll to position [29, 0]
select select "Road"
select select "Air"
select select "Road"
select select "3"
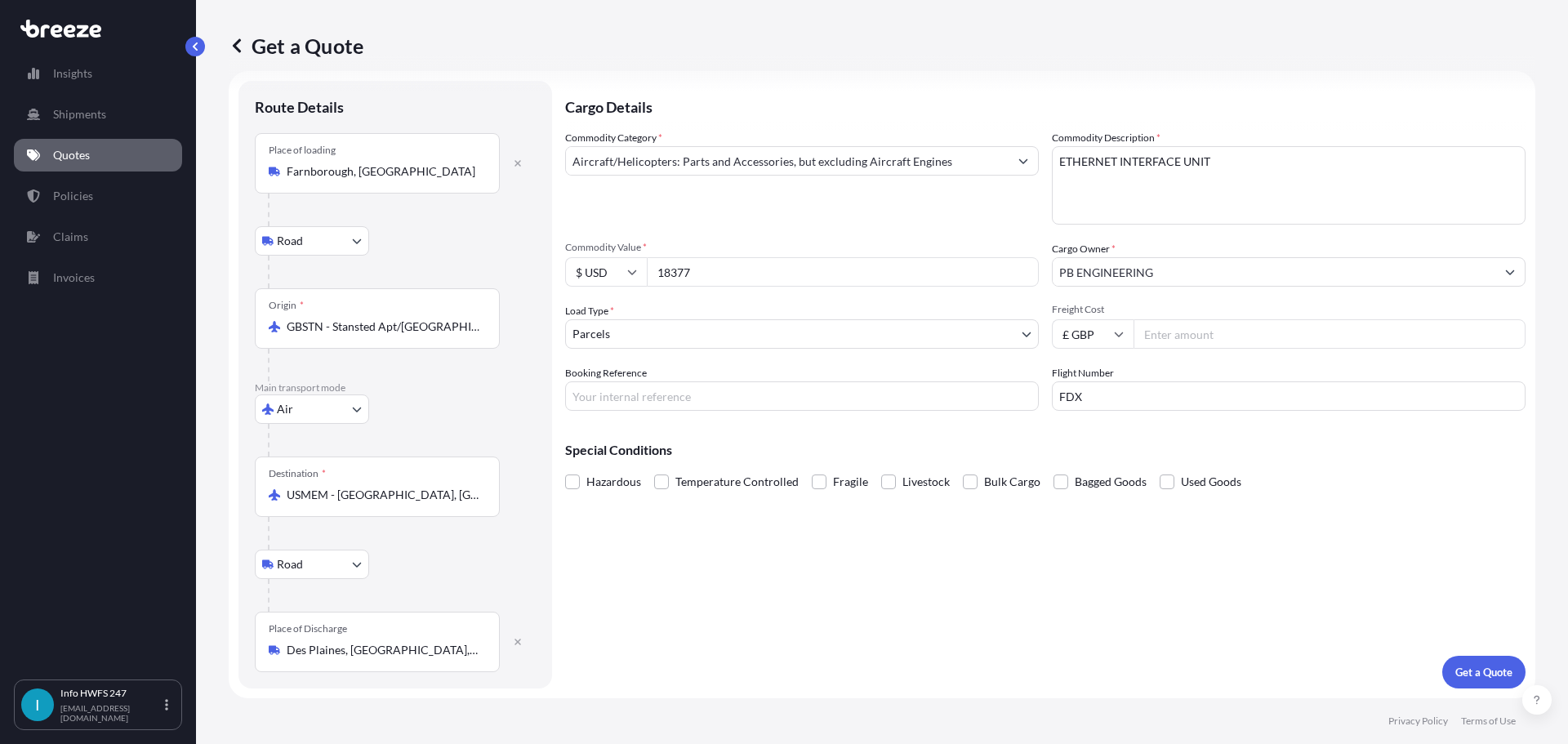
drag, startPoint x: 766, startPoint y: 292, endPoint x: 671, endPoint y: 300, distance: 95.3
click at [671, 286] on div "$ USD 18377" at bounding box center [802, 271] width 473 height 29
click at [694, 411] on input "Booking Reference" at bounding box center [802, 395] width 473 height 29
type input "HE164987"
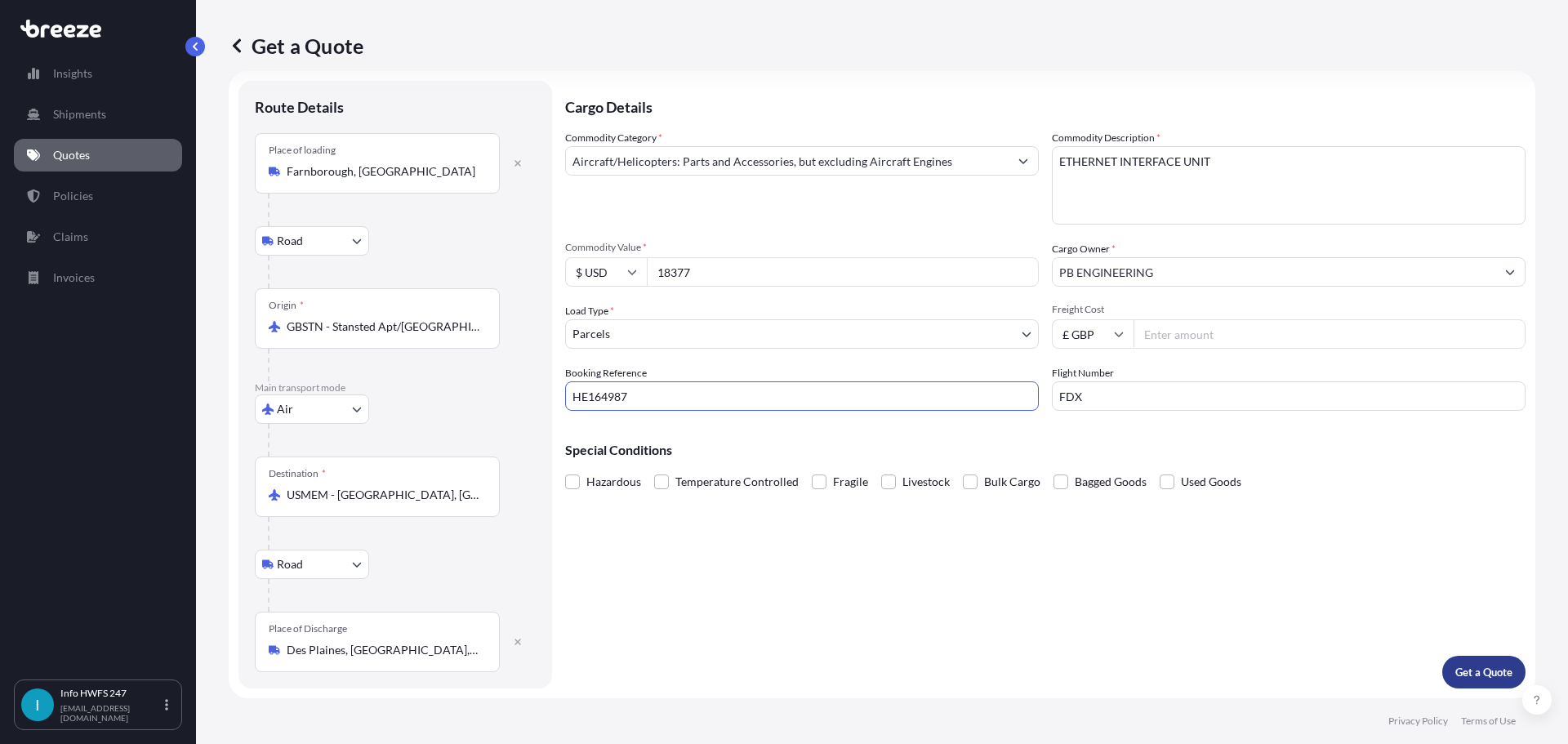
click at [996, 664] on p "Get a Quote" at bounding box center [1483, 672] width 57 height 17
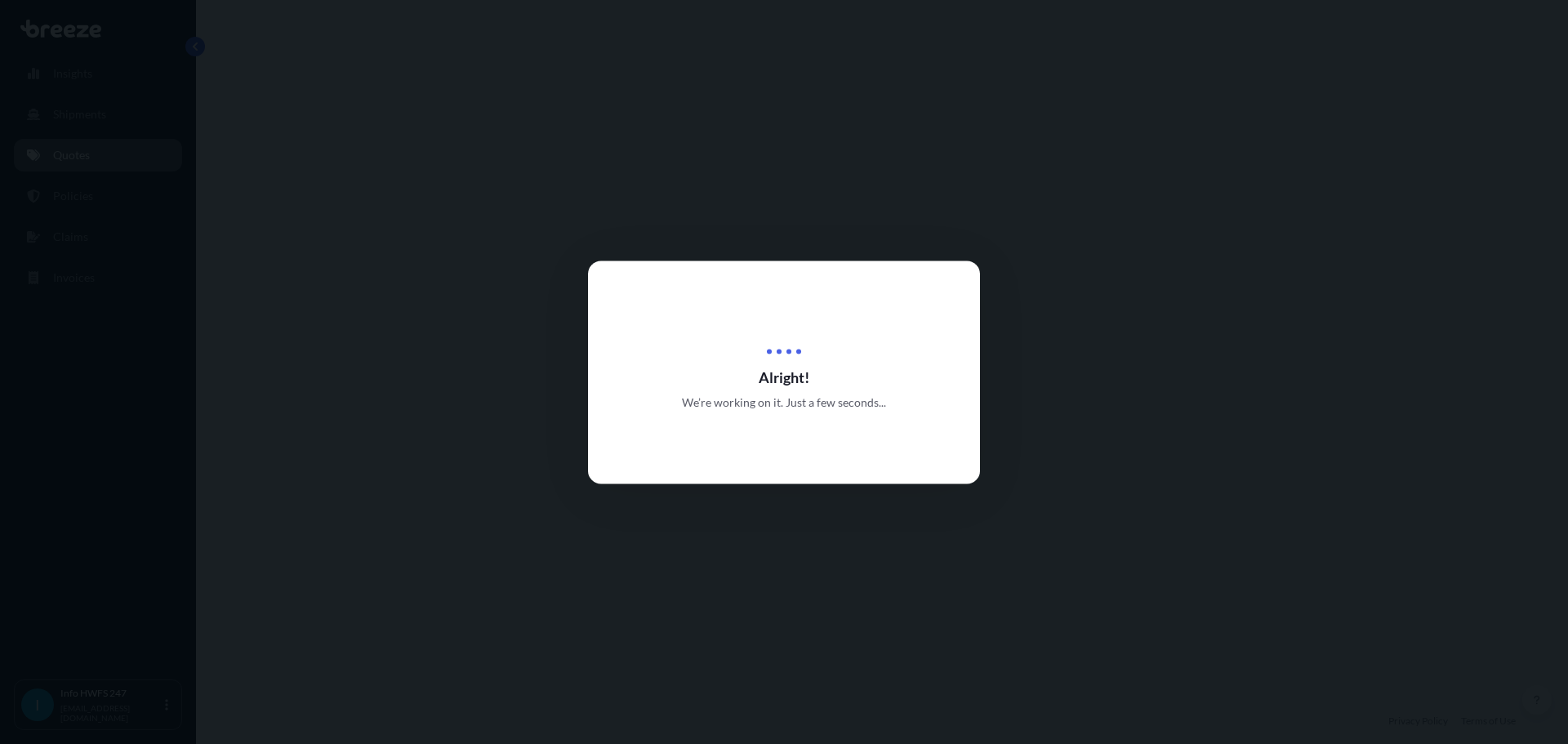
select select "Road"
select select "Air"
select select "Road"
select select "3"
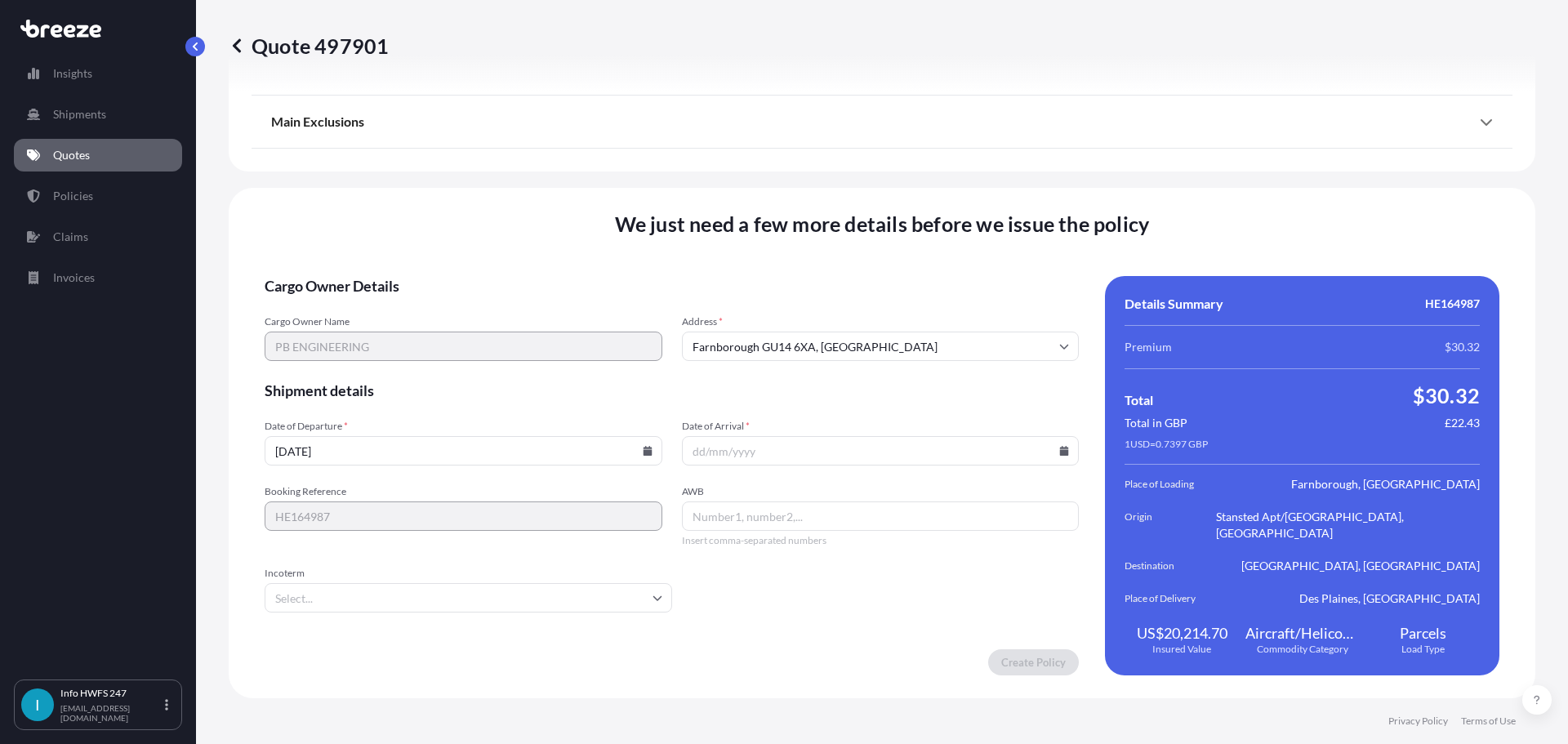
scroll to position [2421, 0]
click at [996, 448] on icon at bounding box center [1063, 451] width 10 height 10
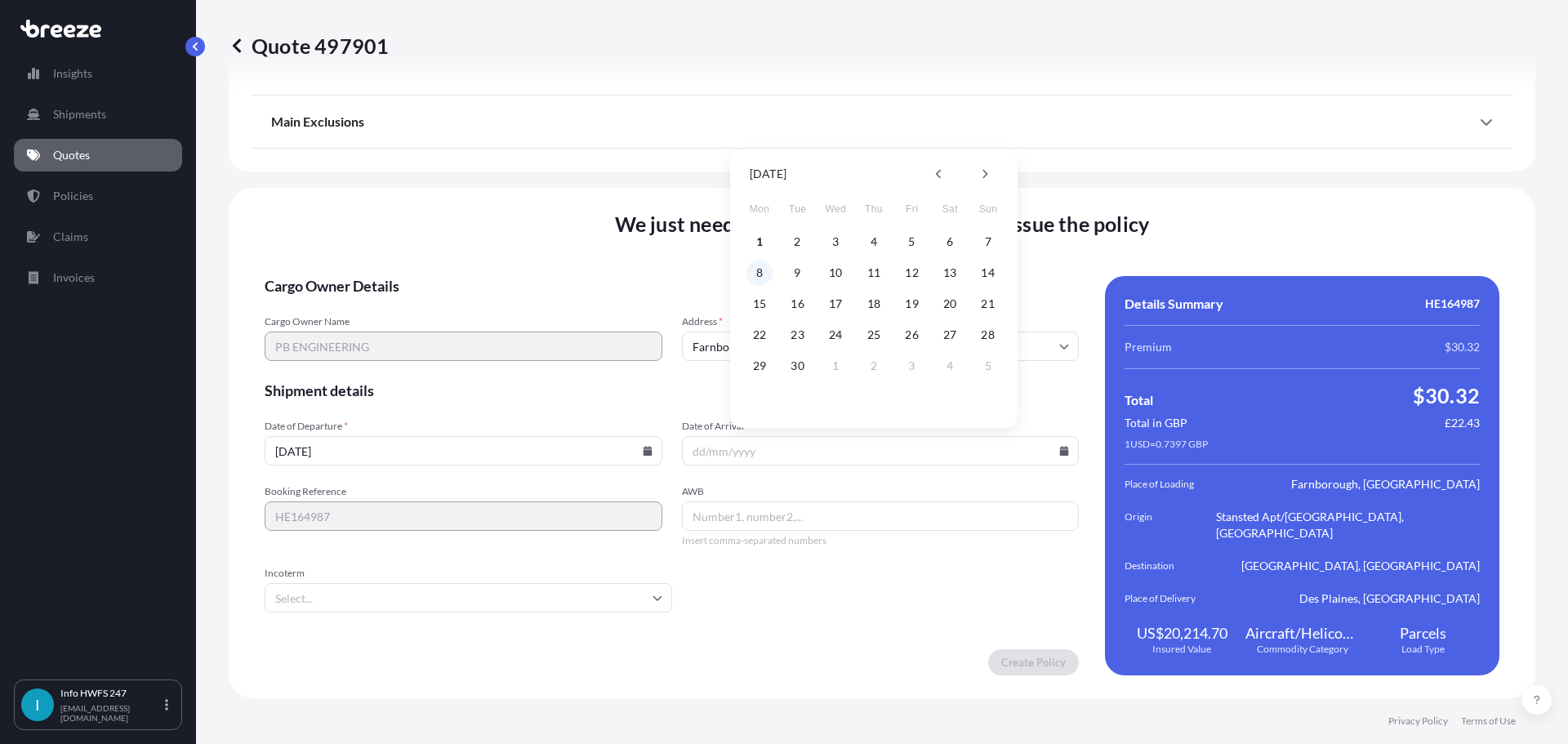
click at [759, 265] on button "8" at bounding box center [759, 273] width 26 height 26
type input "[DATE]"
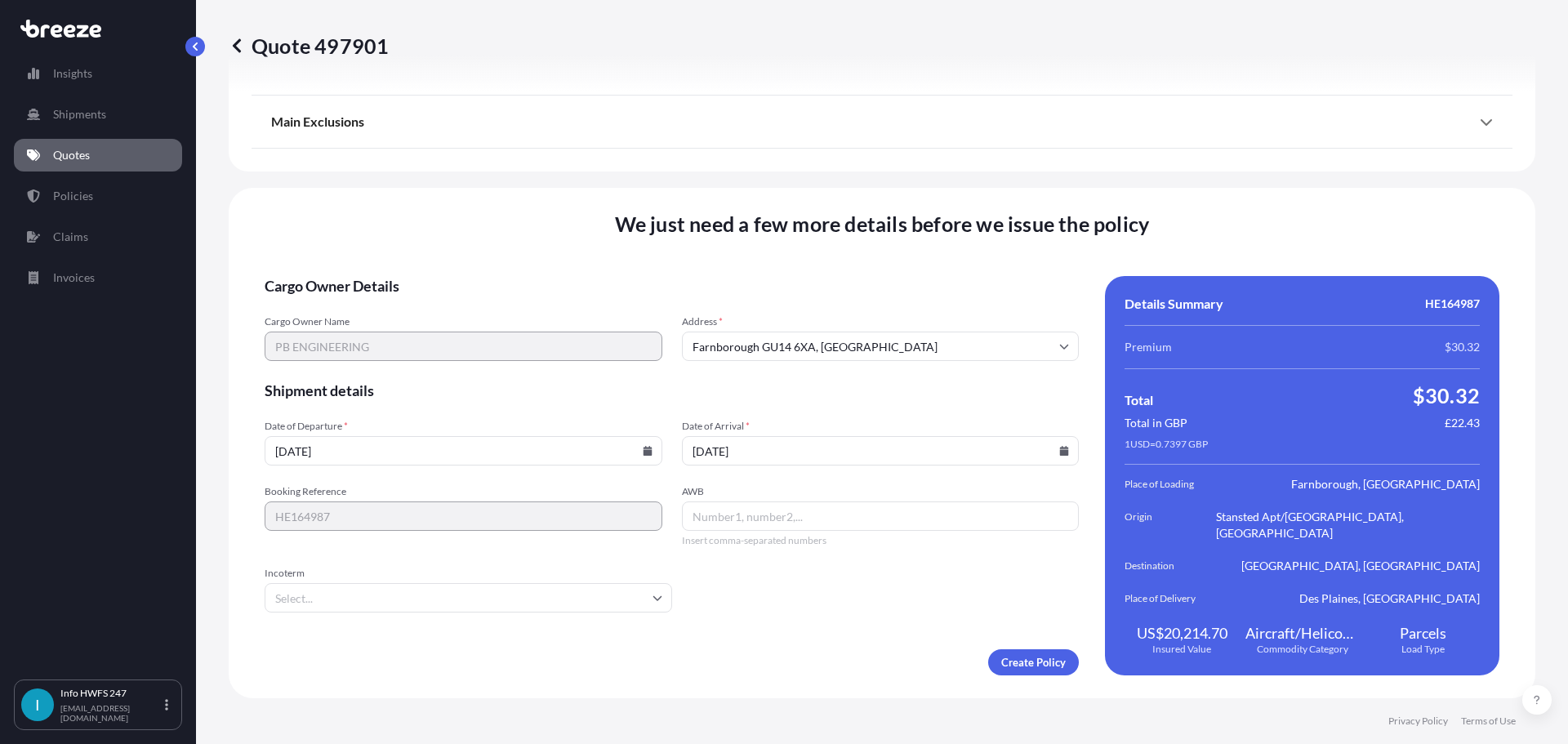
drag, startPoint x: 776, startPoint y: 502, endPoint x: 772, endPoint y: 510, distance: 8.9
click at [774, 508] on input "AWB" at bounding box center [881, 516] width 398 height 29
paste input "884005291717"
type input "884005291717"
click at [550, 587] on input "Incoterm" at bounding box center [468, 597] width 407 height 29
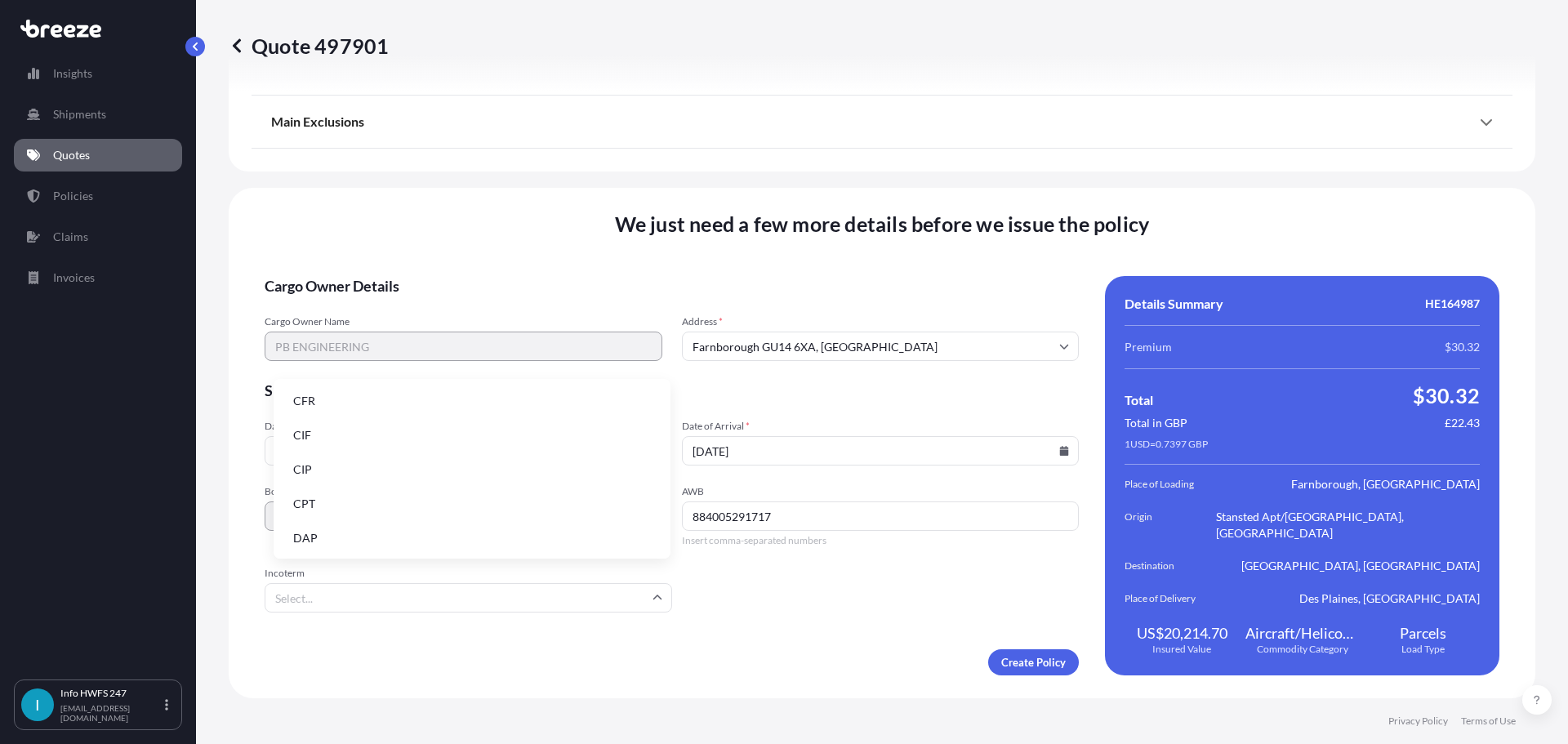
click at [393, 539] on li "DAP" at bounding box center [471, 538] width 384 height 31
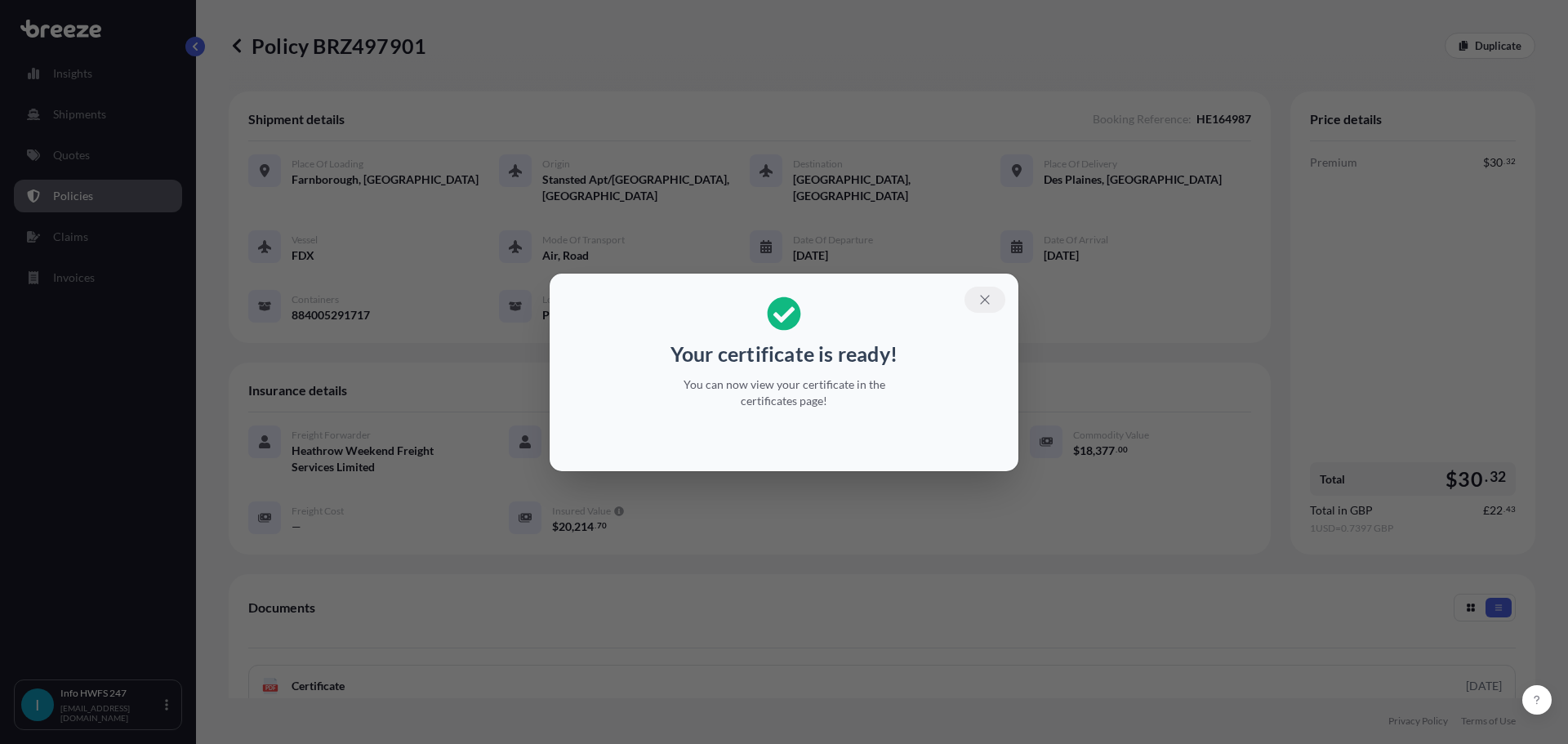
click at [996, 287] on button "button" at bounding box center [984, 300] width 41 height 26
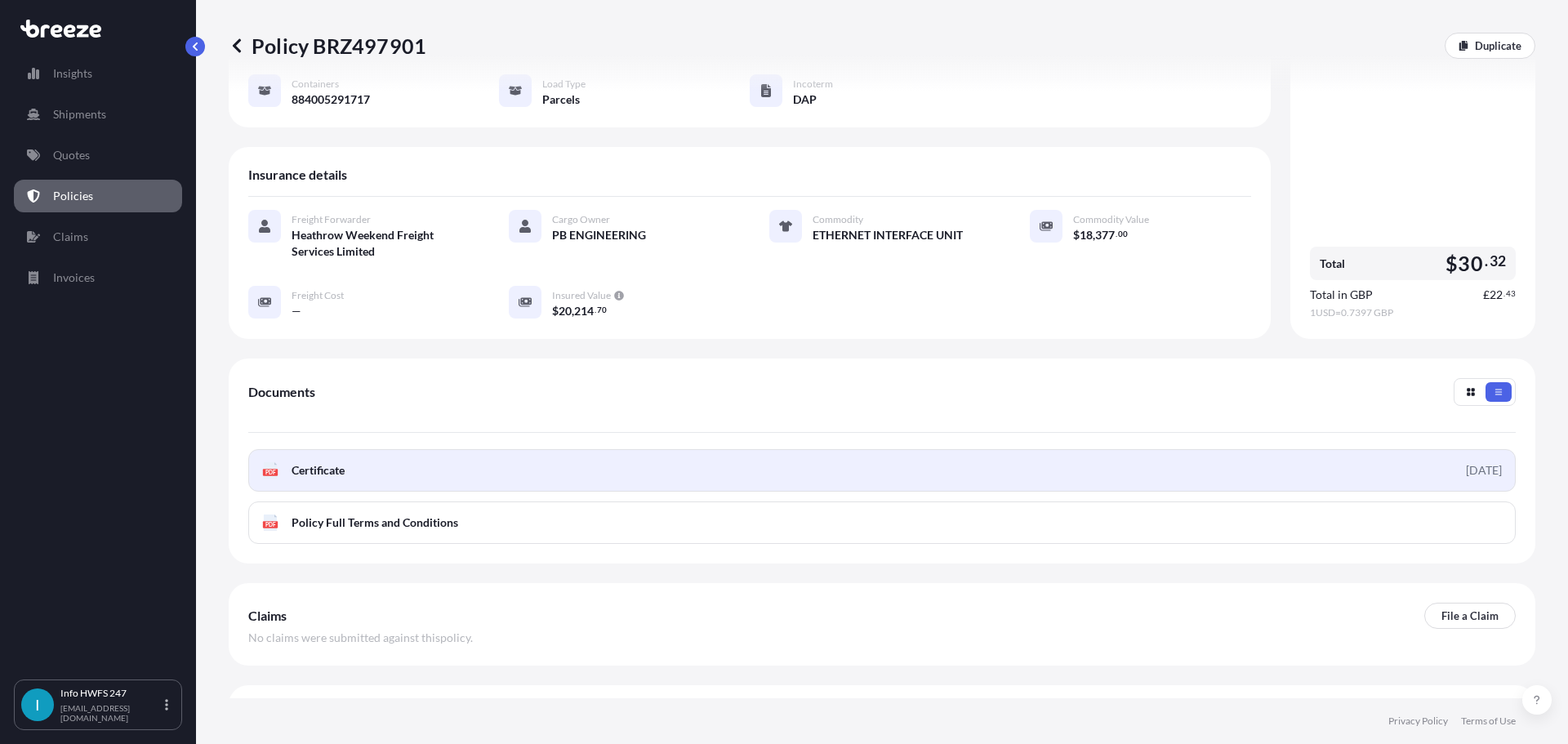
scroll to position [329, 0]
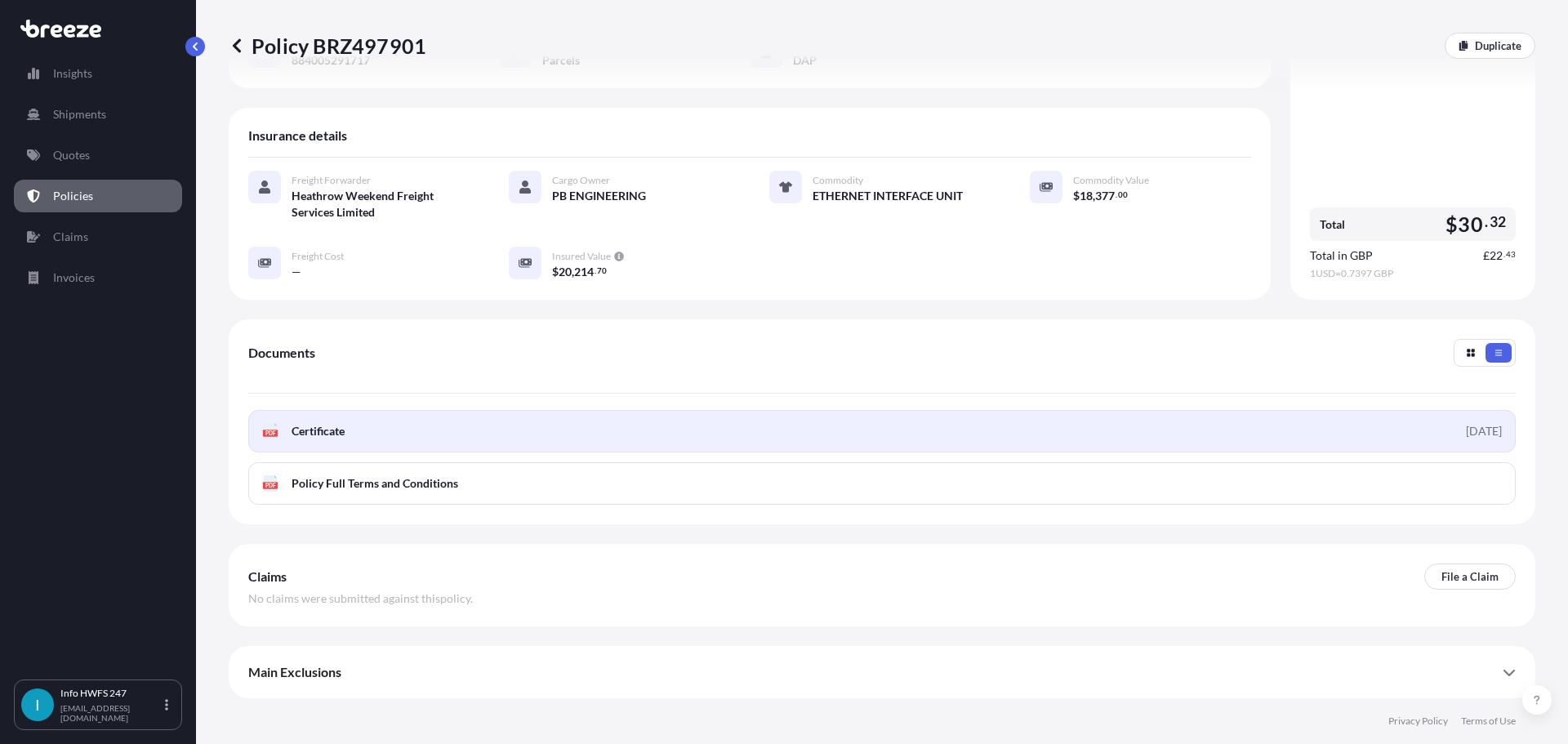
click at [581, 428] on link "PDF Certificate [DATE]" at bounding box center [881, 431] width 1267 height 42
